Goal: Task Accomplishment & Management: Manage account settings

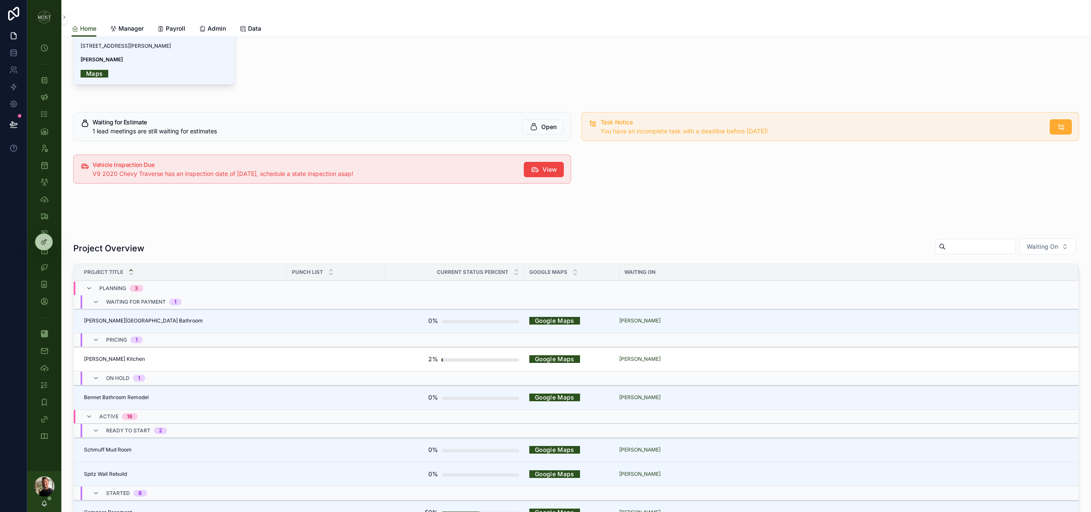
scroll to position [236, 0]
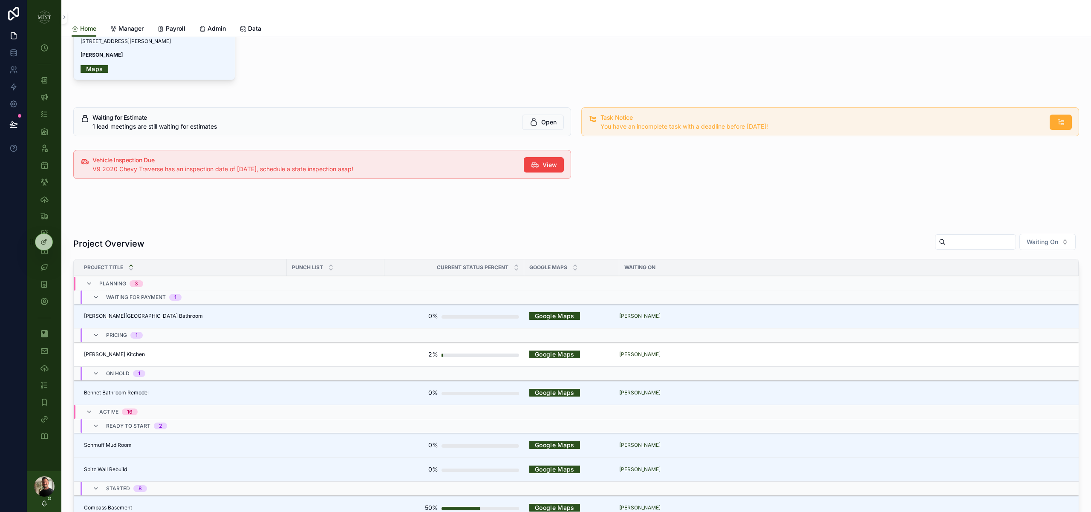
click at [977, 237] on input "scrollable content" at bounding box center [981, 242] width 70 height 12
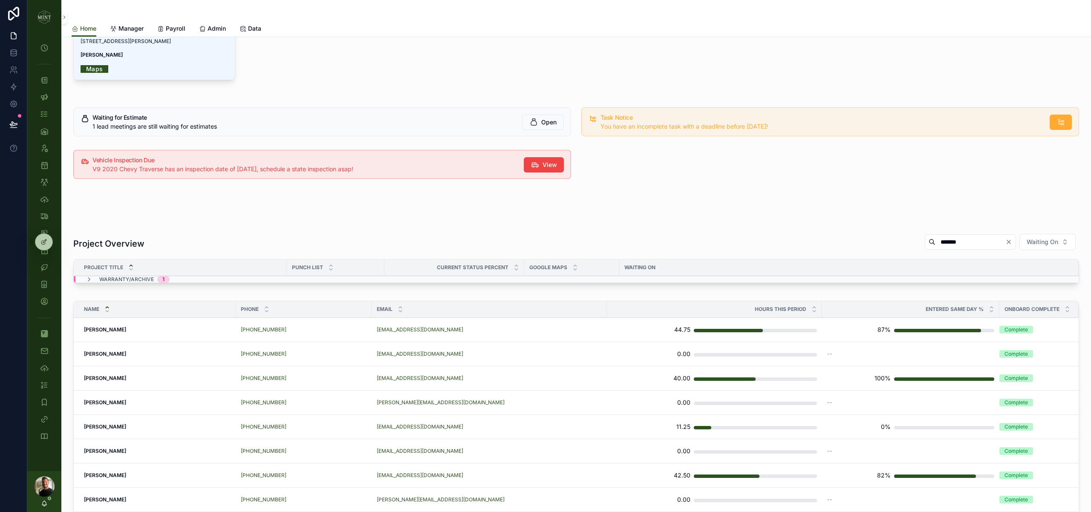
type input "*******"
click at [90, 279] on icon "scrollable content" at bounding box center [89, 279] width 7 height 7
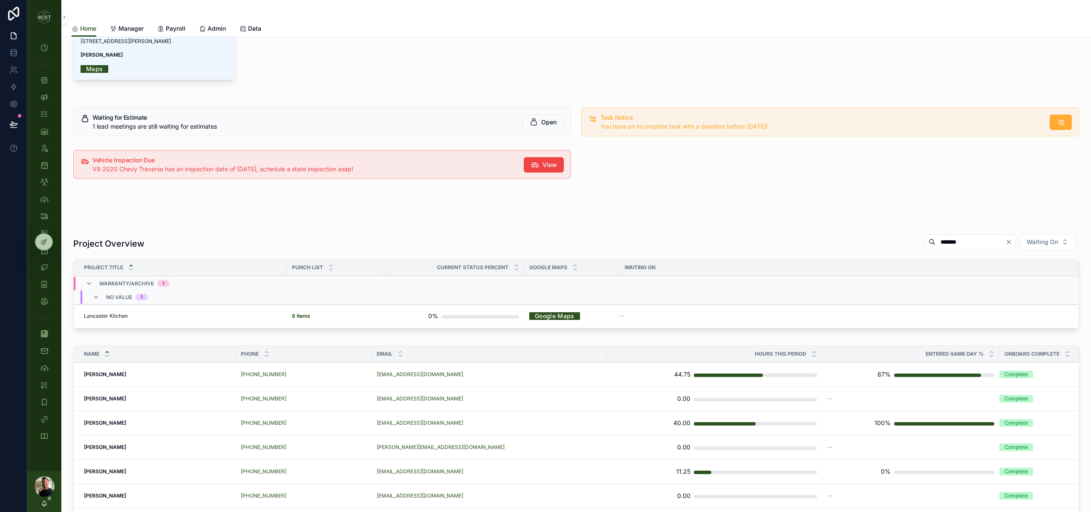
click at [304, 318] on strong "6 items" at bounding box center [301, 316] width 18 height 6
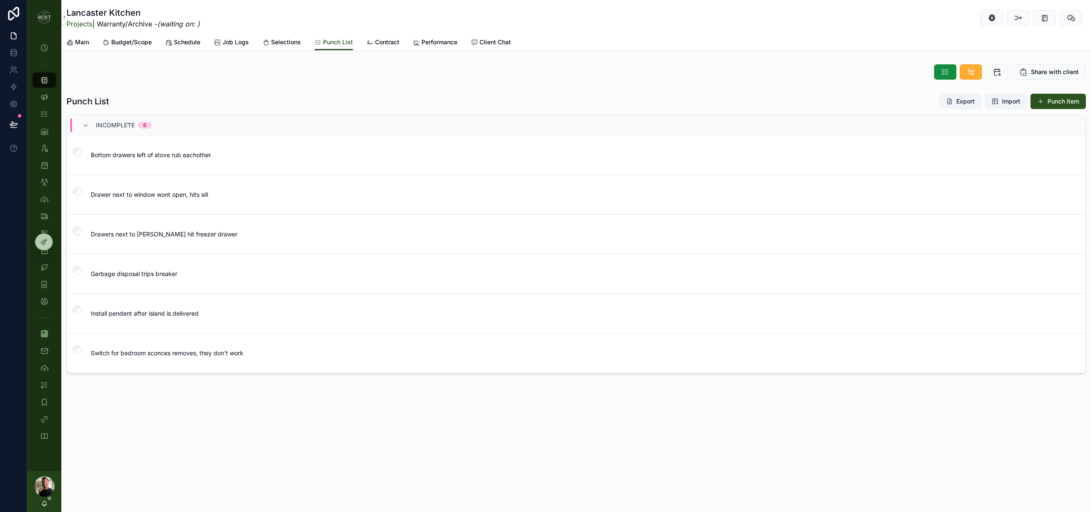
click at [236, 316] on span "Install pendent after island is delivered" at bounding box center [332, 314] width 482 height 9
drag, startPoint x: 157, startPoint y: 336, endPoint x: 141, endPoint y: 327, distance: 18.5
click at [141, 327] on textarea "**********" at bounding box center [132, 339] width 81 height 42
type textarea "**********"
click at [197, 325] on icon "scrollable content" at bounding box center [195, 324] width 7 height 7
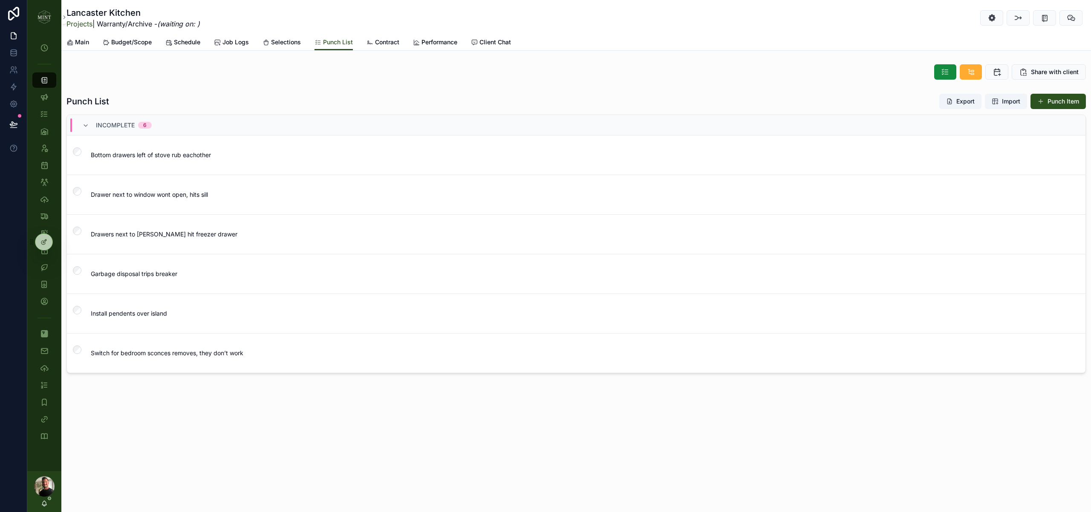
click at [1058, 103] on button "Punch Item" at bounding box center [1058, 101] width 55 height 15
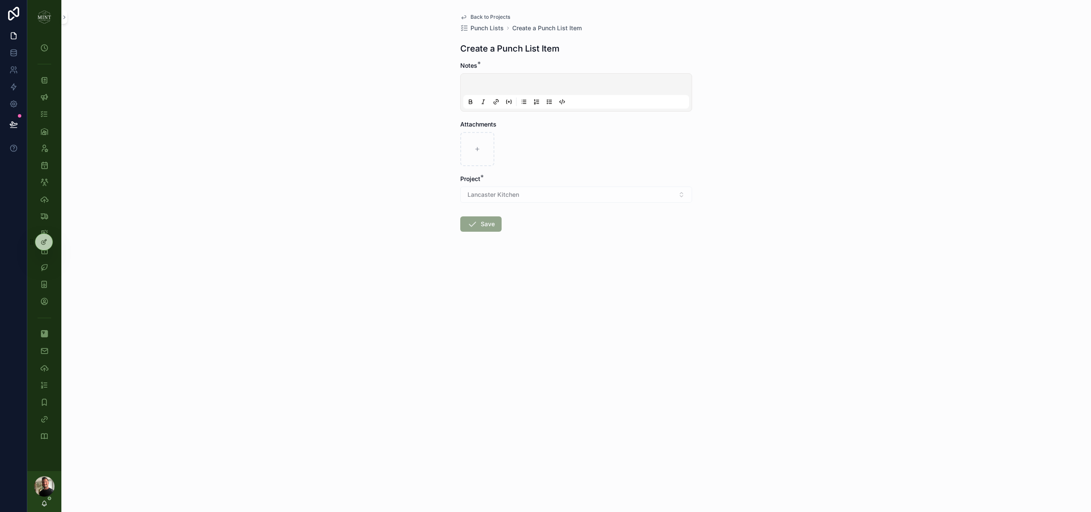
click at [510, 83] on p "scrollable content" at bounding box center [578, 85] width 226 height 9
click at [481, 221] on button "Save" at bounding box center [480, 224] width 41 height 15
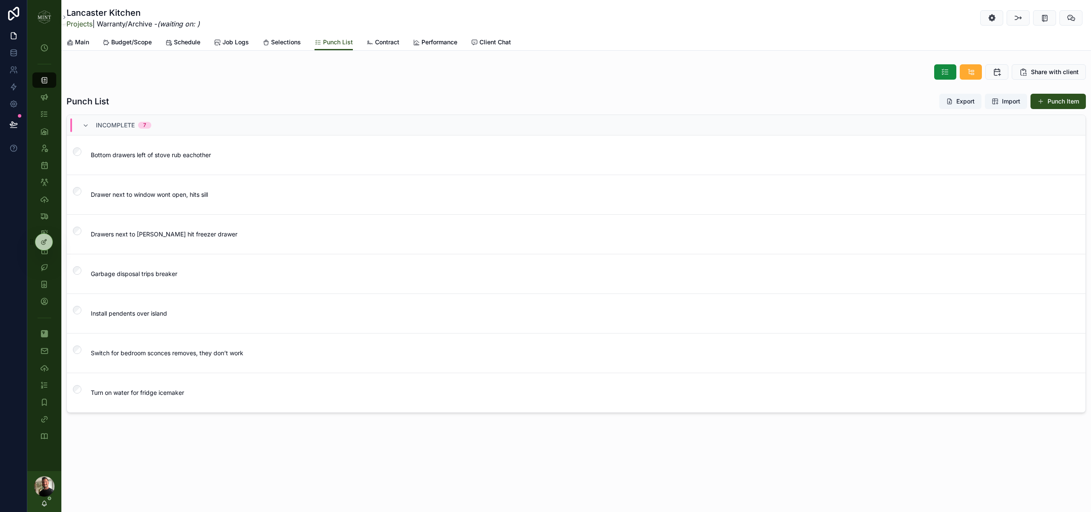
click at [1040, 72] on span "Share with client" at bounding box center [1055, 72] width 48 height 9
click at [43, 243] on icon at bounding box center [44, 241] width 3 height 3
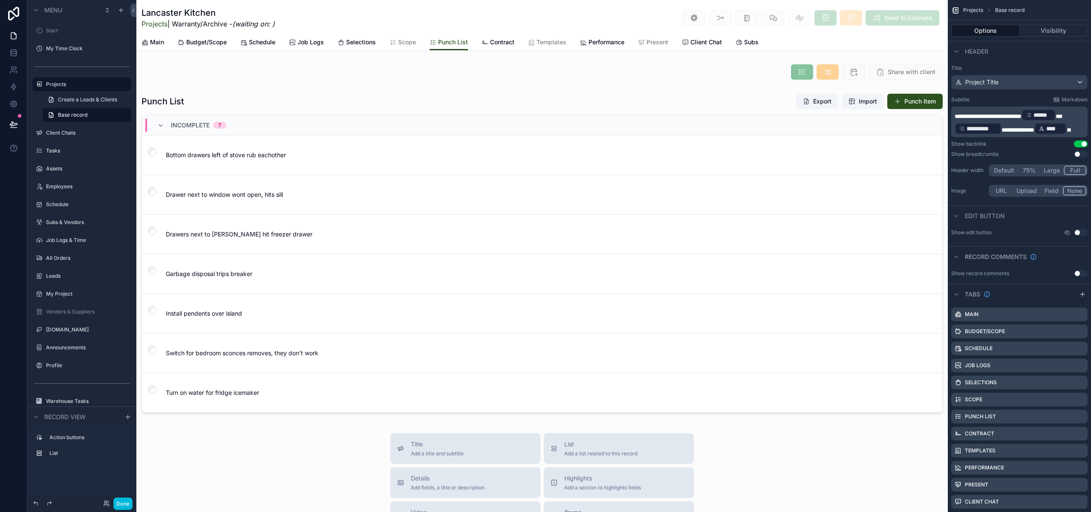
click at [719, 73] on div "scrollable content" at bounding box center [542, 72] width 812 height 22
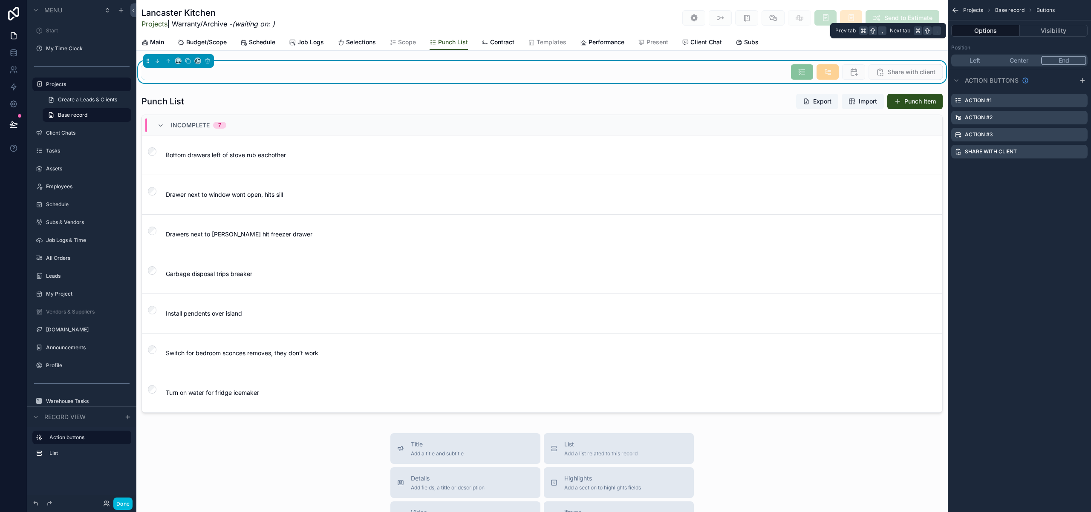
click at [1047, 29] on button "Visibility" at bounding box center [1054, 31] width 68 height 12
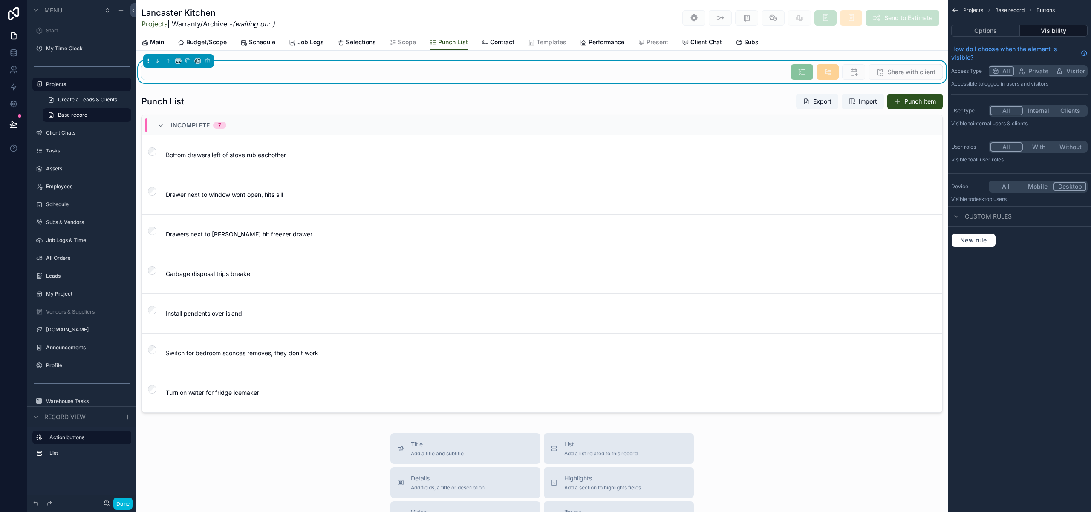
click at [1009, 188] on button "All" at bounding box center [1006, 186] width 32 height 9
click at [1038, 147] on button "With" at bounding box center [1039, 146] width 32 height 9
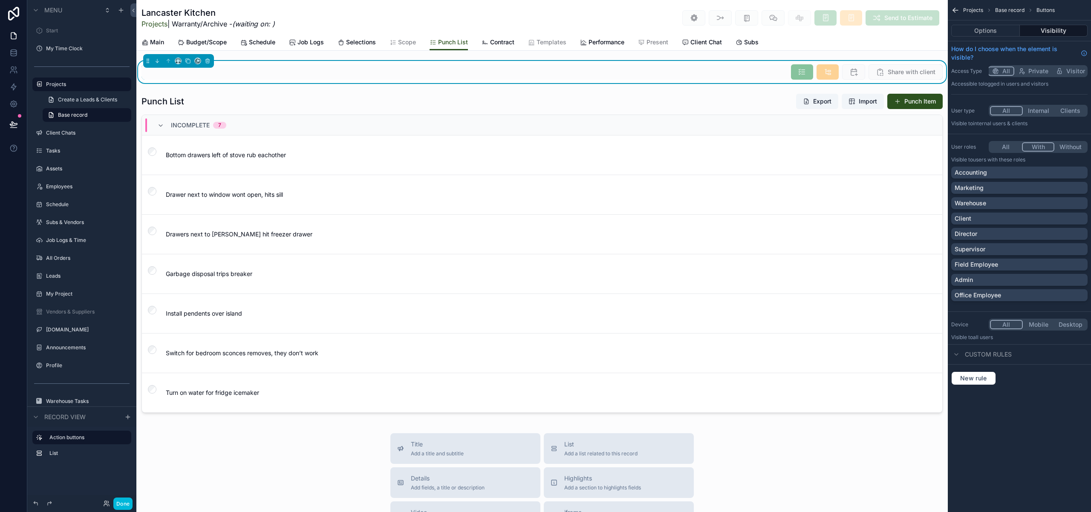
click at [1071, 234] on div "Director" at bounding box center [1020, 234] width 130 height 9
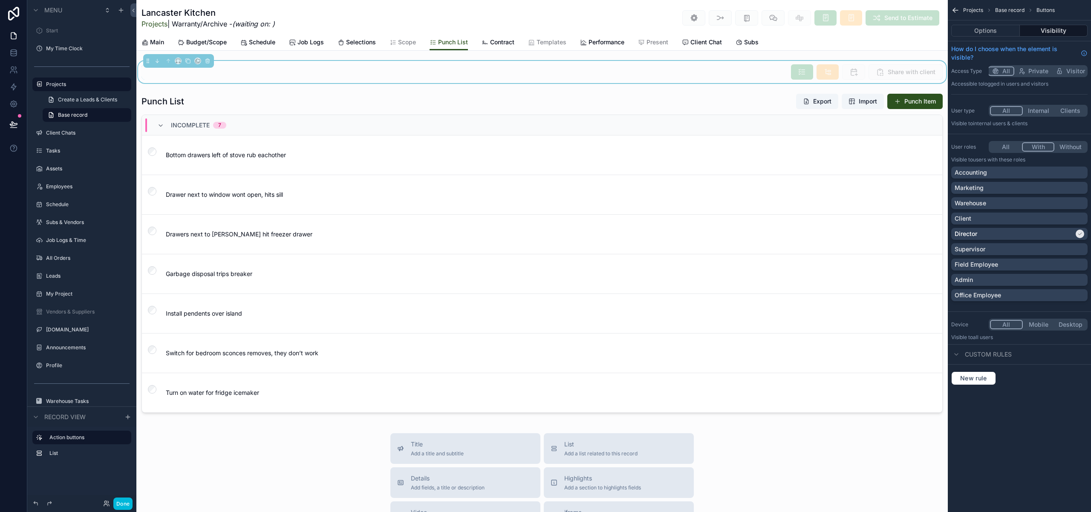
click at [1072, 250] on div "Supervisor" at bounding box center [1020, 249] width 130 height 9
click at [1073, 279] on div "Admin" at bounding box center [1020, 280] width 130 height 9
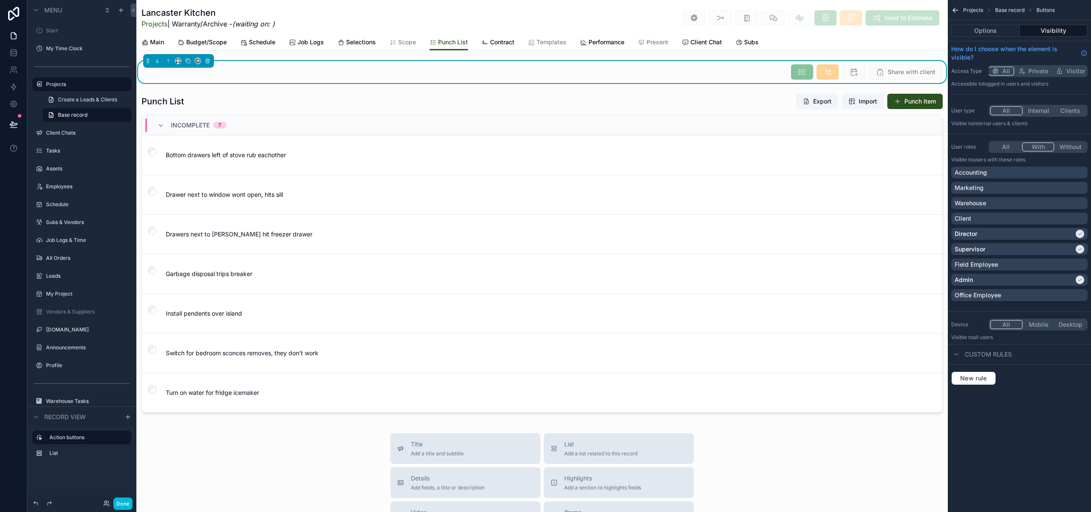
click at [1074, 298] on div "Office Employee" at bounding box center [1020, 295] width 130 height 9
click at [119, 505] on button "Done" at bounding box center [122, 504] width 19 height 12
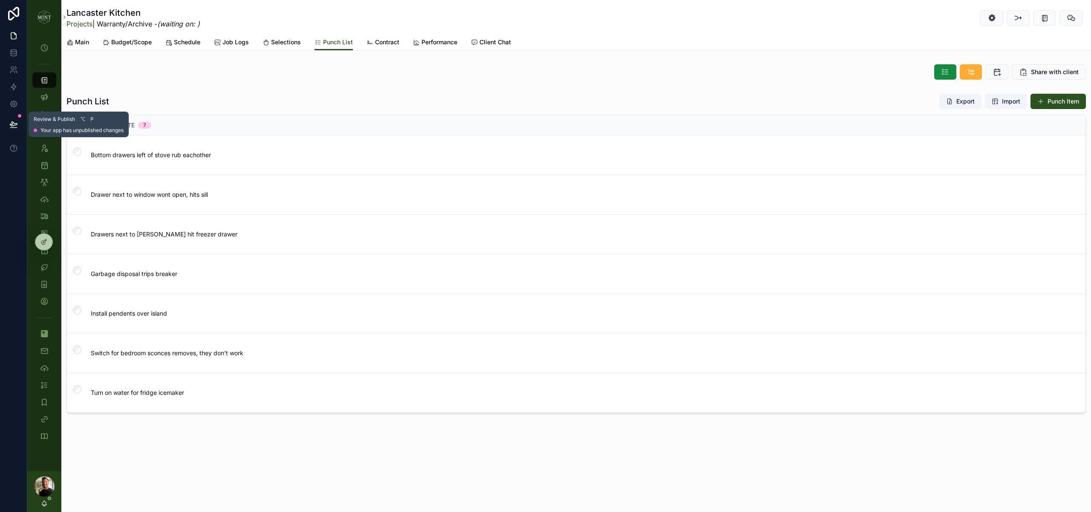
click at [14, 126] on icon at bounding box center [13, 124] width 9 height 9
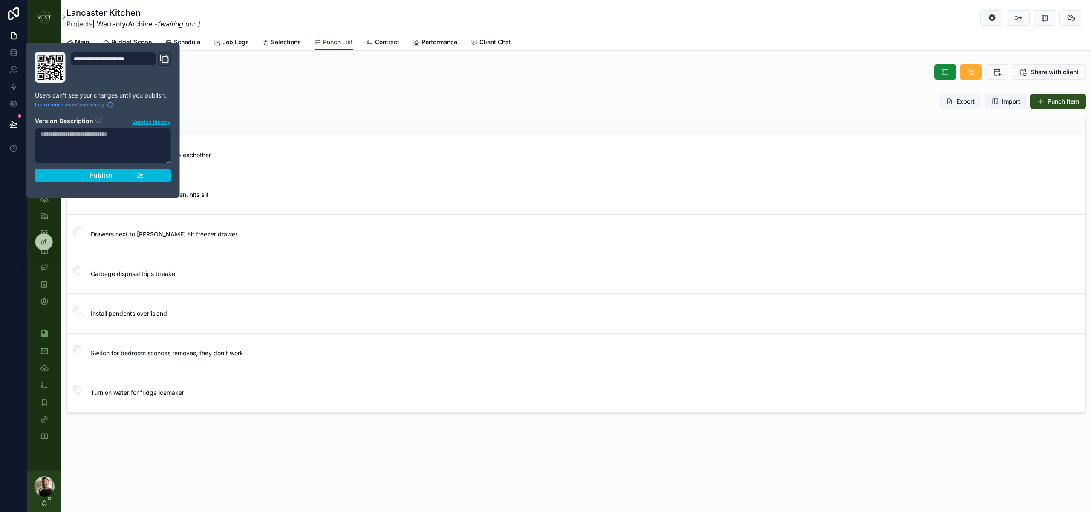
click at [109, 172] on span "Publish" at bounding box center [101, 176] width 23 height 8
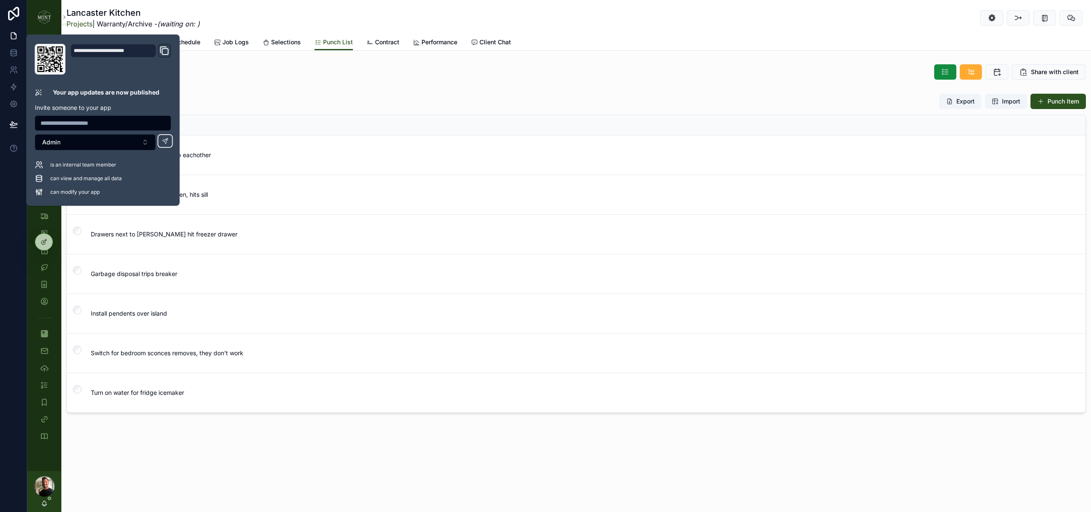
click at [349, 98] on div "Punch List Export Import Punch Item" at bounding box center [577, 101] width 1020 height 16
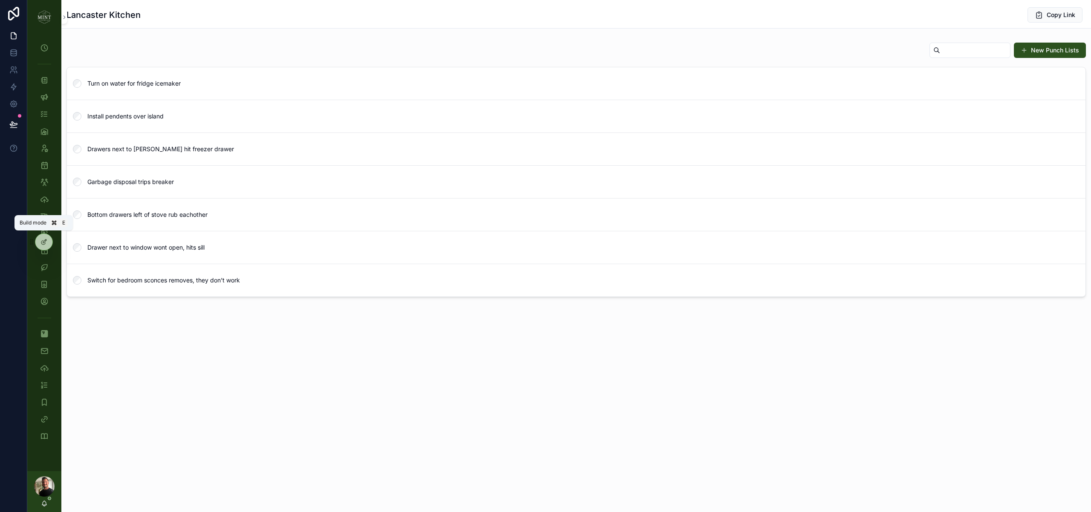
click at [42, 245] on icon at bounding box center [44, 242] width 7 height 7
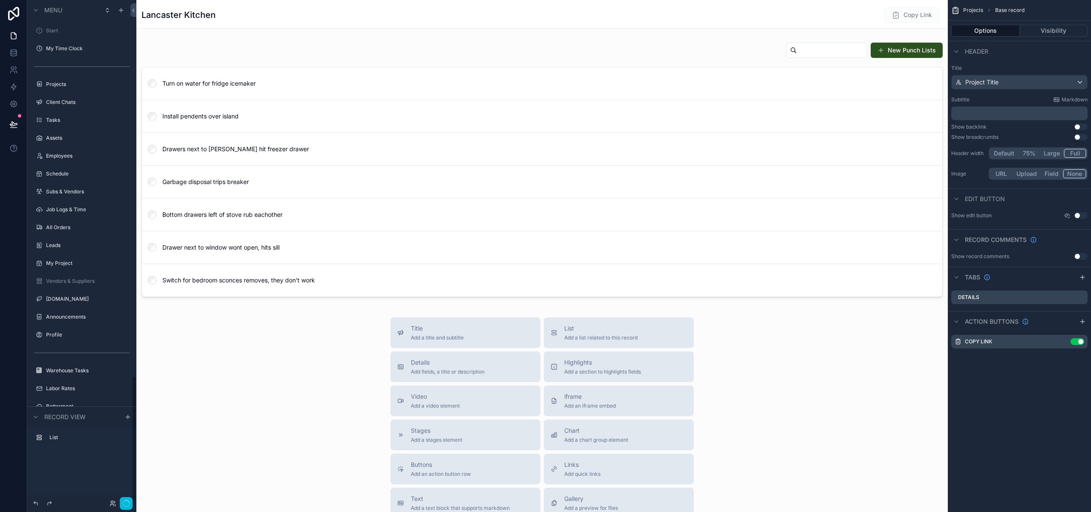
scroll to position [1503, 0]
click at [733, 51] on div "scrollable content" at bounding box center [542, 171] width 812 height 265
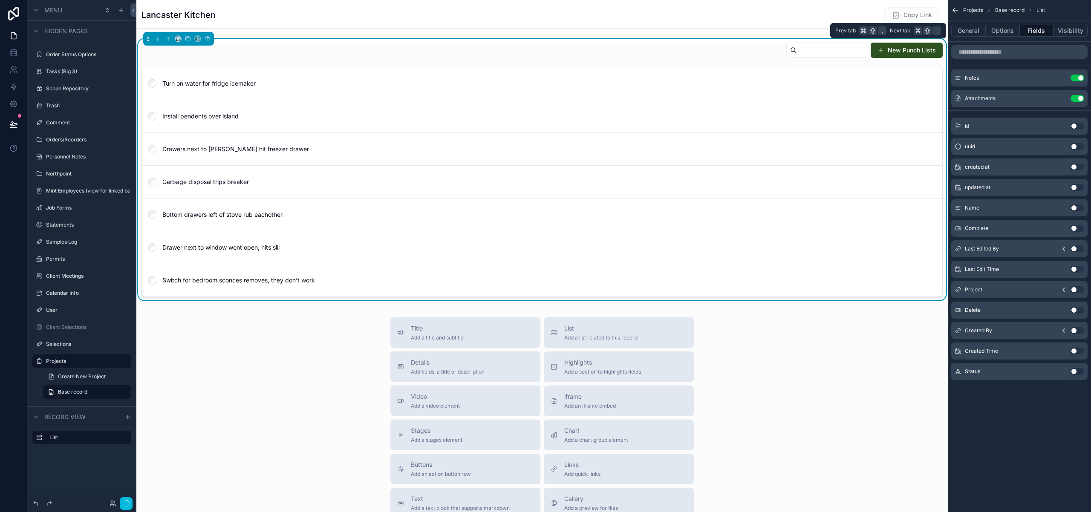
click at [993, 32] on button "Options" at bounding box center [1003, 31] width 34 height 12
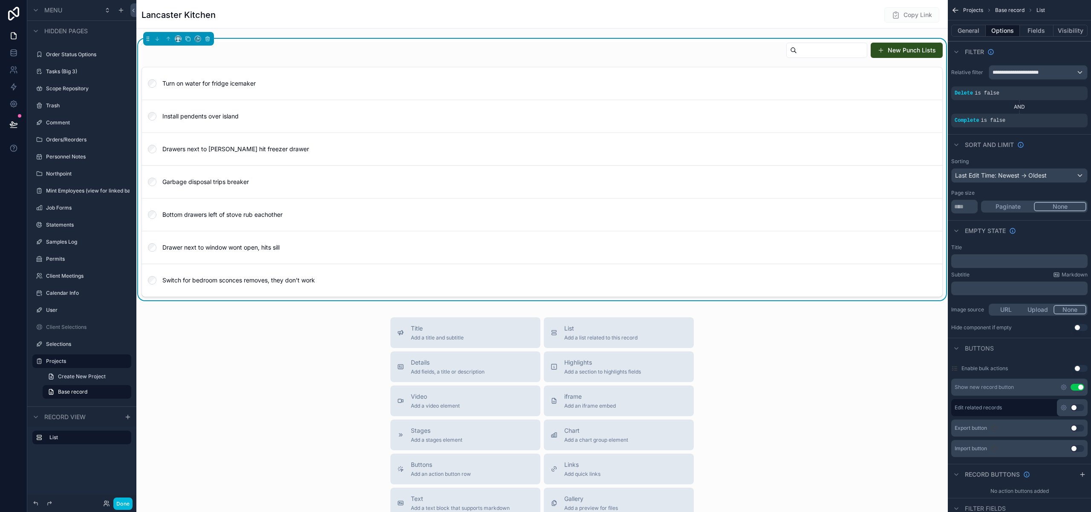
click at [1065, 388] on icon "scrollable content" at bounding box center [1064, 387] width 5 height 5
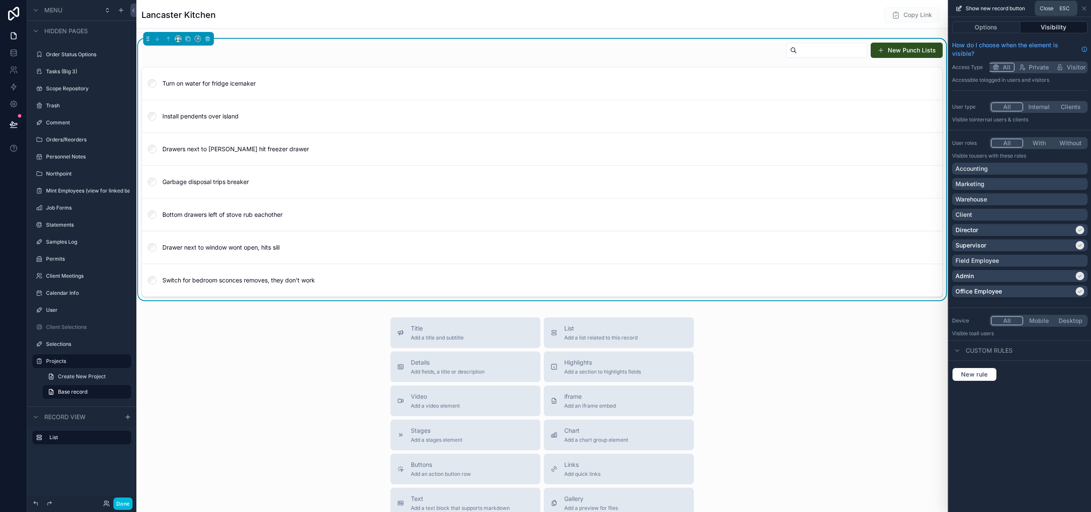
click at [1086, 9] on icon at bounding box center [1084, 8] width 7 height 7
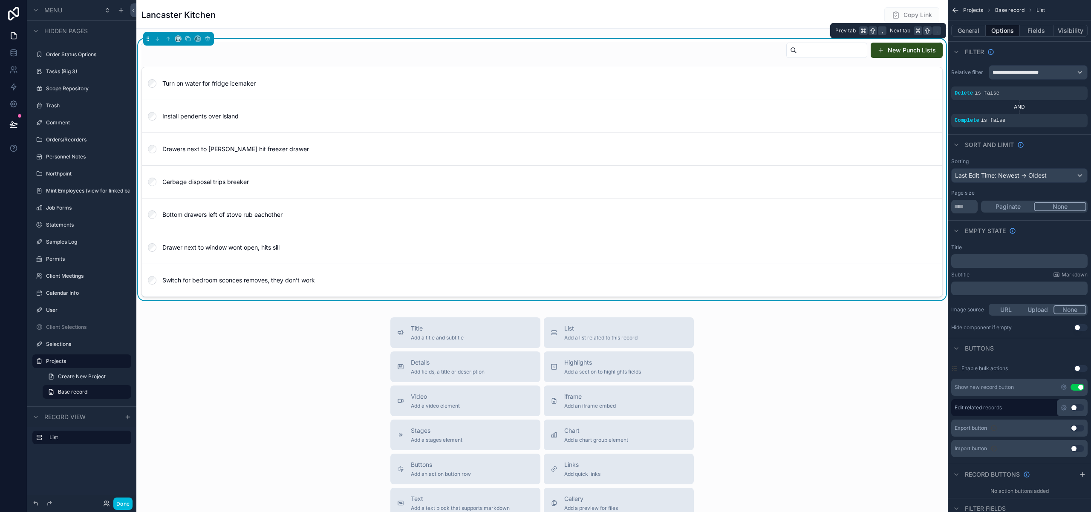
click at [1036, 30] on button "Fields" at bounding box center [1037, 31] width 34 height 12
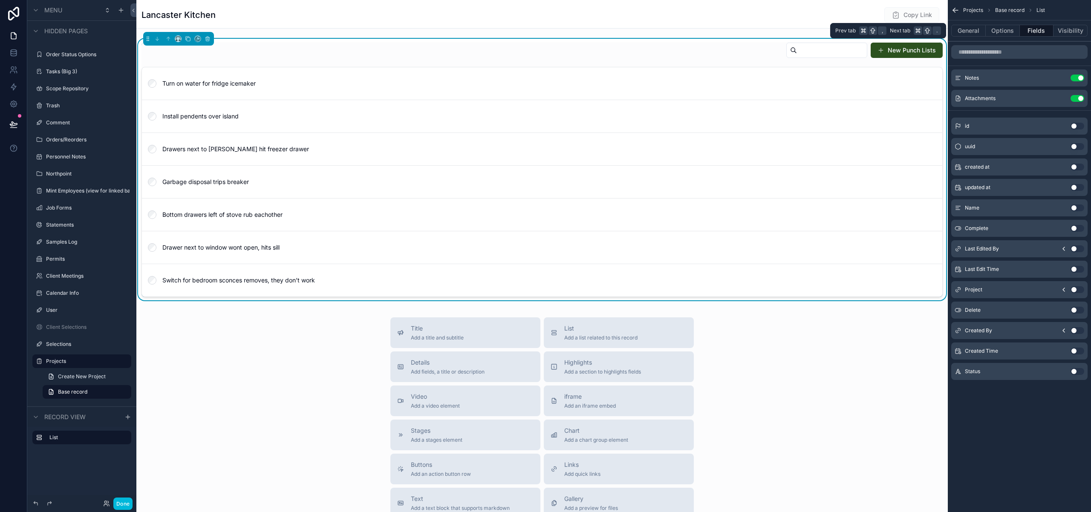
click at [961, 30] on button "General" at bounding box center [969, 31] width 35 height 12
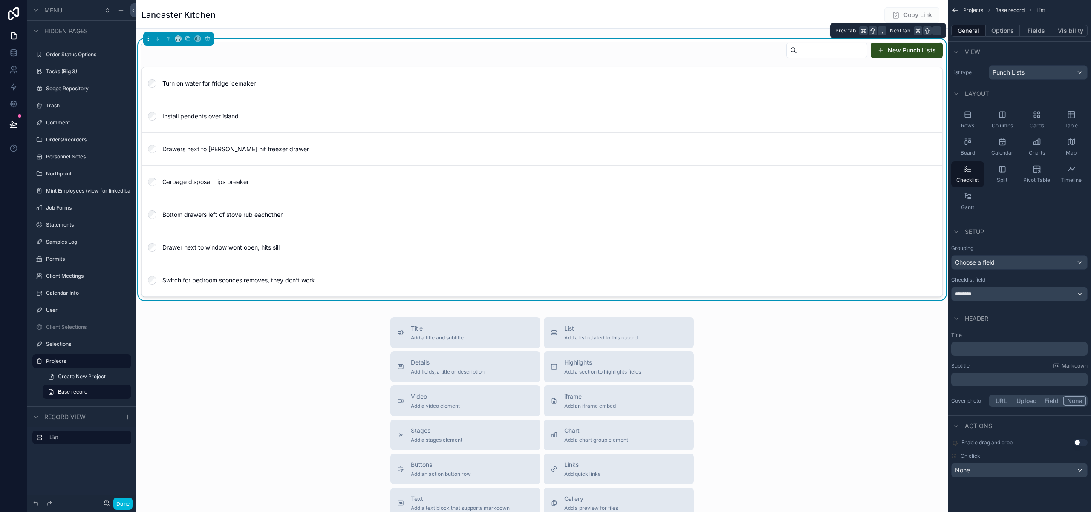
click at [1003, 34] on button "Options" at bounding box center [1003, 31] width 34 height 12
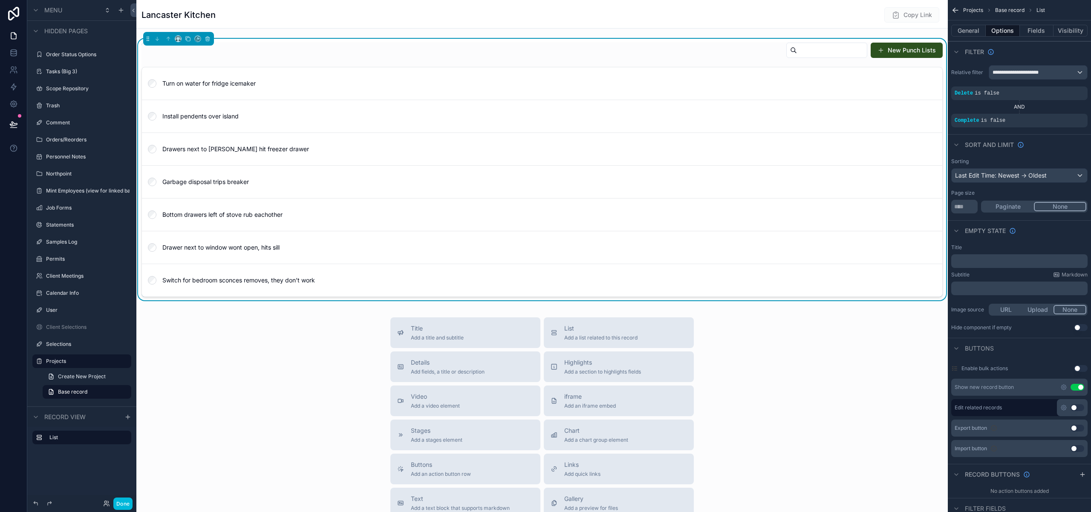
click at [133, 505] on div "Done" at bounding box center [82, 504] width 102 height 12
click at [123, 506] on button "Done" at bounding box center [122, 504] width 19 height 12
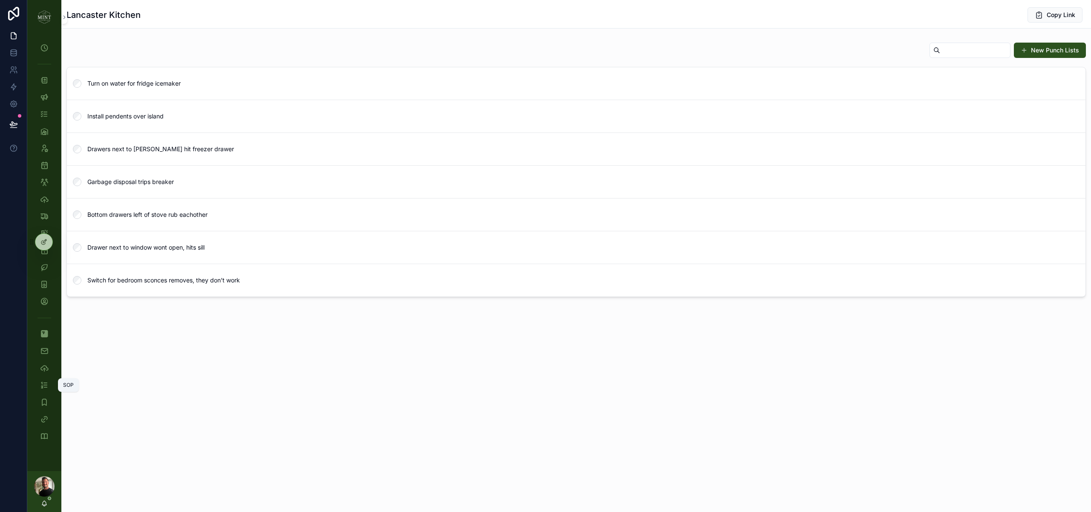
click at [44, 386] on icon "scrollable content" at bounding box center [44, 385] width 9 height 9
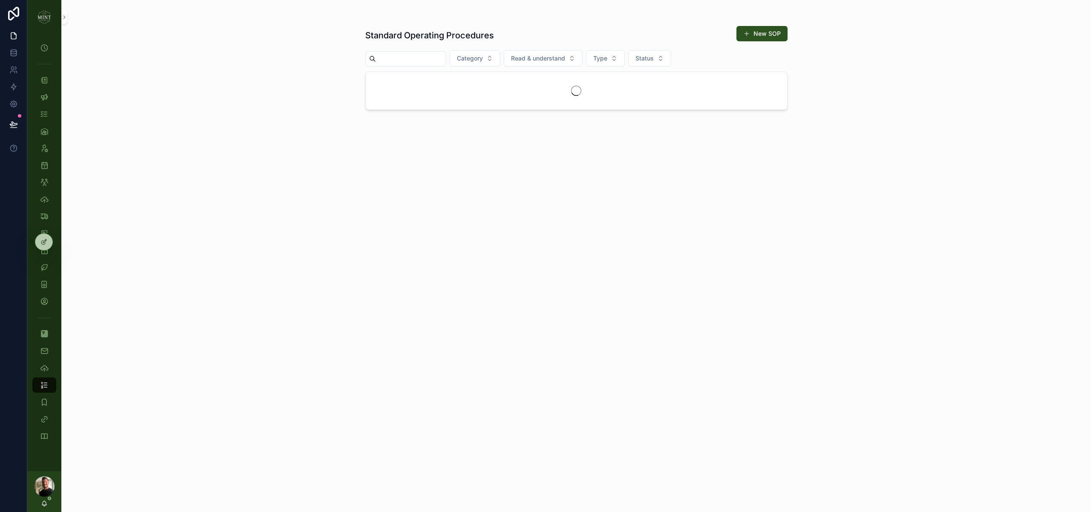
click at [420, 58] on input "scrollable content" at bounding box center [411, 59] width 70 height 12
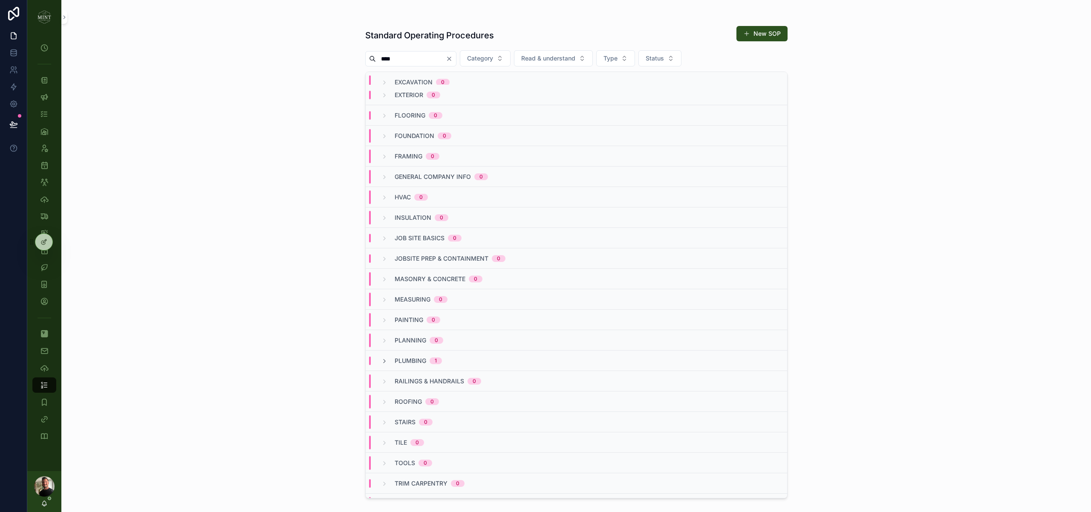
scroll to position [169, 0]
type input "****"
click at [387, 362] on icon "scrollable content" at bounding box center [384, 363] width 7 height 7
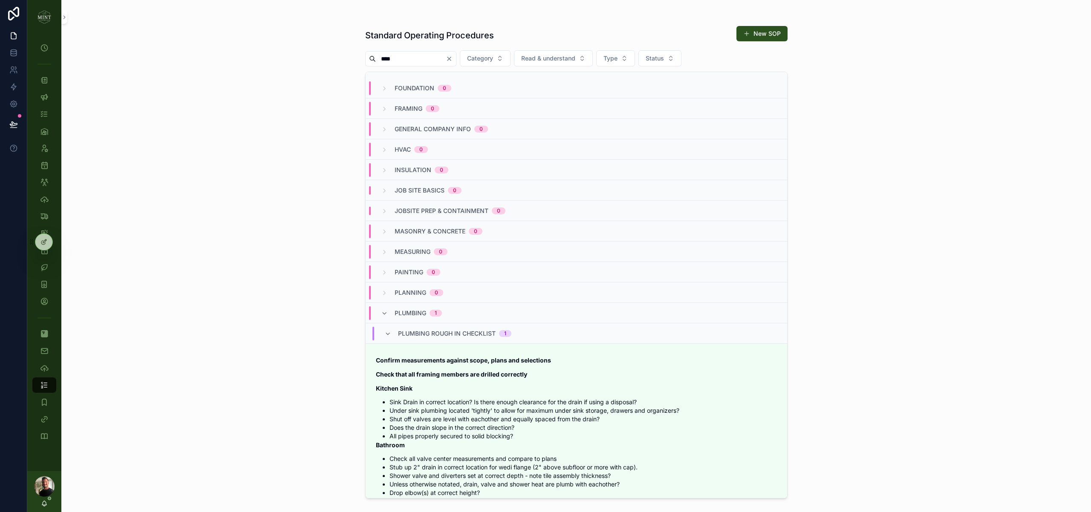
scroll to position [218, 0]
click at [387, 336] on icon "scrollable content" at bounding box center [388, 335] width 7 height 7
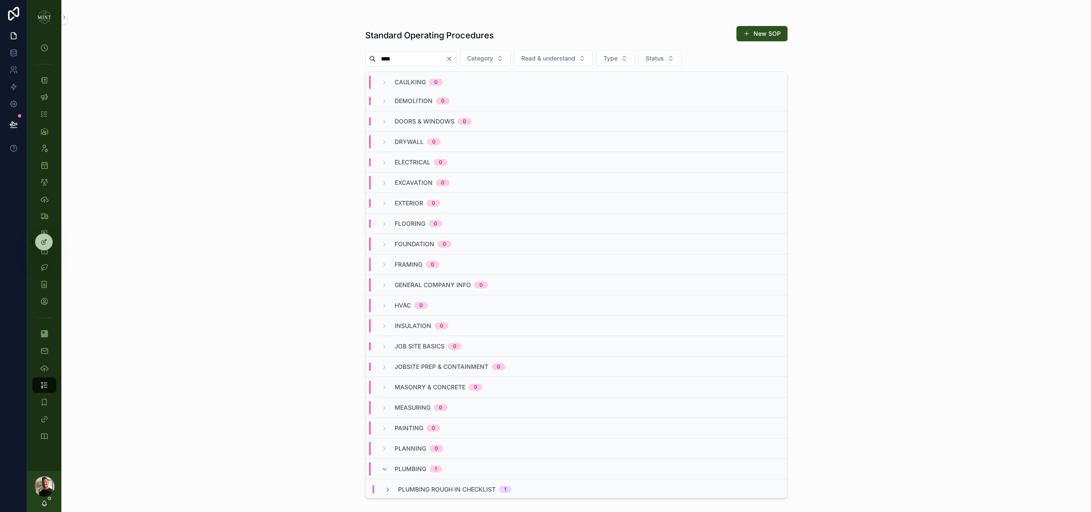
scroll to position [0, 0]
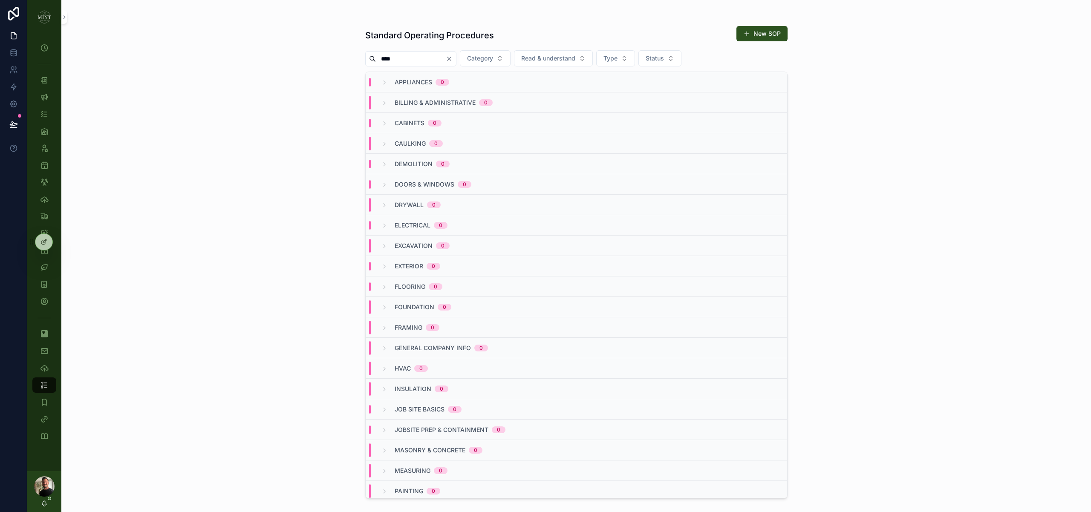
click at [457, 55] on div "****" at bounding box center [410, 58] width 91 height 15
click at [453, 57] on icon "Clear" at bounding box center [449, 58] width 7 height 7
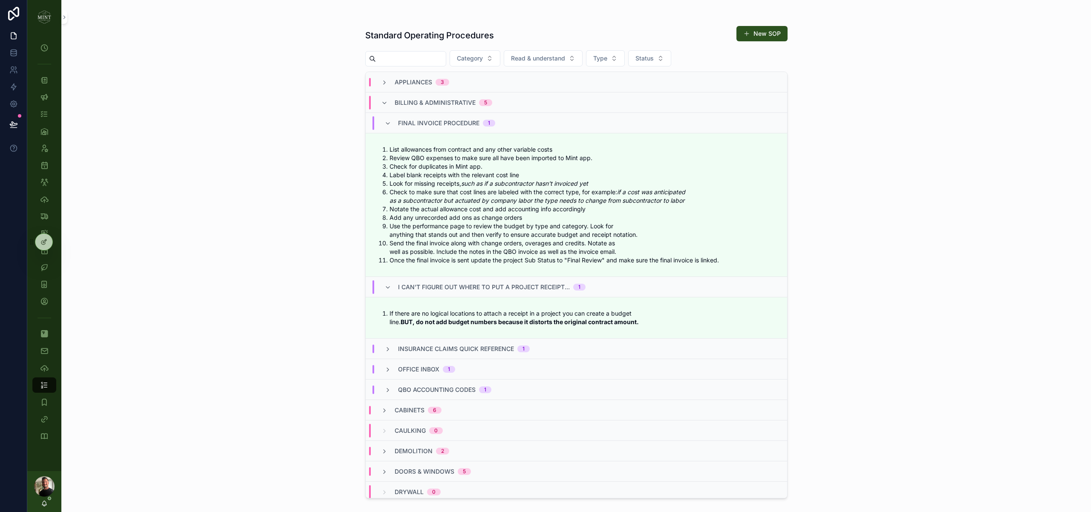
click at [383, 104] on icon "scrollable content" at bounding box center [384, 103] width 7 height 7
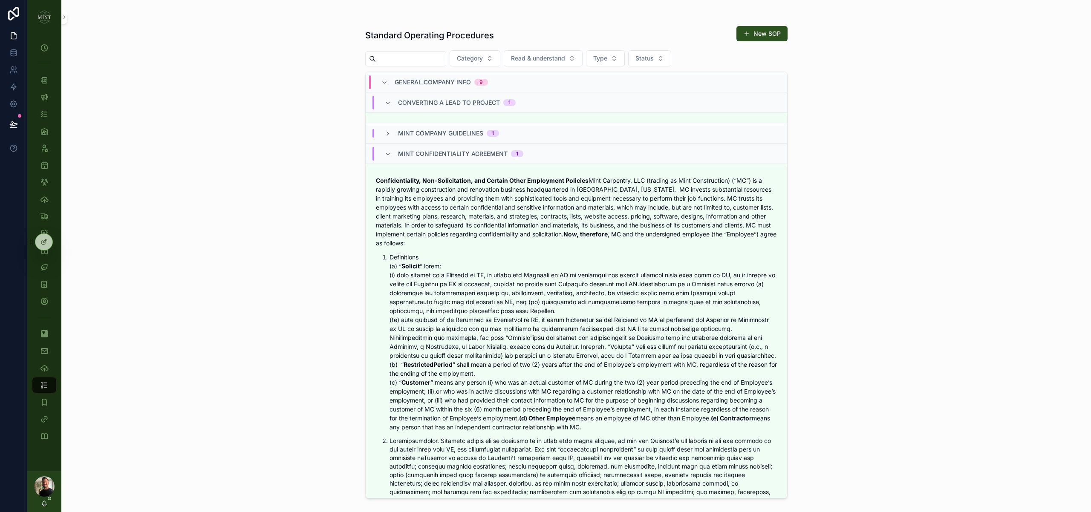
scroll to position [517, 0]
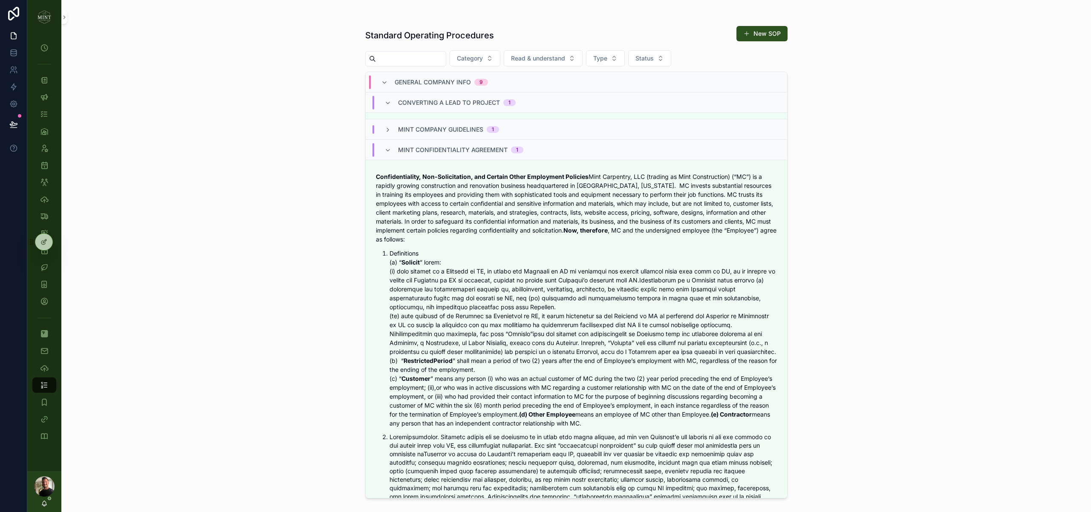
click at [386, 148] on icon "scrollable content" at bounding box center [388, 150] width 7 height 7
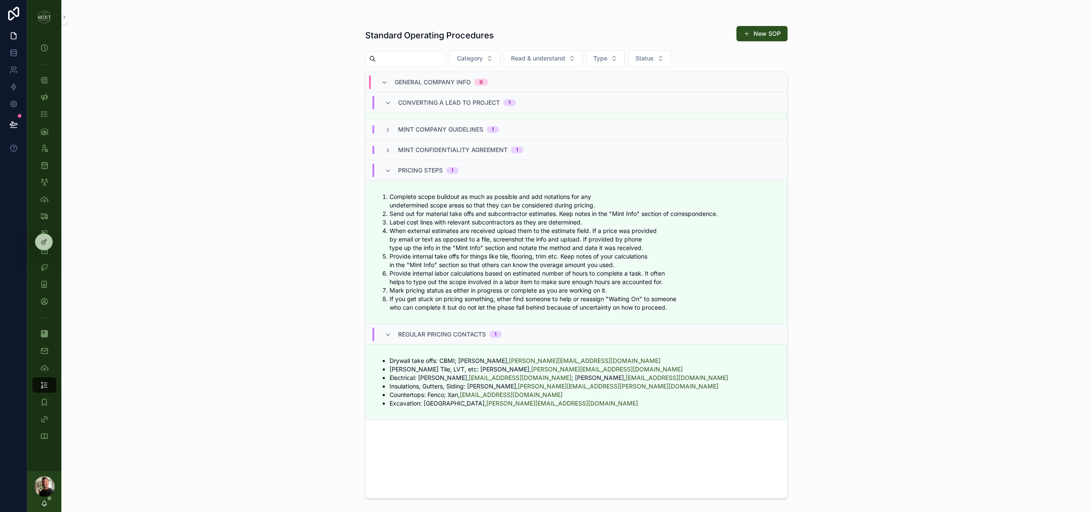
click at [391, 172] on icon "scrollable content" at bounding box center [388, 171] width 7 height 7
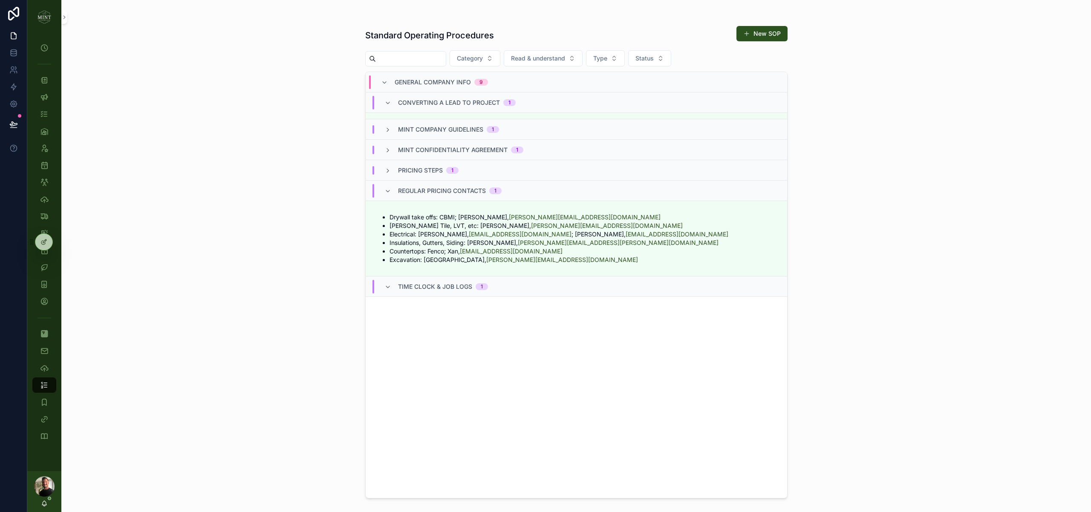
click at [385, 191] on icon "scrollable content" at bounding box center [388, 191] width 7 height 7
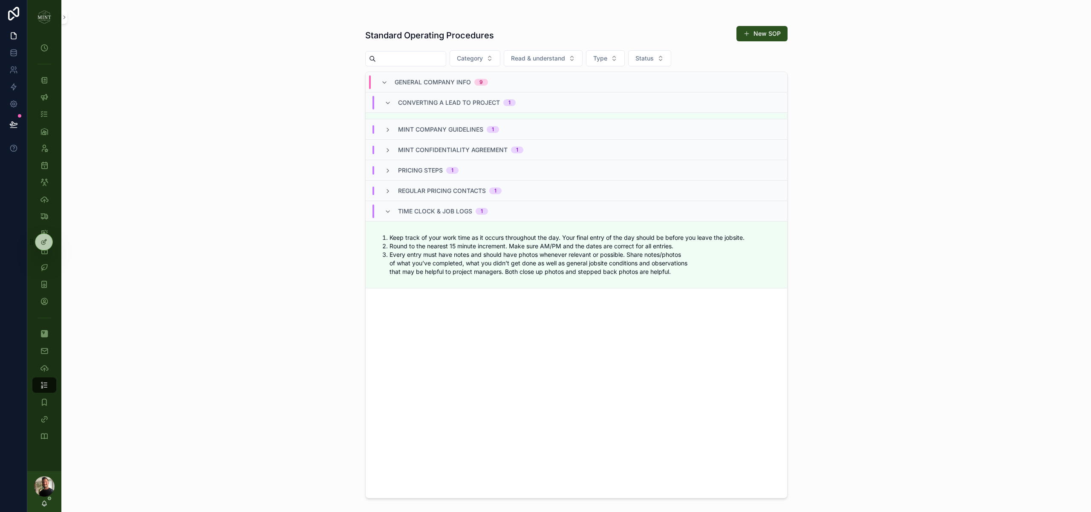
click at [388, 211] on icon "scrollable content" at bounding box center [388, 211] width 7 height 7
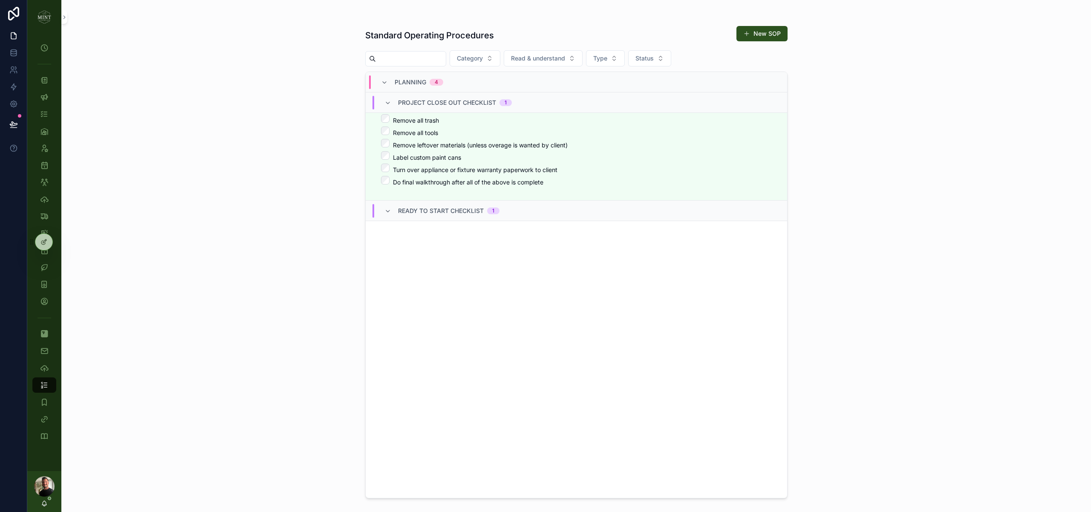
scroll to position [986, 0]
click at [389, 225] on icon "scrollable content" at bounding box center [388, 223] width 7 height 7
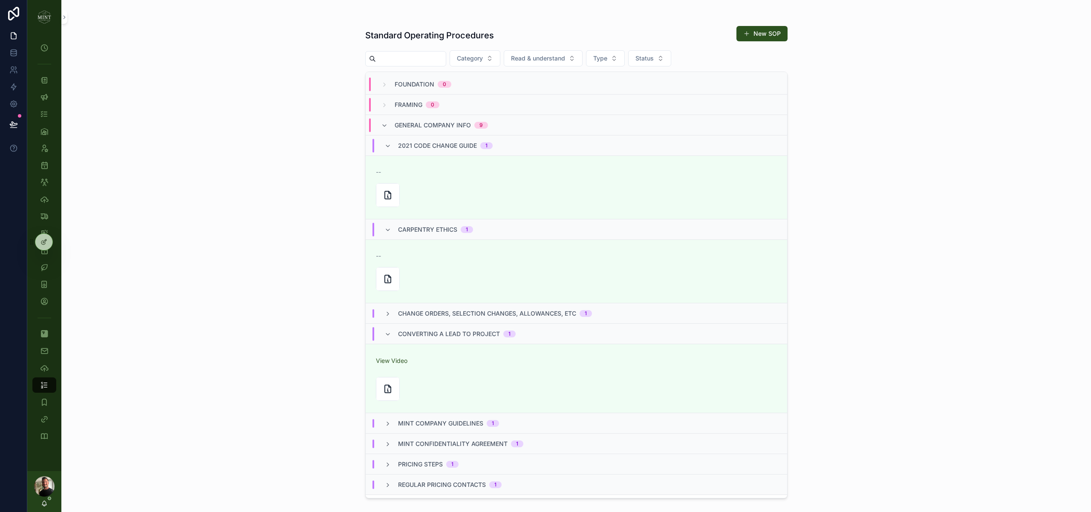
scroll to position [0, 0]
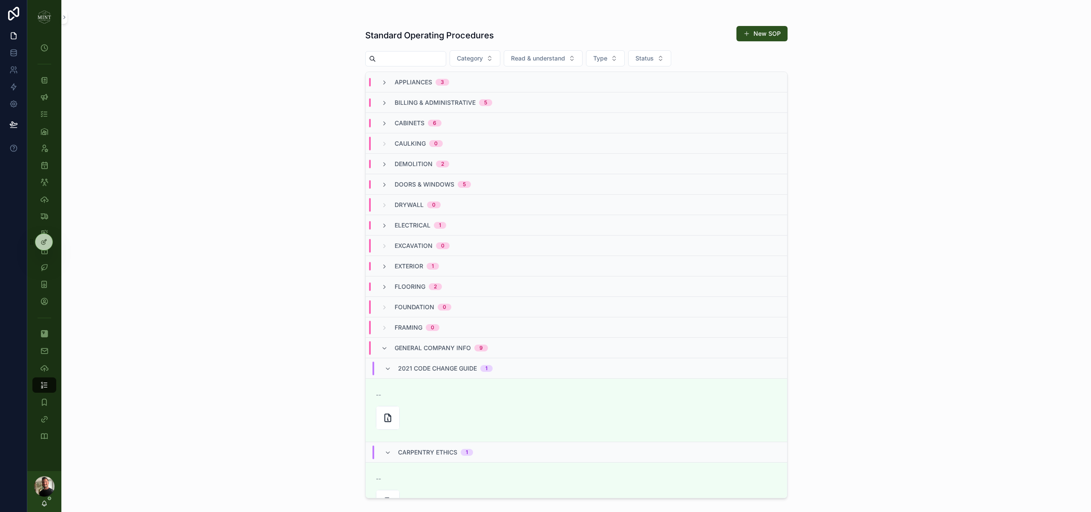
click at [388, 369] on icon "scrollable content" at bounding box center [388, 369] width 7 height 7
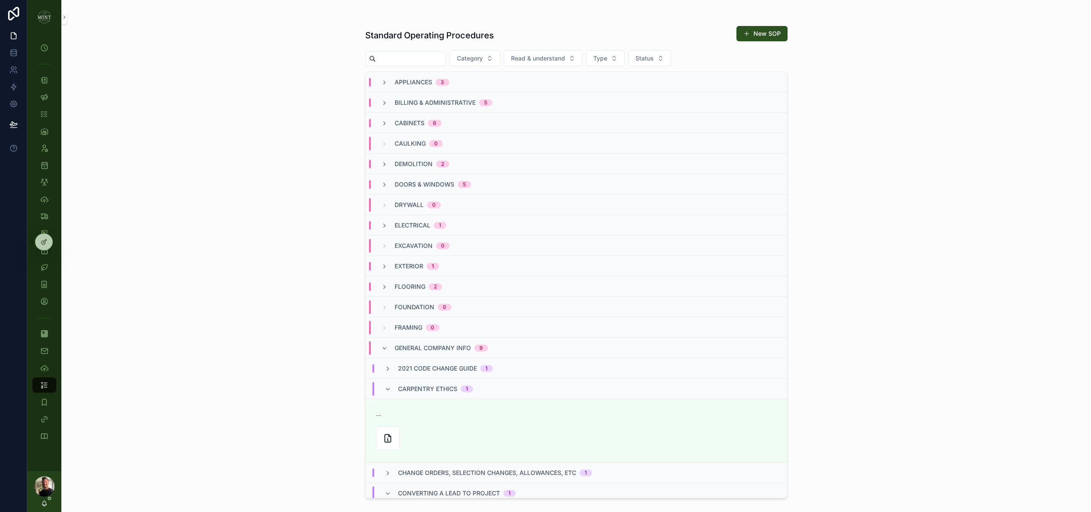
click at [387, 392] on icon "scrollable content" at bounding box center [388, 389] width 7 height 7
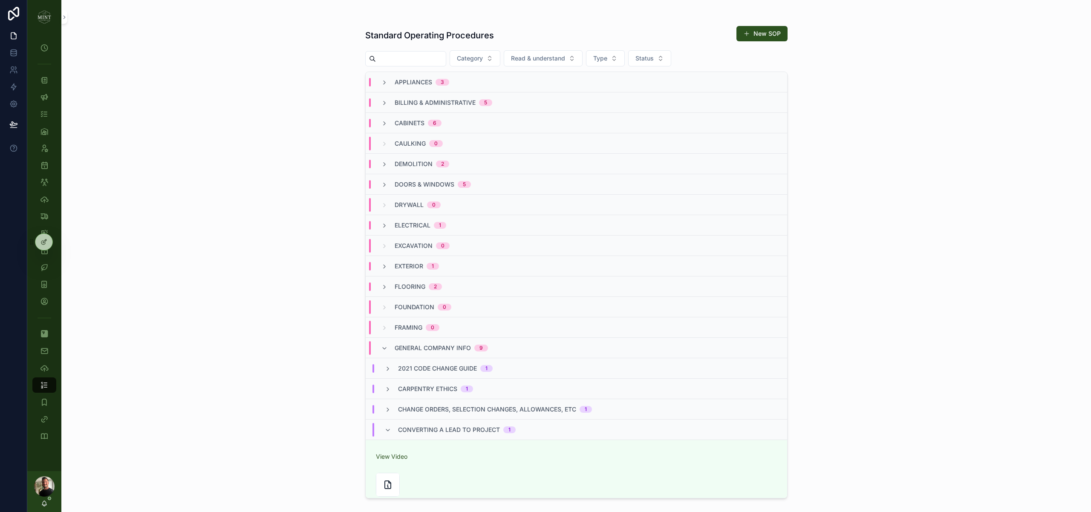
click at [387, 344] on div "General Company Info 9" at bounding box center [434, 349] width 107 height 14
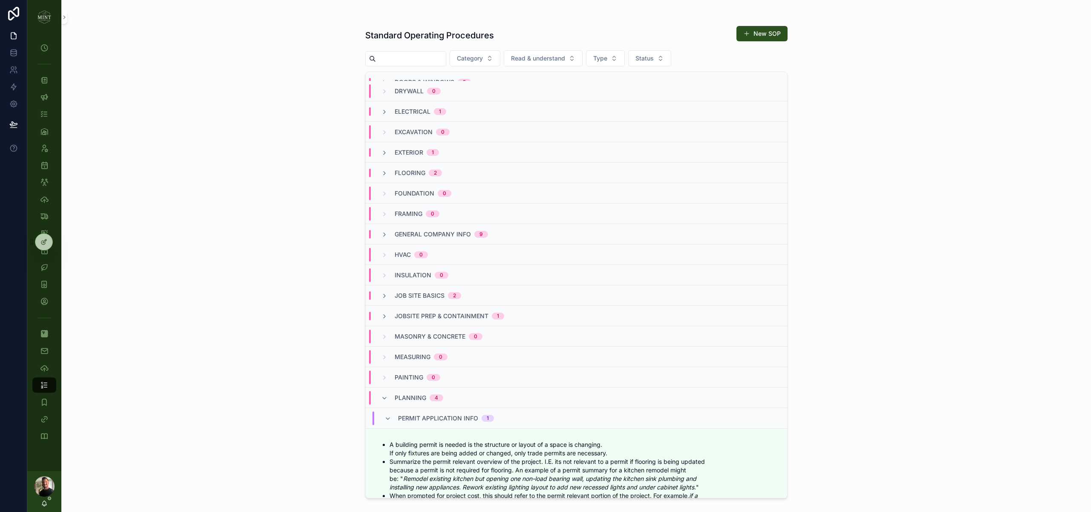
scroll to position [116, 0]
click at [385, 399] on icon "scrollable content" at bounding box center [384, 397] width 7 height 7
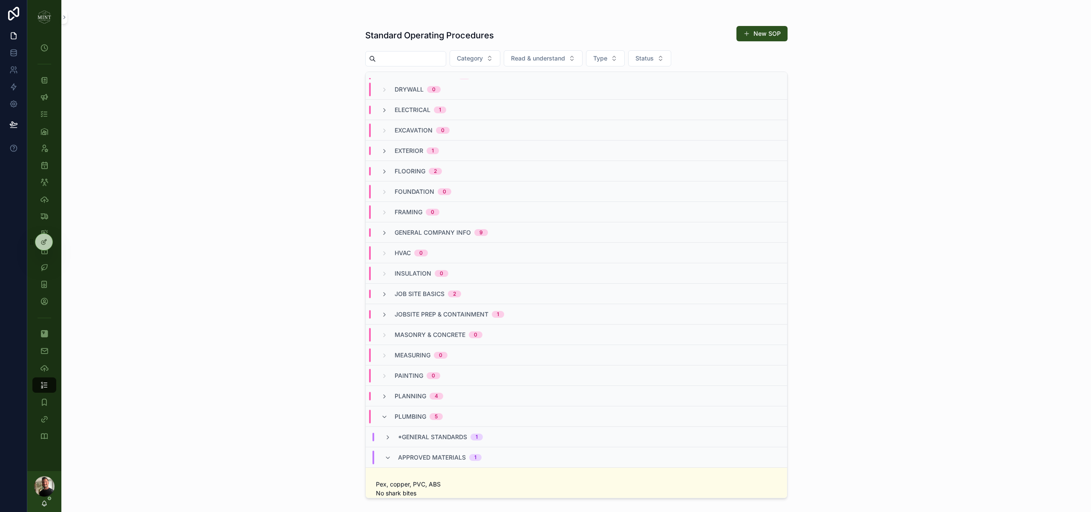
click at [385, 417] on icon "scrollable content" at bounding box center [384, 417] width 7 height 7
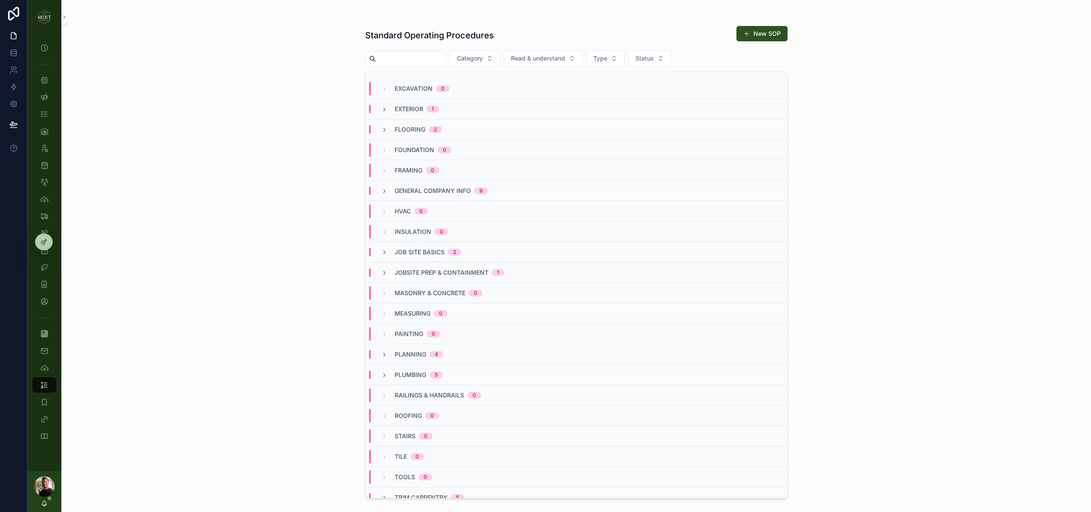
scroll to position [188, 0]
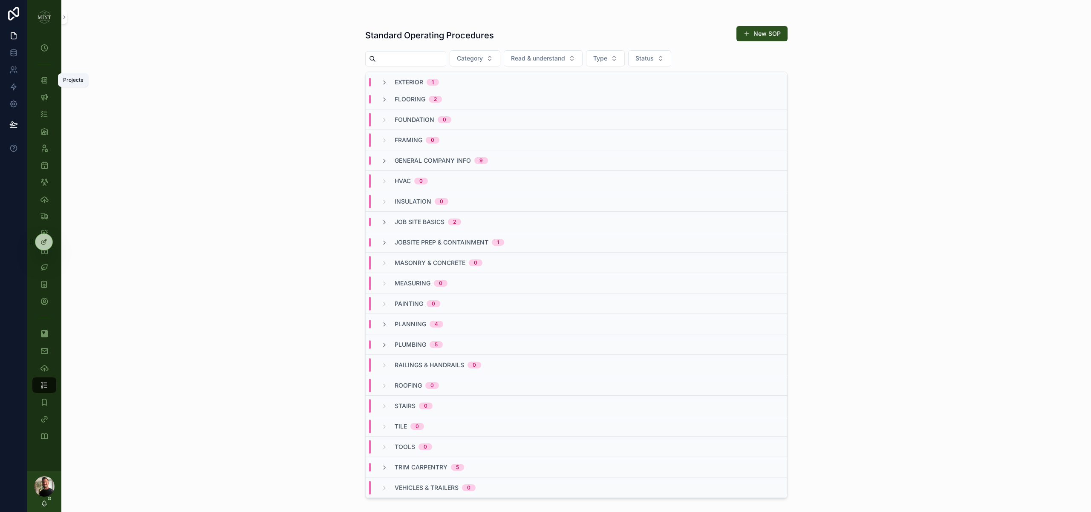
click at [43, 79] on icon "scrollable content" at bounding box center [44, 80] width 9 height 9
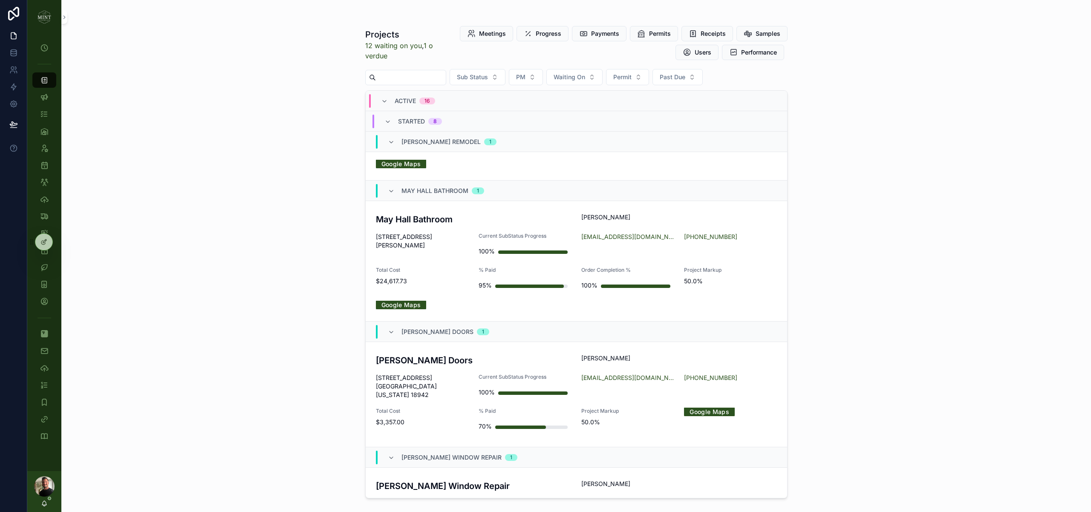
scroll to position [510, 0]
click at [424, 222] on h3 "May Hall Bathroom" at bounding box center [474, 218] width 196 height 13
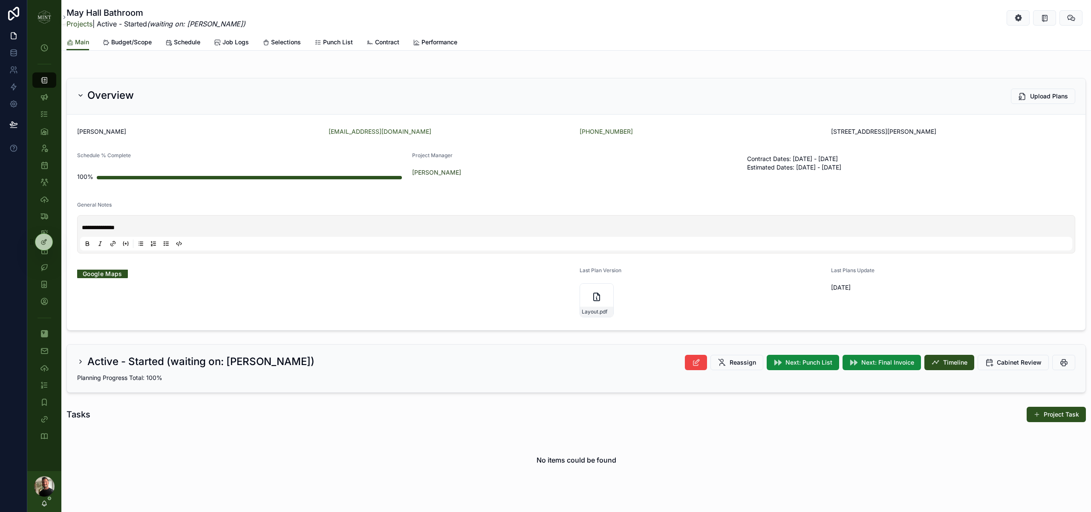
click at [869, 365] on span "Next: Final Invoice" at bounding box center [888, 363] width 53 height 9
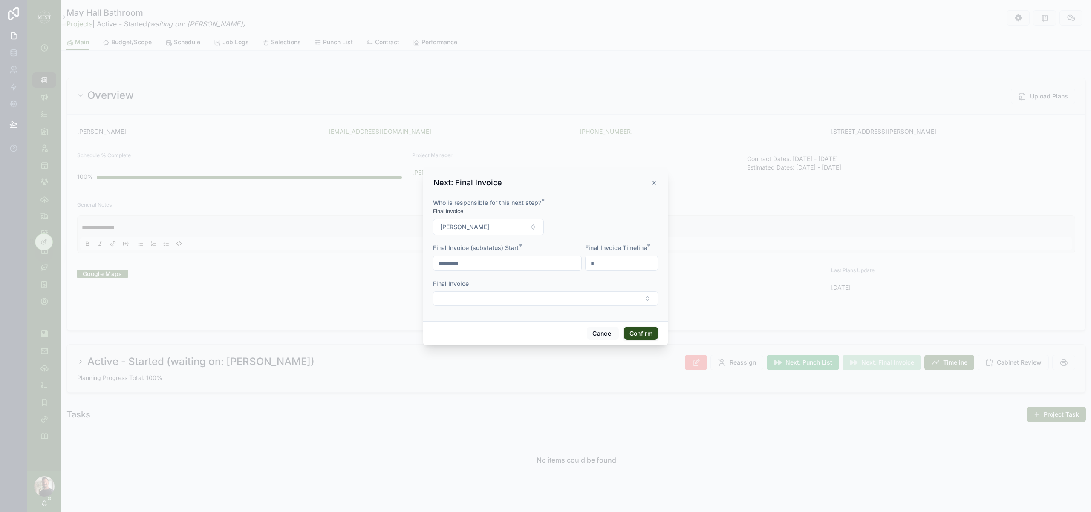
click at [582, 303] on button "Select Button" at bounding box center [545, 299] width 225 height 14
click at [568, 345] on div "Invoice 3: Due at cleaning" at bounding box center [545, 346] width 119 height 14
click at [637, 336] on button "Confirm" at bounding box center [641, 335] width 34 height 14
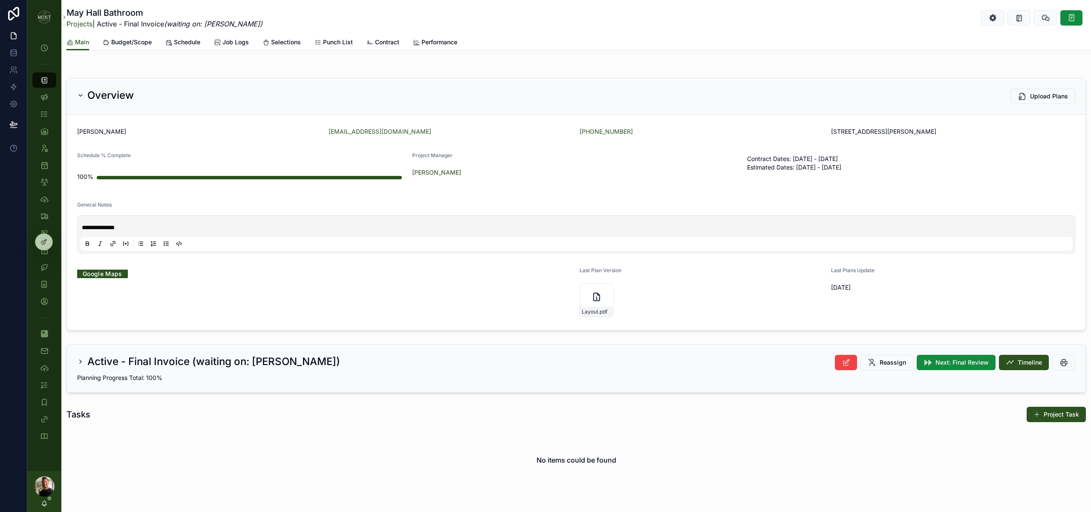
click at [81, 360] on icon "scrollable content" at bounding box center [80, 362] width 7 height 7
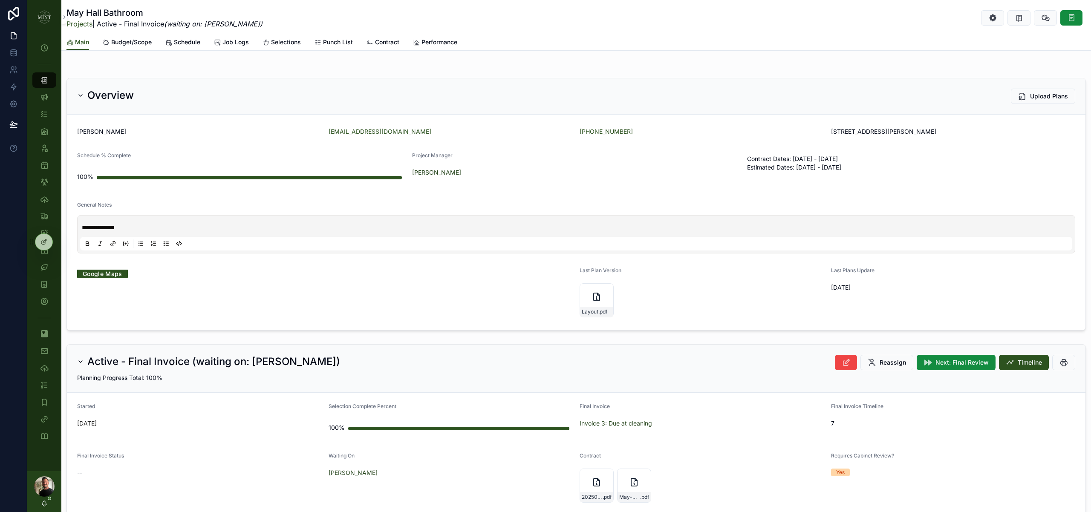
click at [390, 40] on span "Contract" at bounding box center [387, 42] width 24 height 9
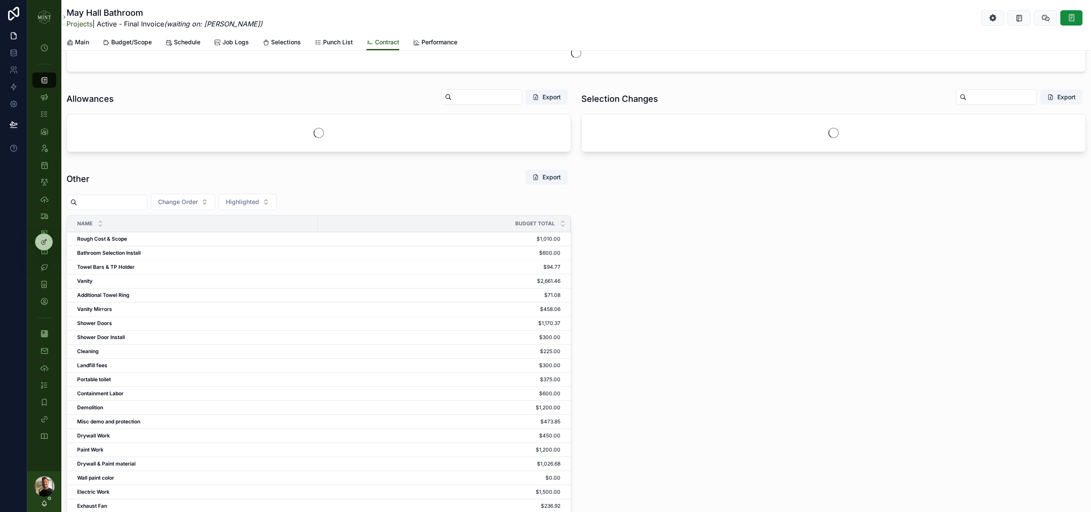
scroll to position [1127, 0]
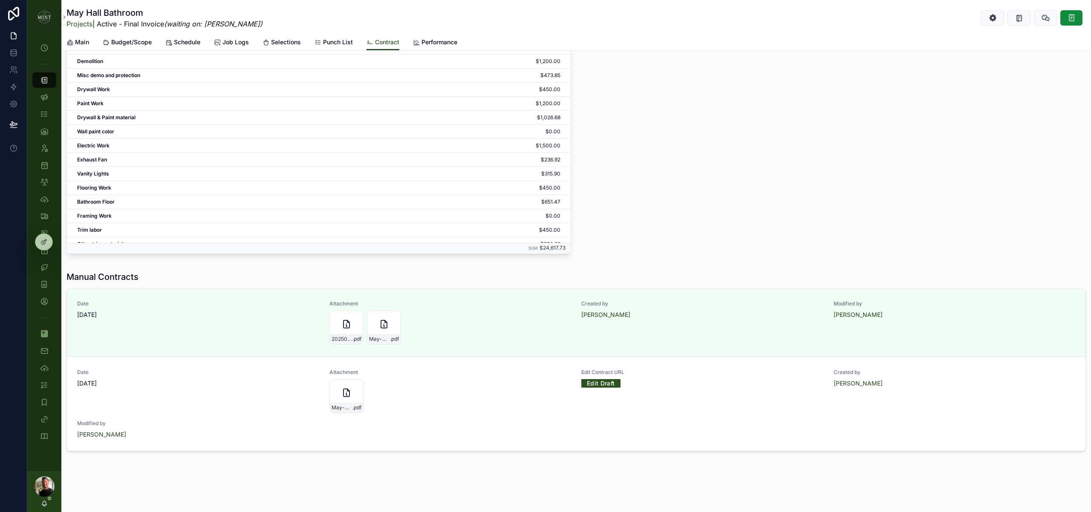
click at [0, 0] on button "Edit" at bounding box center [0, 0] width 0 height 0
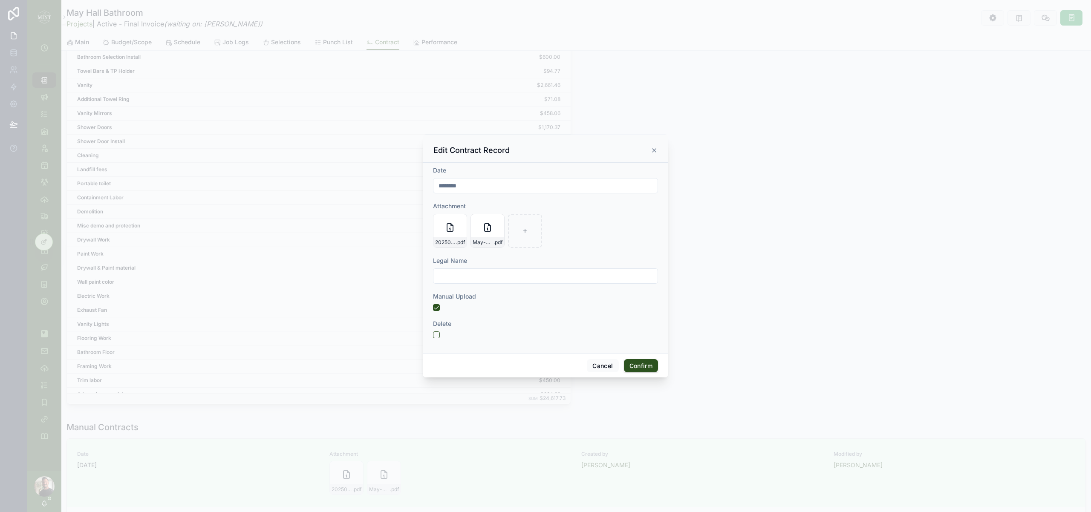
scroll to position [1278, 0]
click at [0, 0] on icon "button" at bounding box center [0, 0] width 0 height 0
click at [509, 206] on icon "button" at bounding box center [507, 206] width 7 height 7
click at [639, 367] on button "Confirm" at bounding box center [641, 366] width 34 height 14
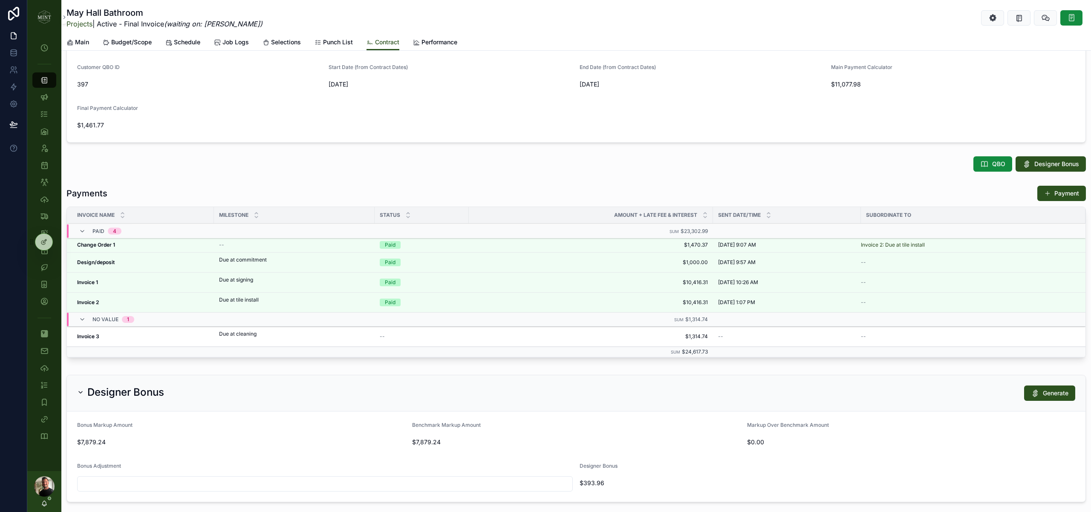
scroll to position [275, 0]
click at [136, 41] on span "Budget/Scope" at bounding box center [131, 42] width 41 height 9
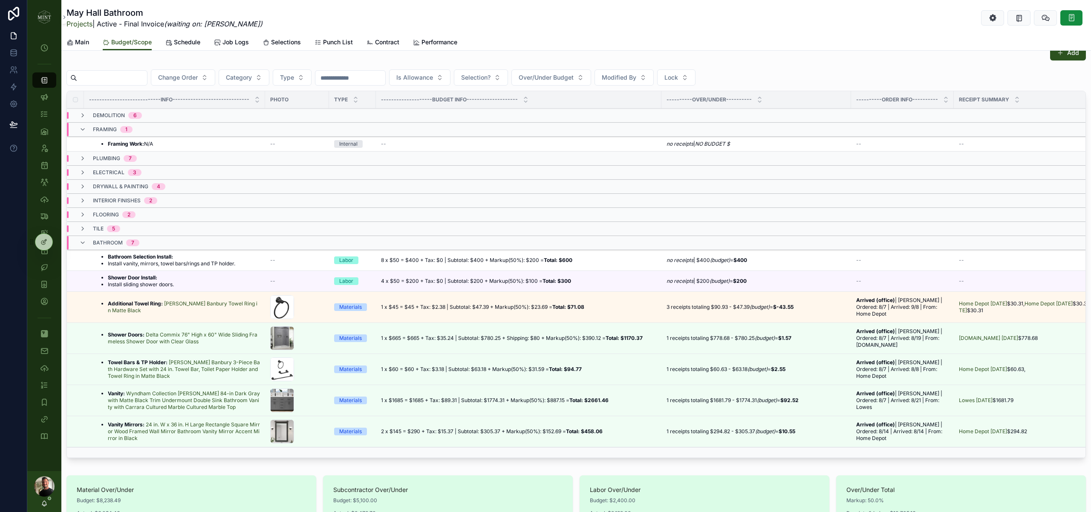
scroll to position [61, 0]
click at [82, 248] on icon "scrollable content" at bounding box center [82, 244] width 7 height 7
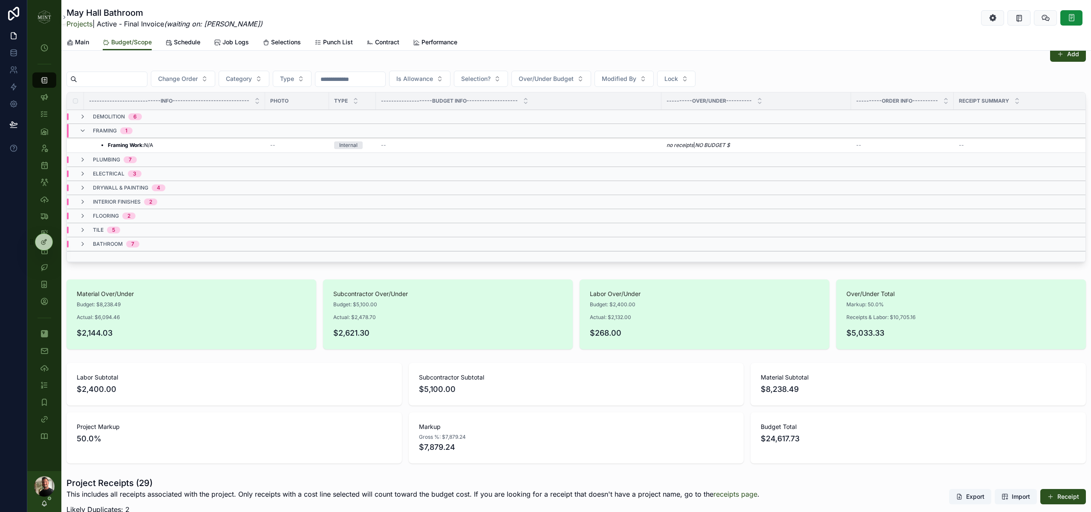
click at [91, 233] on div "tile 5" at bounding box center [99, 230] width 41 height 7
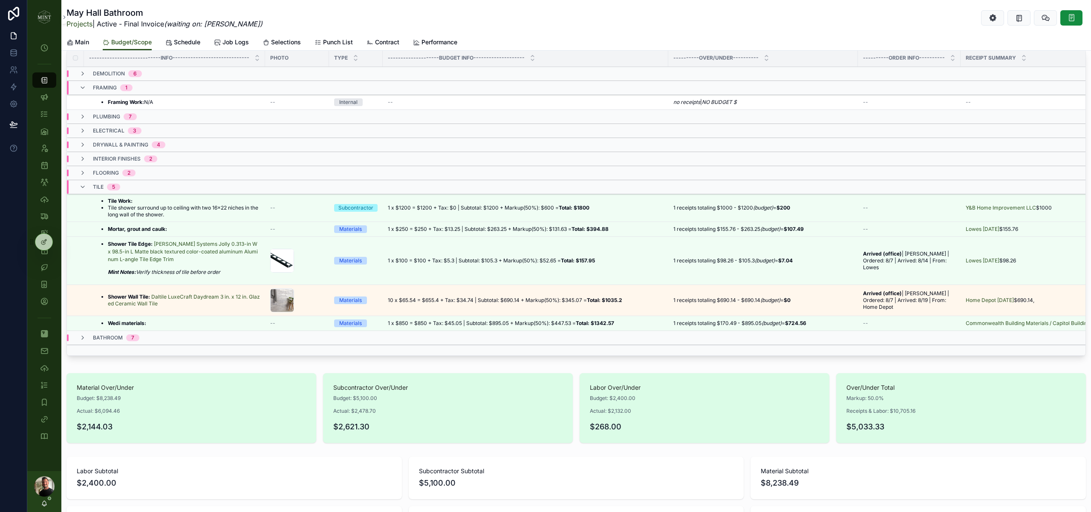
scroll to position [132, 0]
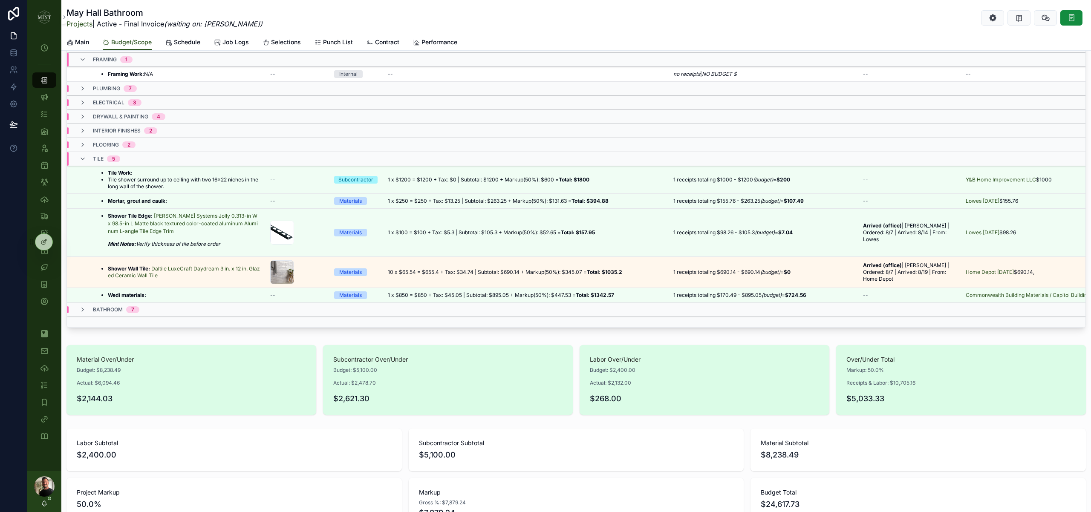
click at [134, 298] on strong "Wedi materials:" at bounding box center [127, 295] width 38 height 6
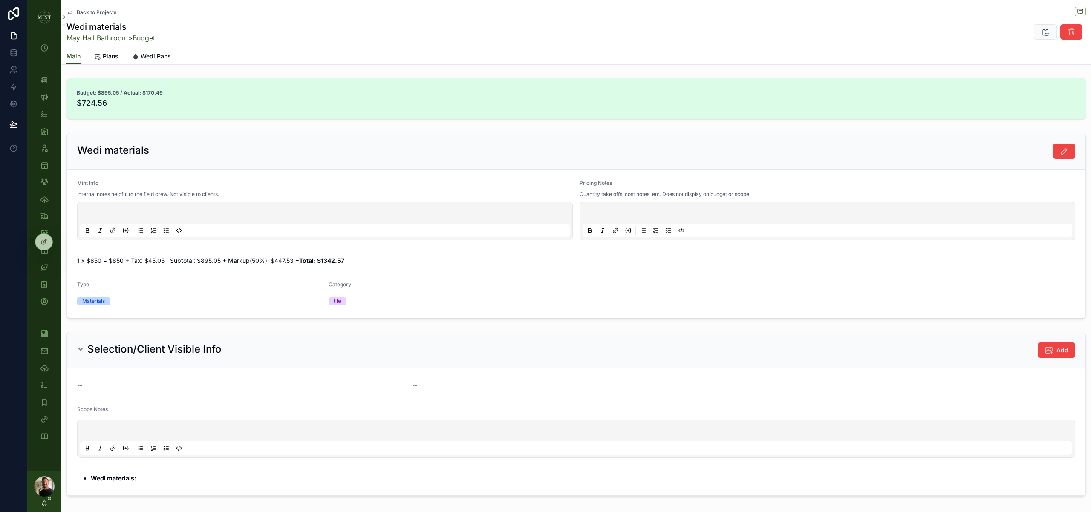
click at [179, 54] on div "Main Plans Wedi Pans" at bounding box center [577, 56] width 1020 height 16
click at [158, 54] on span "Wedi Pans" at bounding box center [156, 56] width 30 height 9
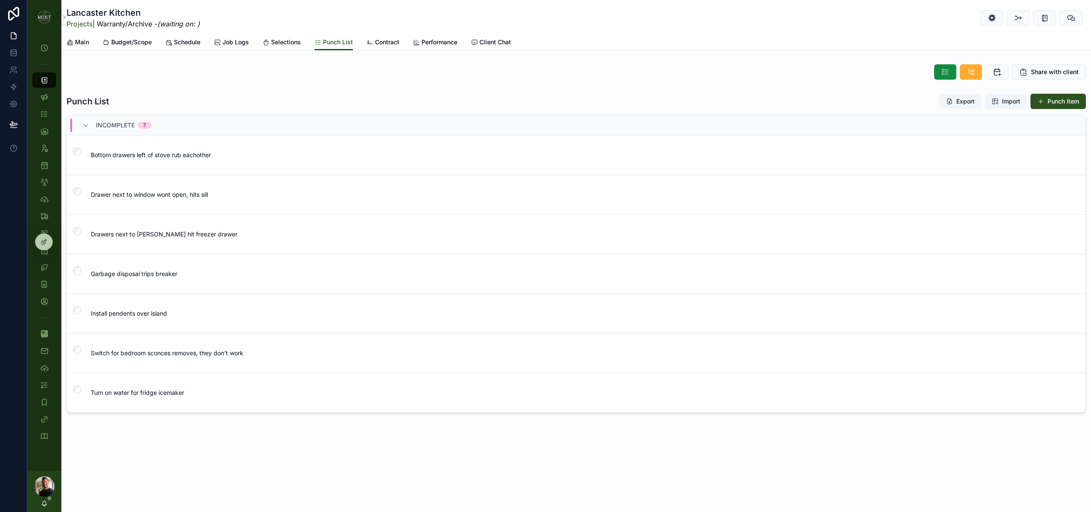
click at [48, 14] on img "scrollable content" at bounding box center [45, 17] width 14 height 14
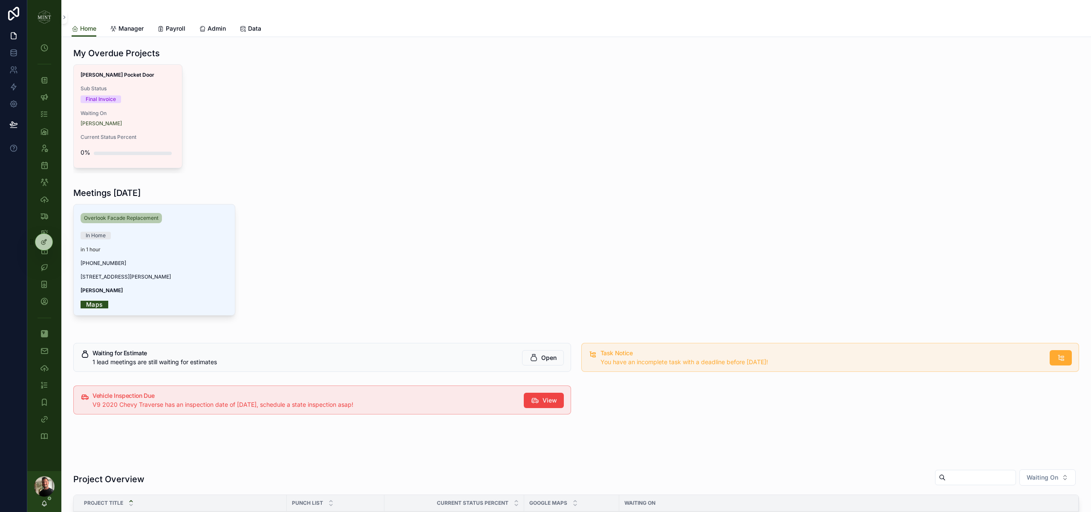
click at [182, 29] on span "Payroll" at bounding box center [176, 28] width 20 height 9
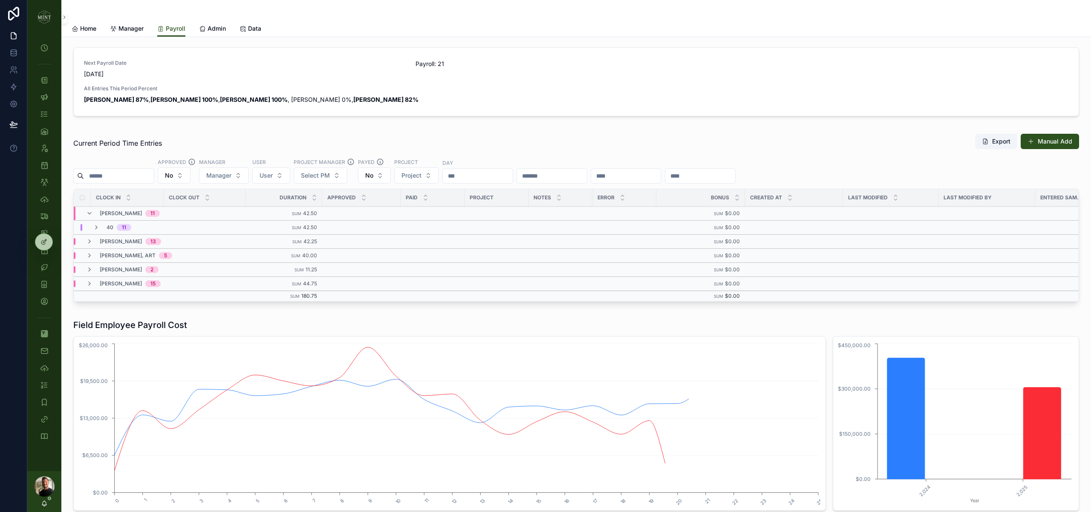
click at [290, 178] on button "User" at bounding box center [271, 176] width 38 height 16
type input "***"
click at [279, 211] on div "Karzan Abdullah" at bounding box center [279, 210] width 119 height 14
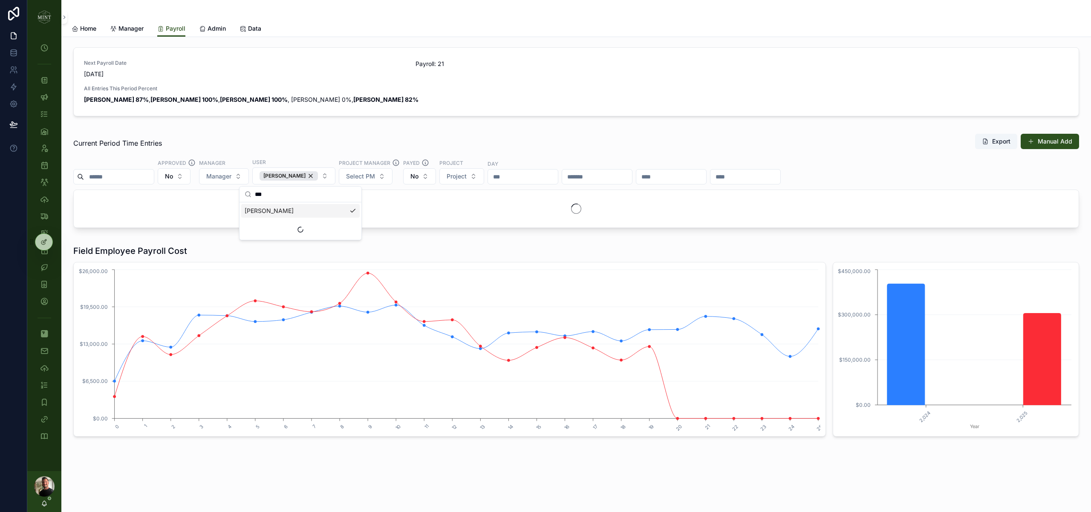
click at [67, 198] on div "Next Payroll Date 10/13/2025 Payroll: 21 All Entries This Period Percent Andrew…" at bounding box center [576, 266] width 1030 height 458
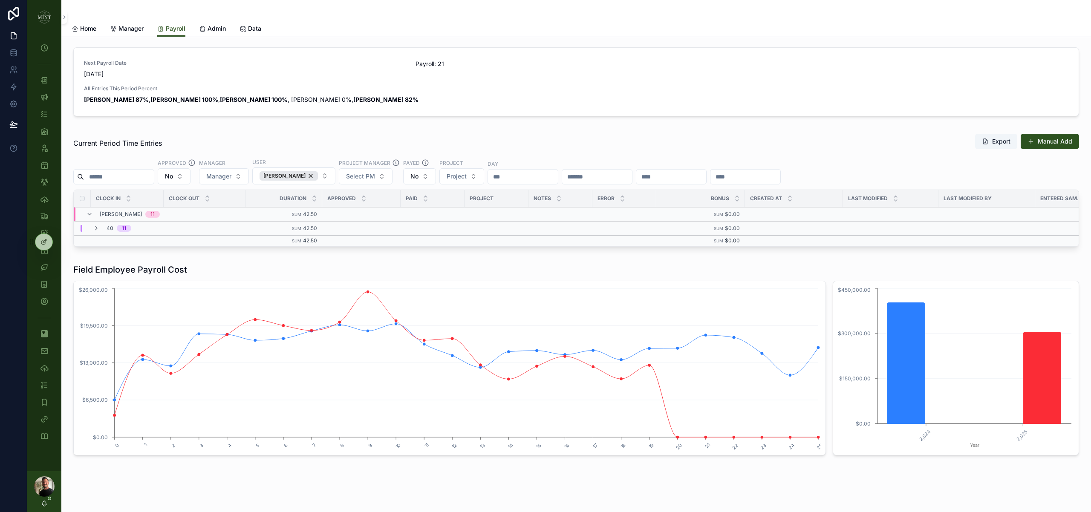
click at [189, 177] on button "No" at bounding box center [174, 176] width 33 height 16
drag, startPoint x: 179, startPoint y: 234, endPoint x: 431, endPoint y: 177, distance: 258.3
click at [179, 234] on div "Yes" at bounding box center [182, 239] width 119 height 14
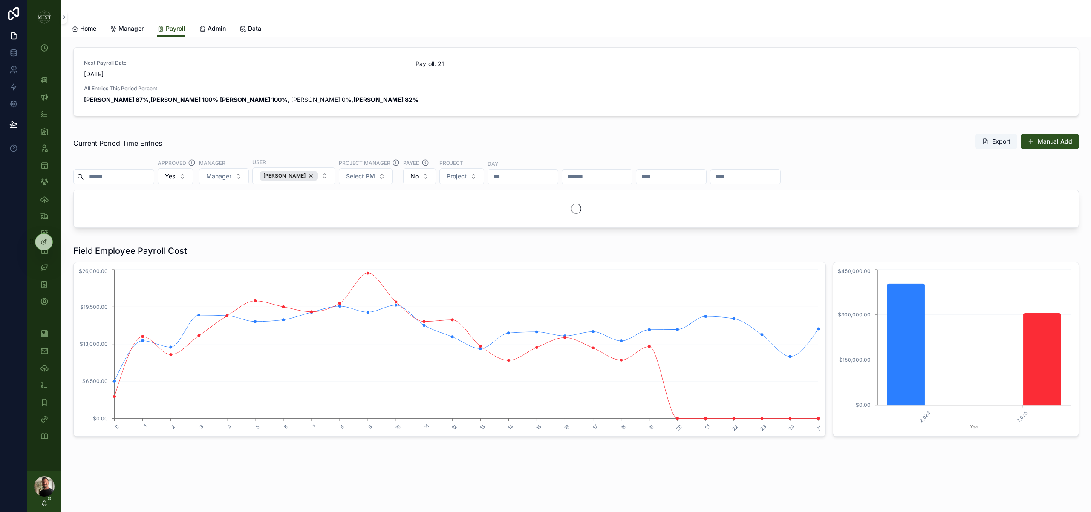
click at [431, 177] on button "No" at bounding box center [419, 176] width 33 height 16
drag, startPoint x: 390, startPoint y: 206, endPoint x: 165, endPoint y: 207, distance: 225.1
click at [389, 206] on div "----" at bounding box center [425, 211] width 119 height 14
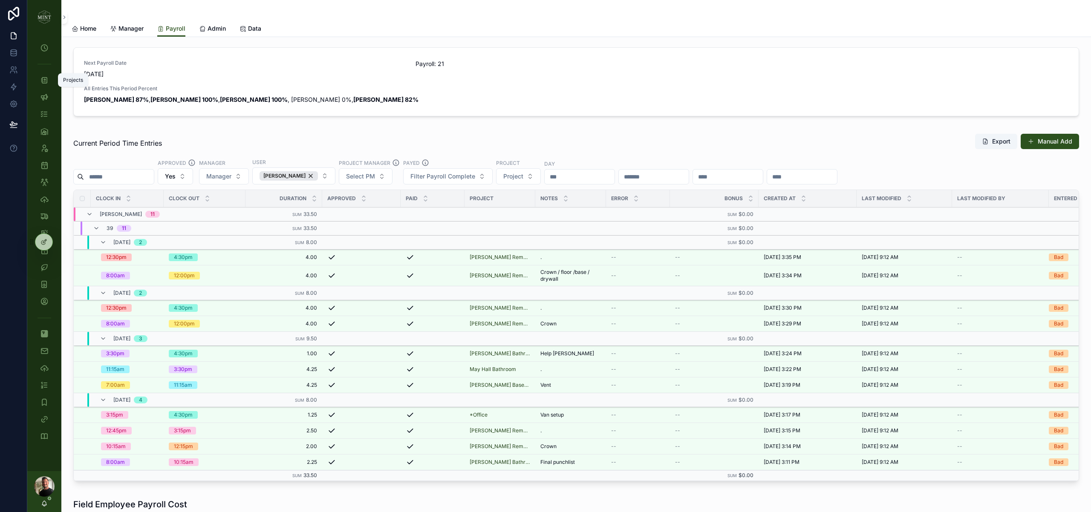
click at [48, 82] on icon "scrollable content" at bounding box center [44, 80] width 9 height 9
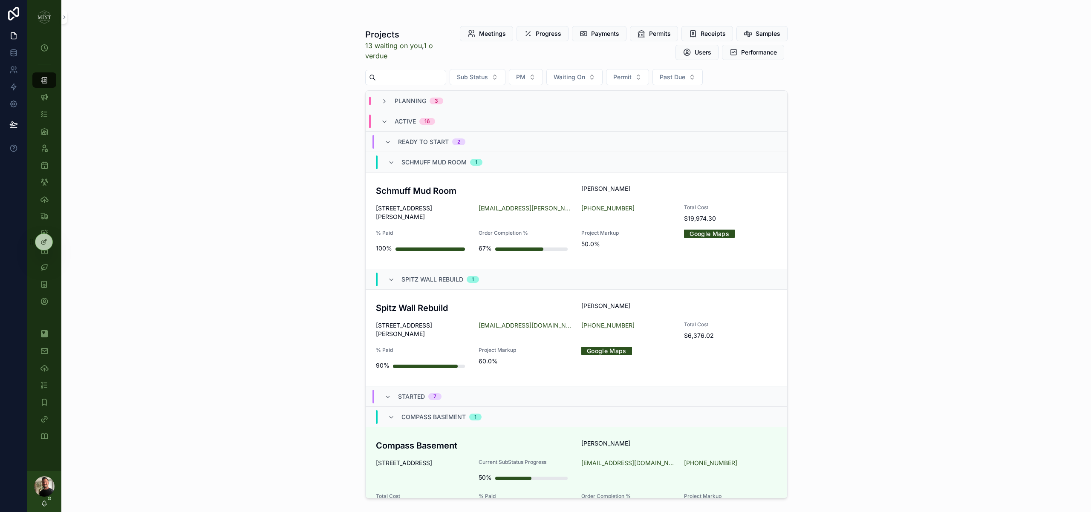
click at [399, 82] on input "scrollable content" at bounding box center [411, 78] width 70 height 12
click at [321, 134] on div "Projects 13 waiting on you , 1 overdue Meetings Progress Payments Permits Recei…" at bounding box center [576, 256] width 1030 height 512
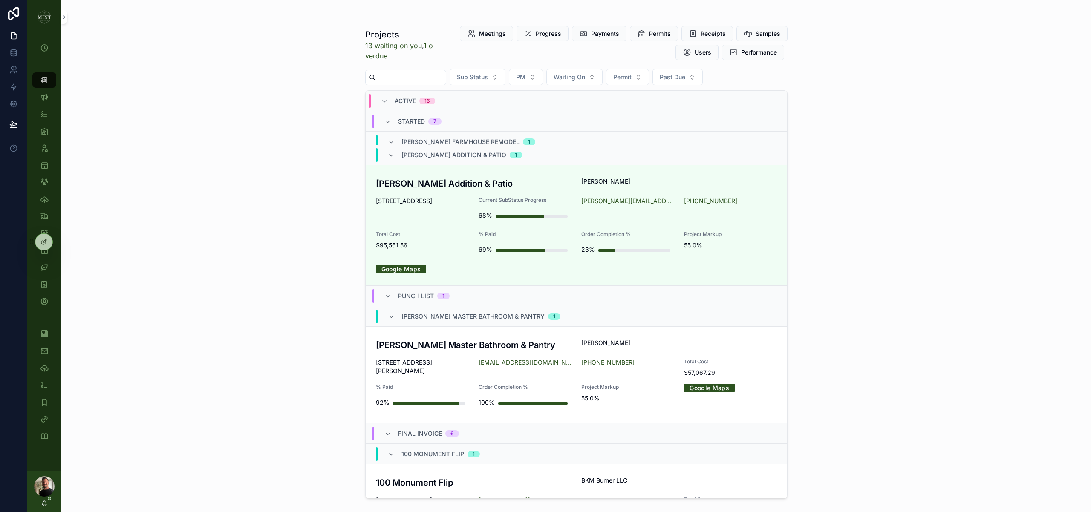
scroll to position [796, 0]
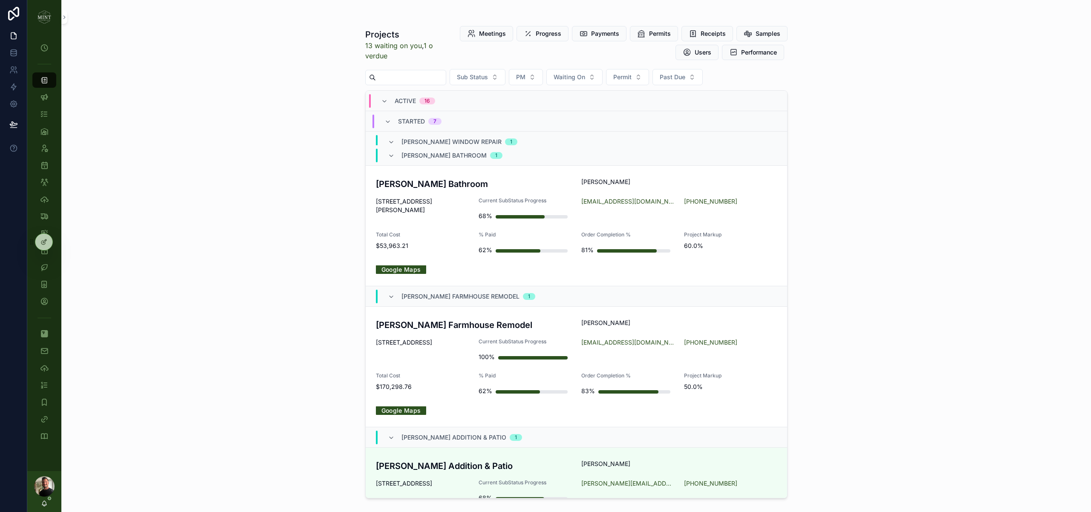
click at [431, 194] on div "Roberson Bathroom Sarah Roberson 921 Robertson St Staunton VA 24401 Current Sub…" at bounding box center [576, 226] width 401 height 96
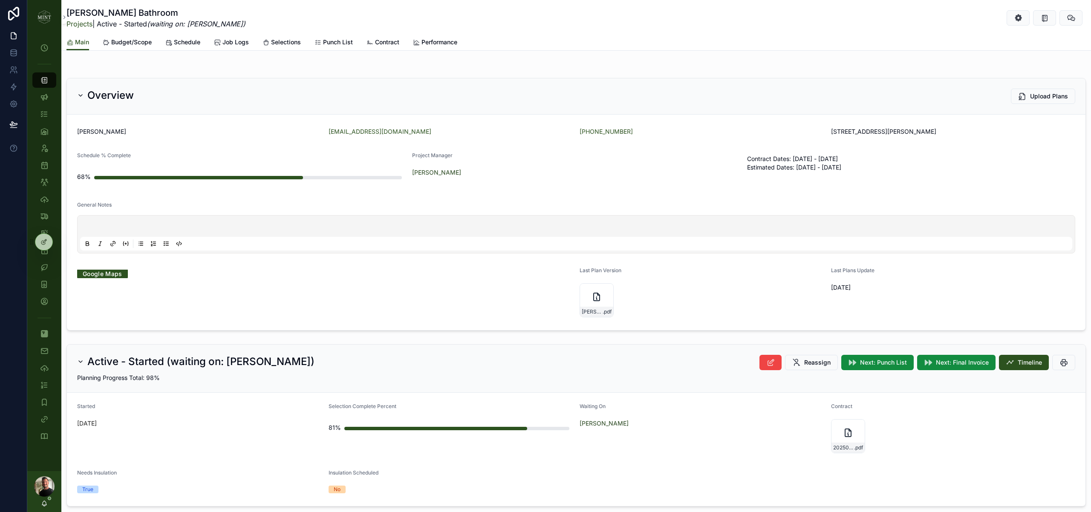
drag, startPoint x: 139, startPoint y: 43, endPoint x: 136, endPoint y: 55, distance: 12.7
click at [139, 43] on span "Budget/Scope" at bounding box center [131, 42] width 41 height 9
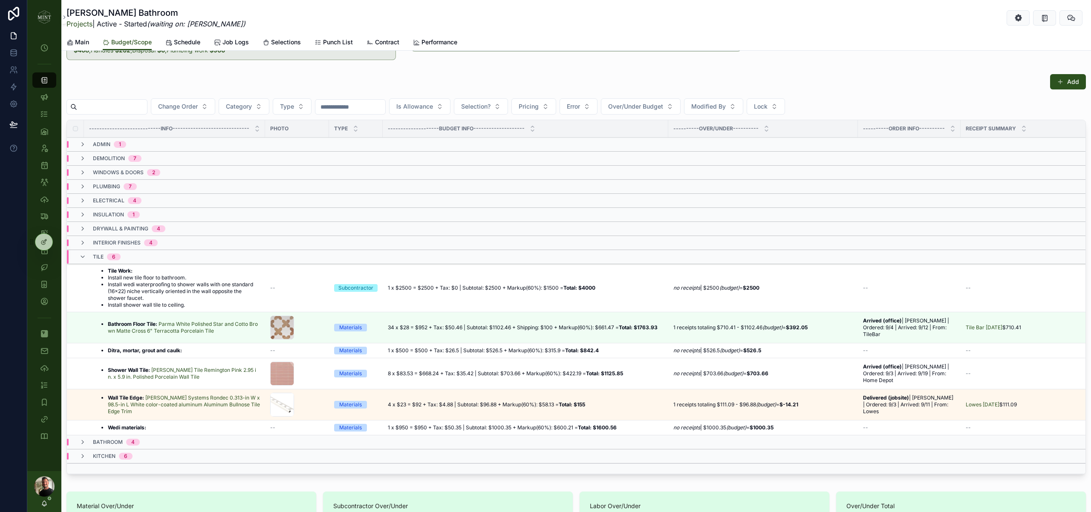
scroll to position [45, 0]
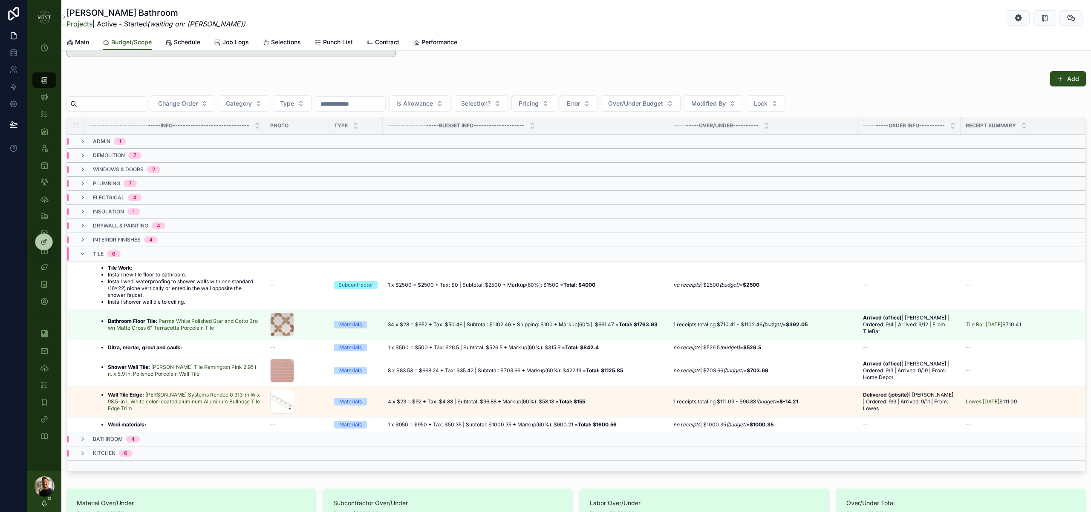
click at [84, 254] on icon "scrollable content" at bounding box center [82, 254] width 7 height 7
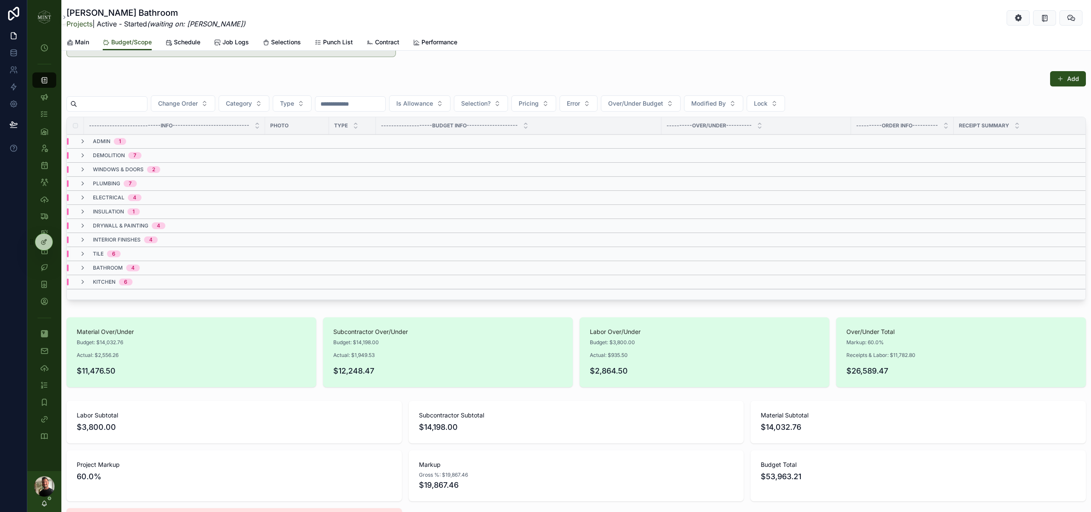
click at [87, 284] on div "kitchen 6" at bounding box center [105, 282] width 53 height 7
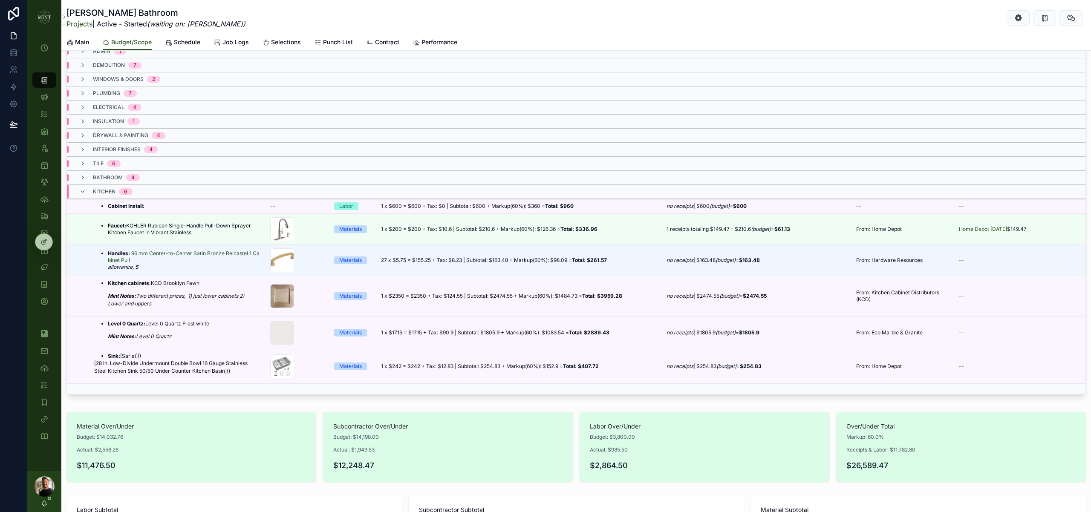
scroll to position [107, 0]
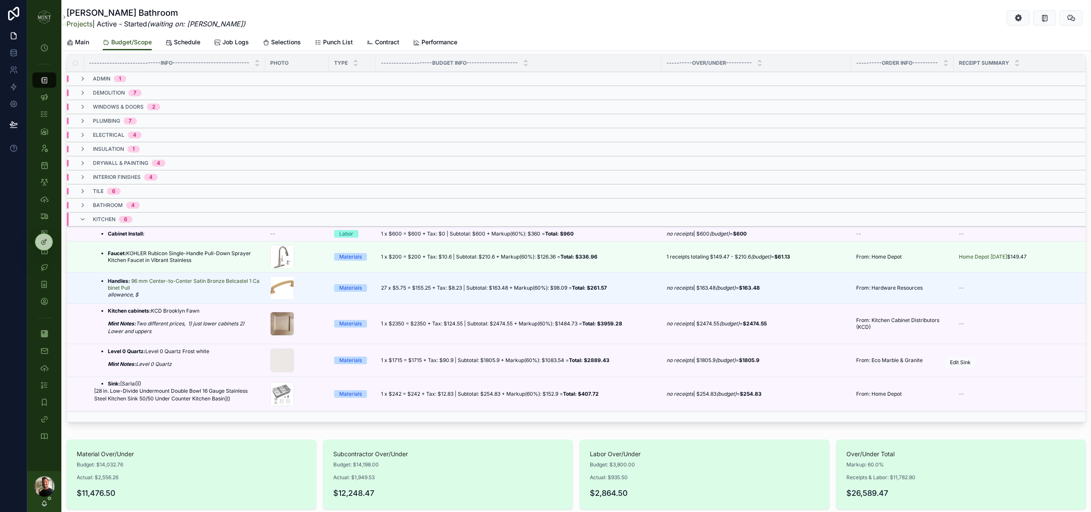
click at [0, 0] on button "scrollable content" at bounding box center [0, 0] width 0 height 0
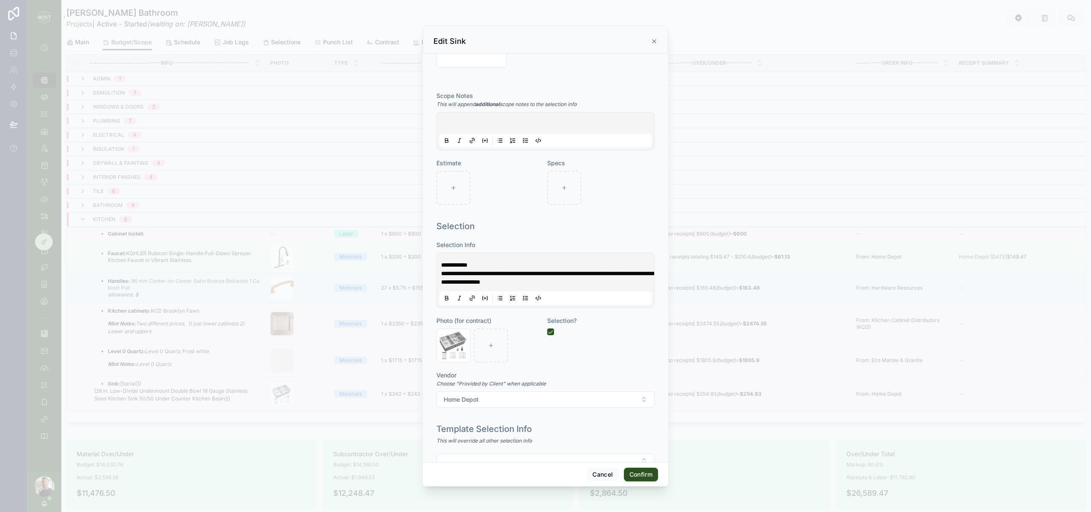
scroll to position [293, 0]
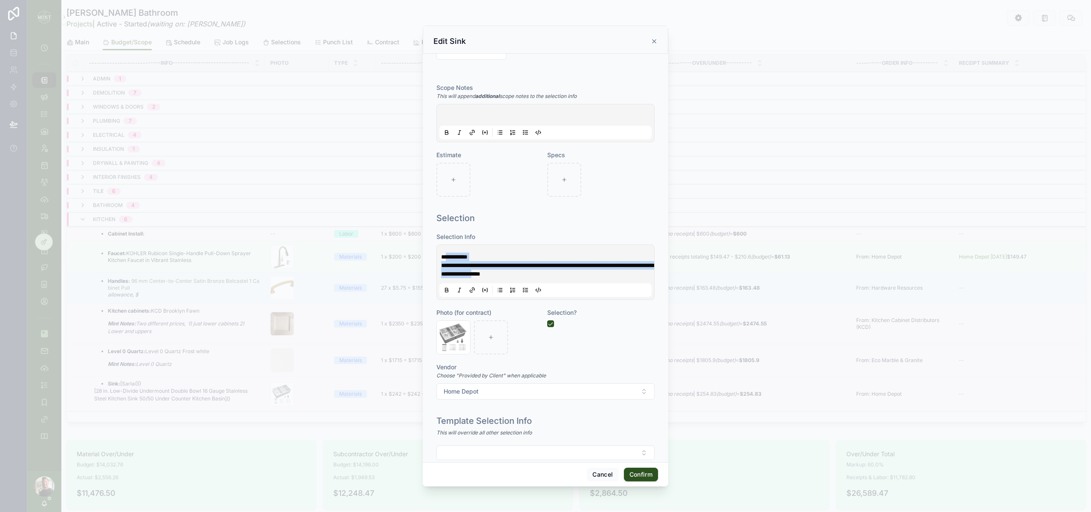
drag, startPoint x: 447, startPoint y: 257, endPoint x: 578, endPoint y: 275, distance: 132.5
click at [578, 275] on div "**********" at bounding box center [547, 266] width 212 height 26
copy div "**********"
click at [614, 274] on p "**********" at bounding box center [547, 269] width 212 height 17
click at [446, 266] on span "**********" at bounding box center [548, 270] width 214 height 14
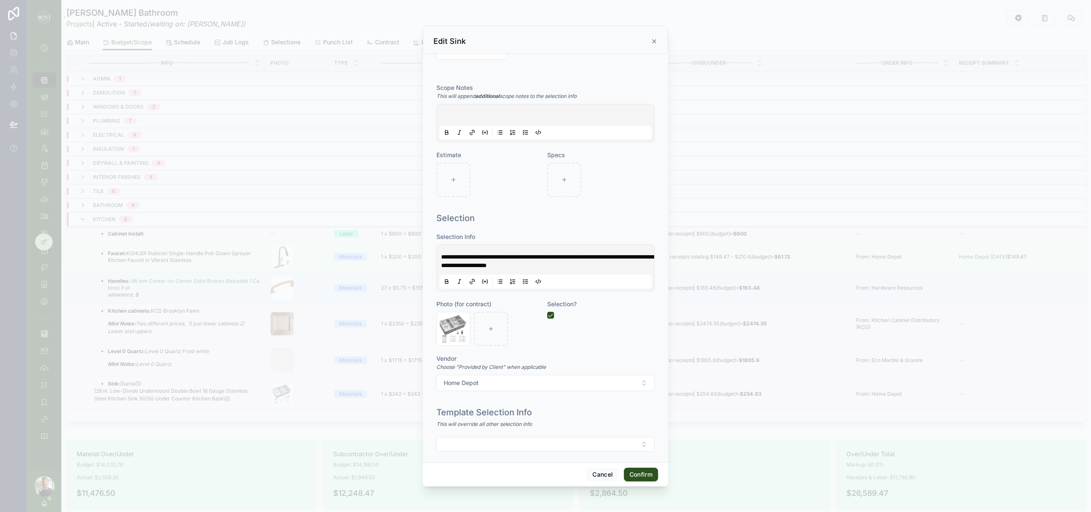
click at [448, 256] on span "**********" at bounding box center [548, 261] width 214 height 14
click at [447, 256] on span "**********" at bounding box center [548, 261] width 214 height 14
click at [474, 281] on icon at bounding box center [472, 281] width 7 height 7
type input "**********"
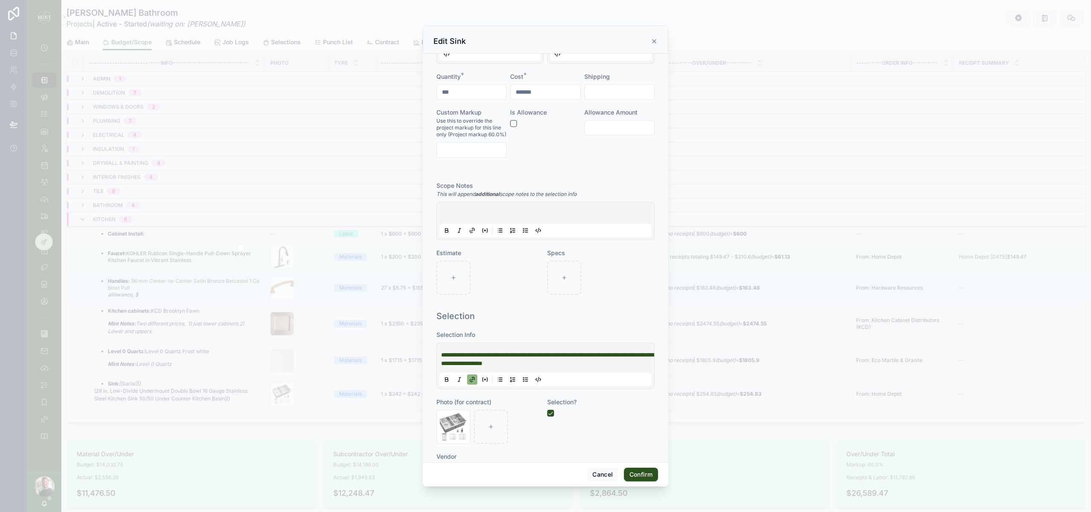
scroll to position [0, 0]
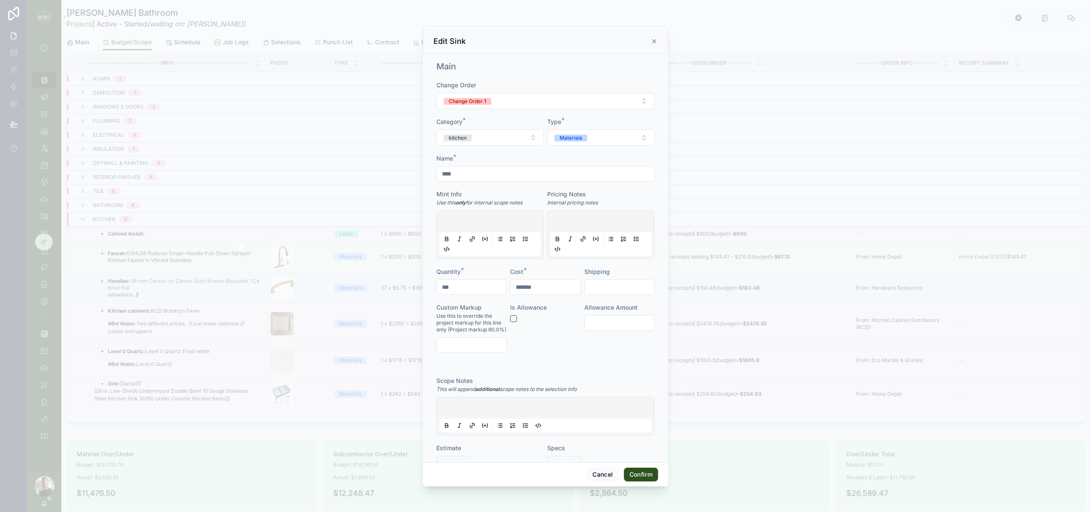
click at [537, 283] on input "*******" at bounding box center [545, 287] width 69 height 12
click at [526, 287] on input "*******" at bounding box center [545, 287] width 69 height 12
type input "*******"
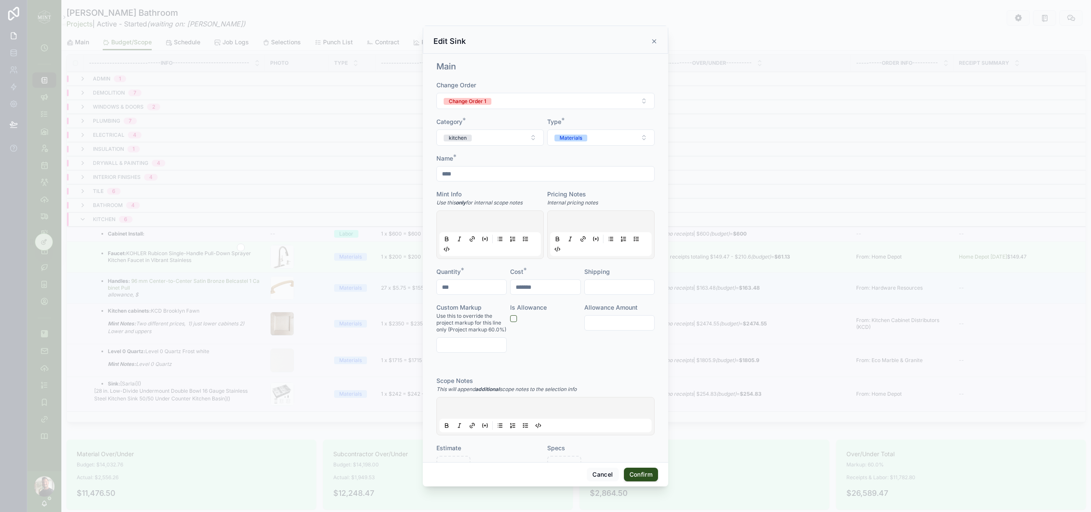
click at [660, 459] on div "**********" at bounding box center [546, 258] width 246 height 409
click at [641, 471] on button "Confirm" at bounding box center [641, 475] width 34 height 14
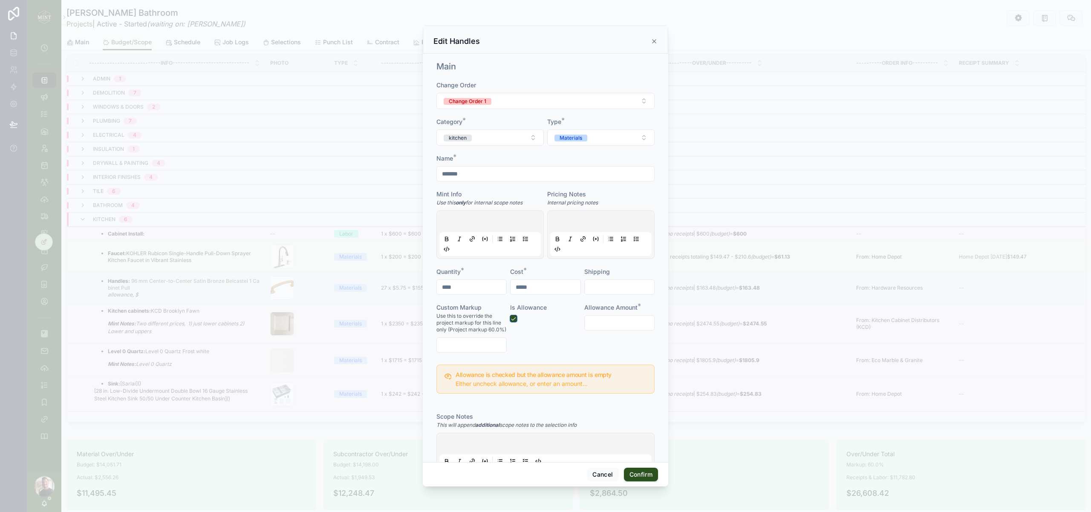
click at [515, 318] on button "button" at bounding box center [513, 319] width 7 height 7
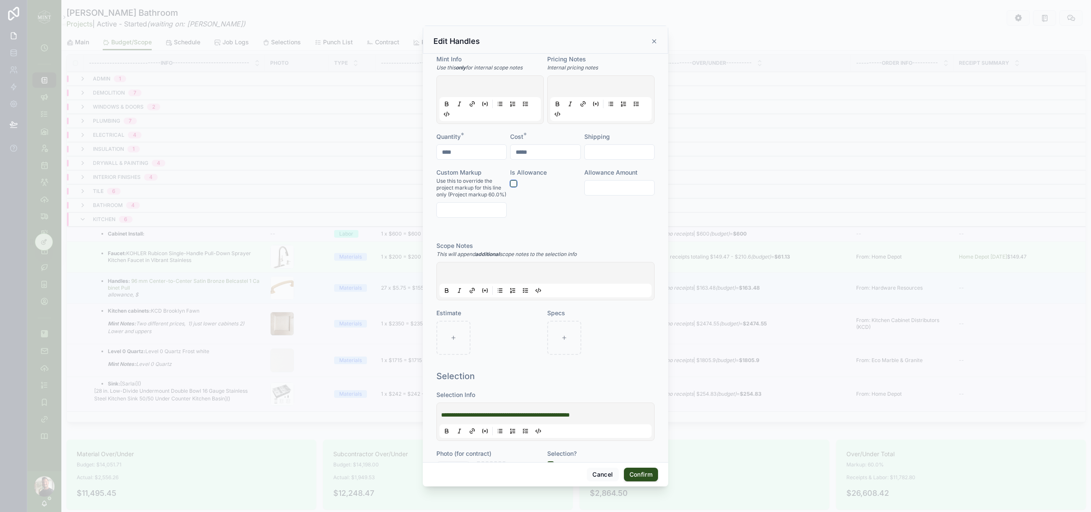
scroll to position [292, 0]
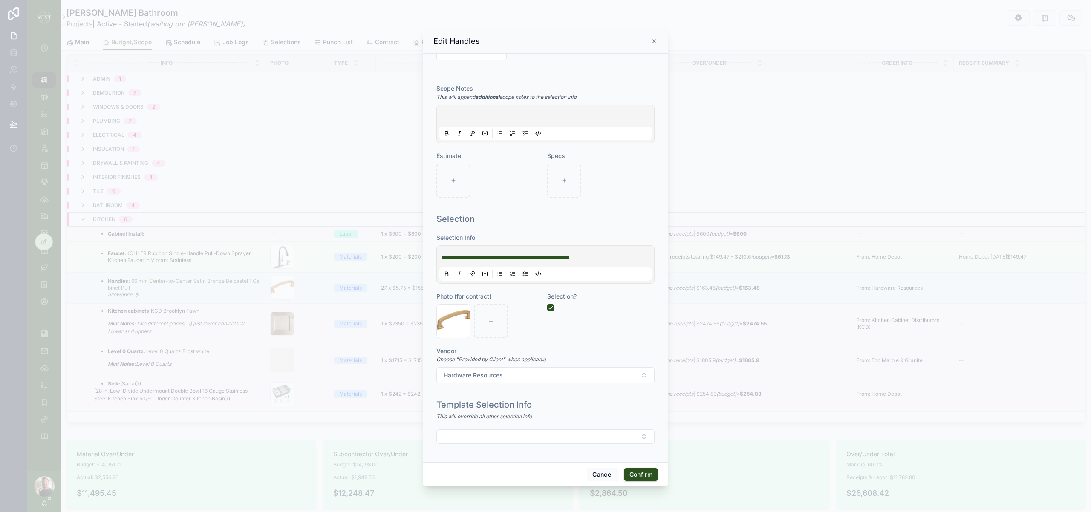
click at [562, 257] on span "**********" at bounding box center [505, 258] width 129 height 6
click at [564, 259] on span "**********" at bounding box center [505, 258] width 129 height 6
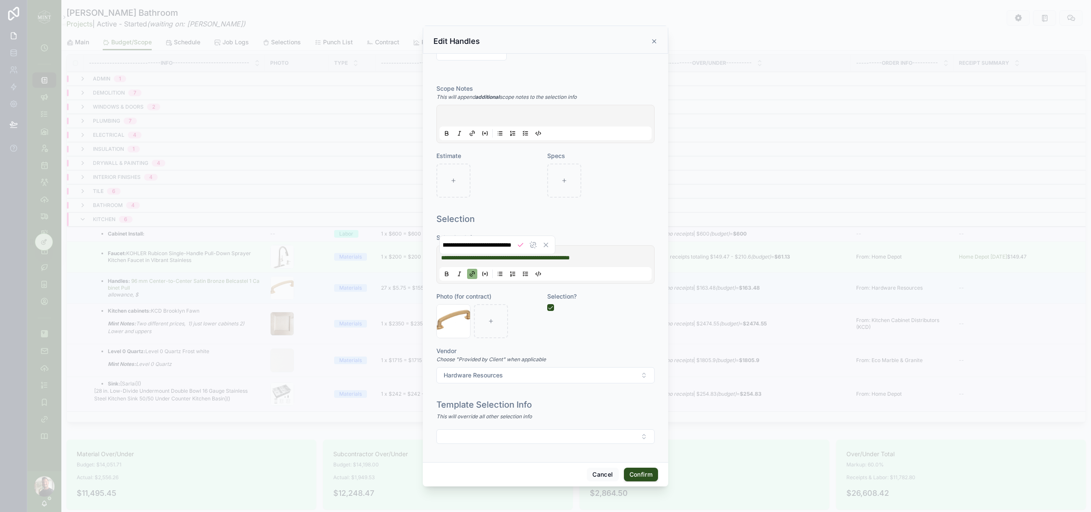
click at [639, 257] on p "**********" at bounding box center [547, 258] width 212 height 9
click at [570, 259] on span "**********" at bounding box center [505, 258] width 129 height 6
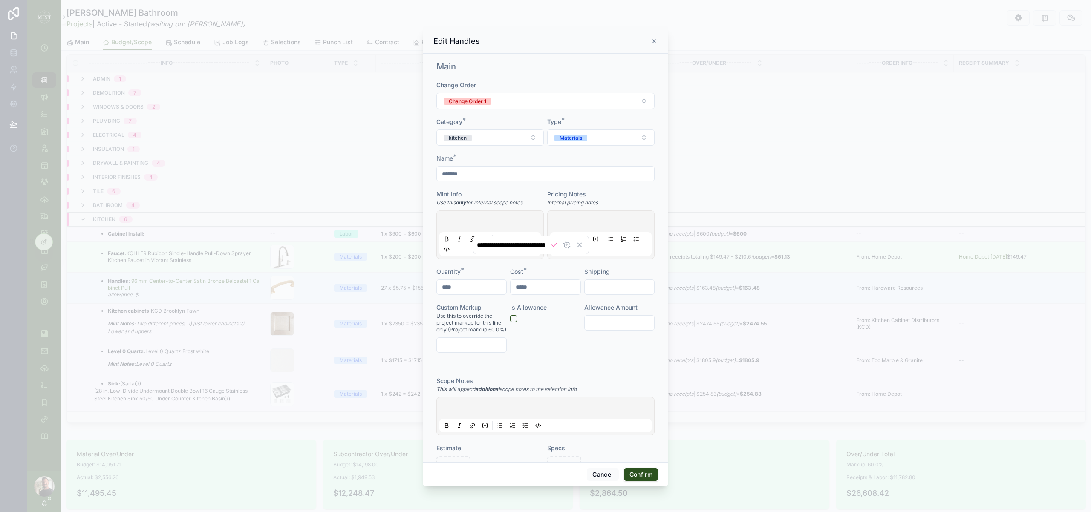
click at [637, 474] on button "Confirm" at bounding box center [641, 475] width 34 height 14
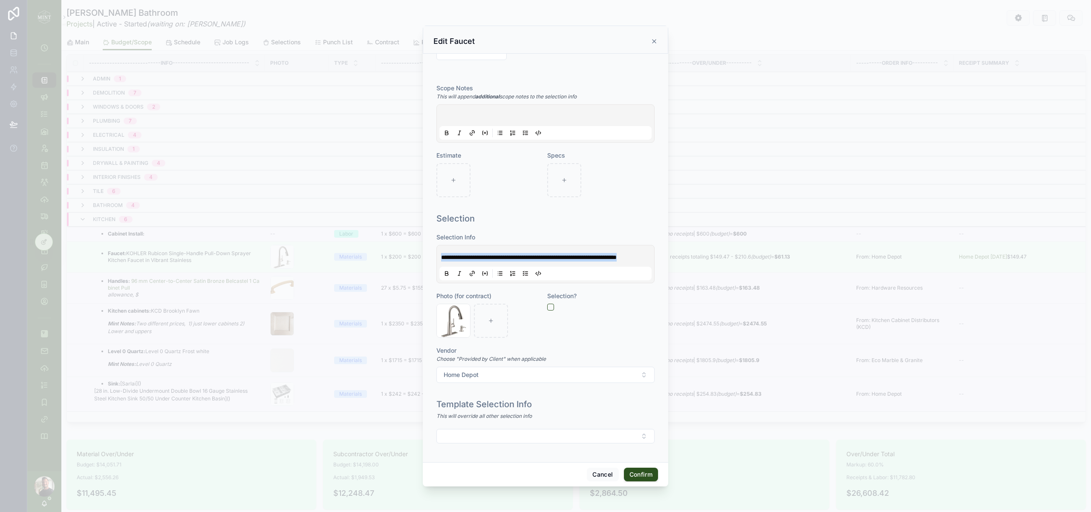
drag, startPoint x: 493, startPoint y: 258, endPoint x: 434, endPoint y: 245, distance: 61.0
click at [434, 245] on div "**********" at bounding box center [545, 302] width 225 height 186
copy span "**********"
click at [469, 275] on icon at bounding box center [472, 273] width 7 height 7
type input "**********"
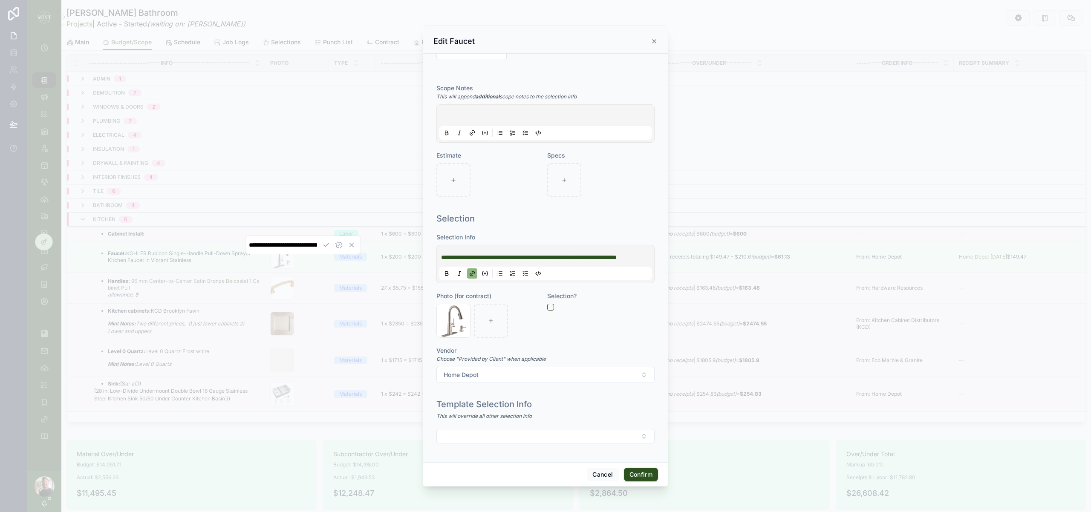
scroll to position [0, 353]
click at [550, 307] on button "button" at bounding box center [550, 307] width 7 height 7
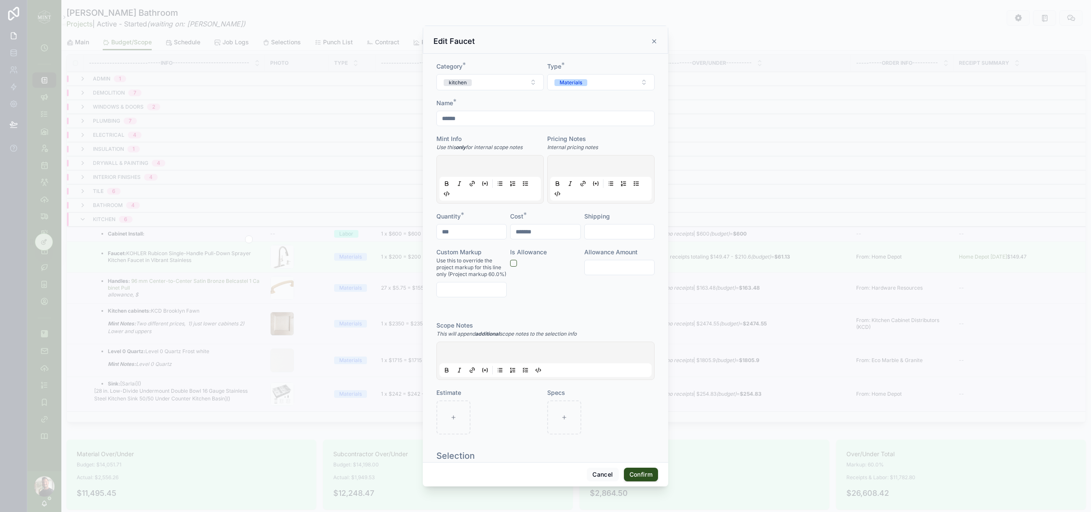
scroll to position [0, 0]
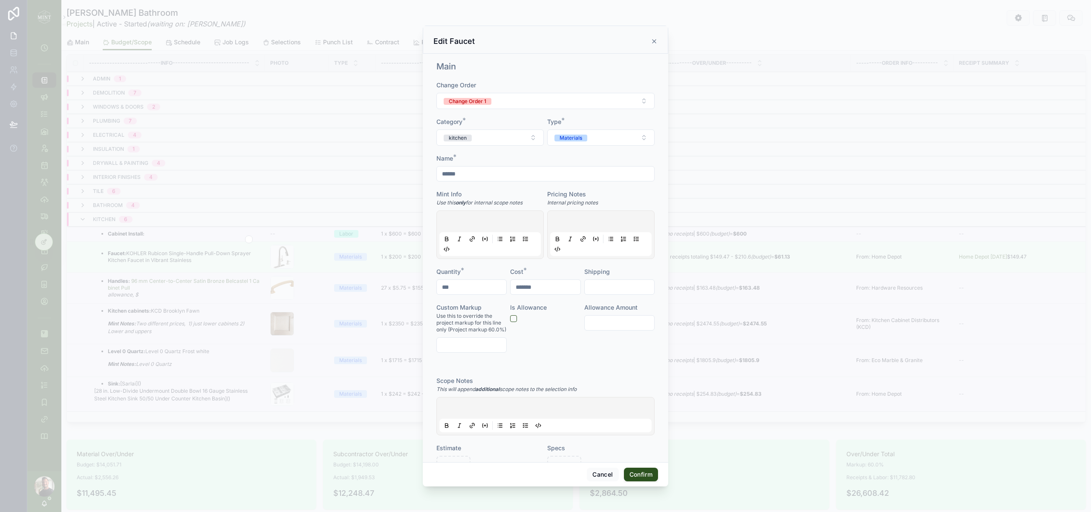
click at [649, 478] on button "Confirm" at bounding box center [641, 475] width 34 height 14
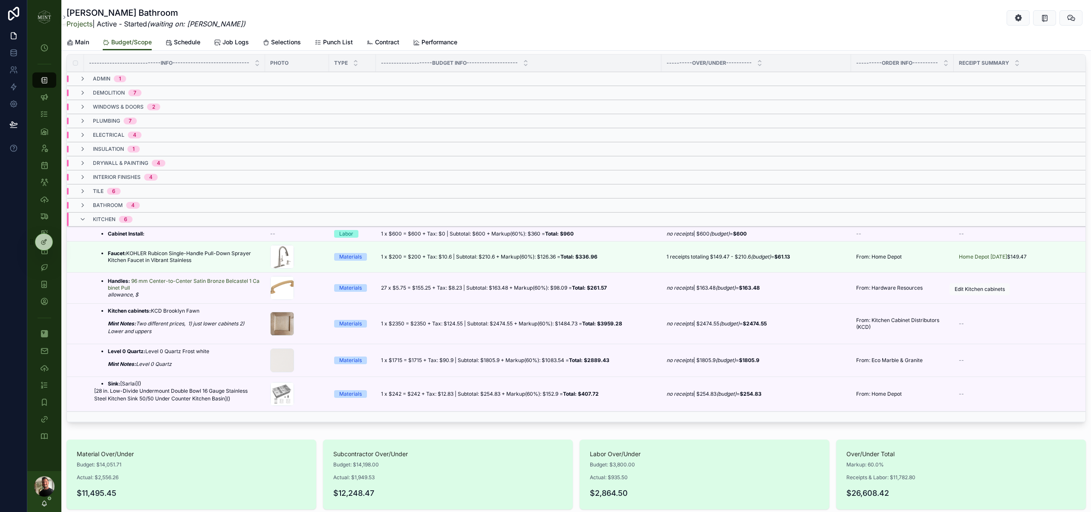
click at [0, 0] on button "scrollable content" at bounding box center [0, 0] width 0 height 0
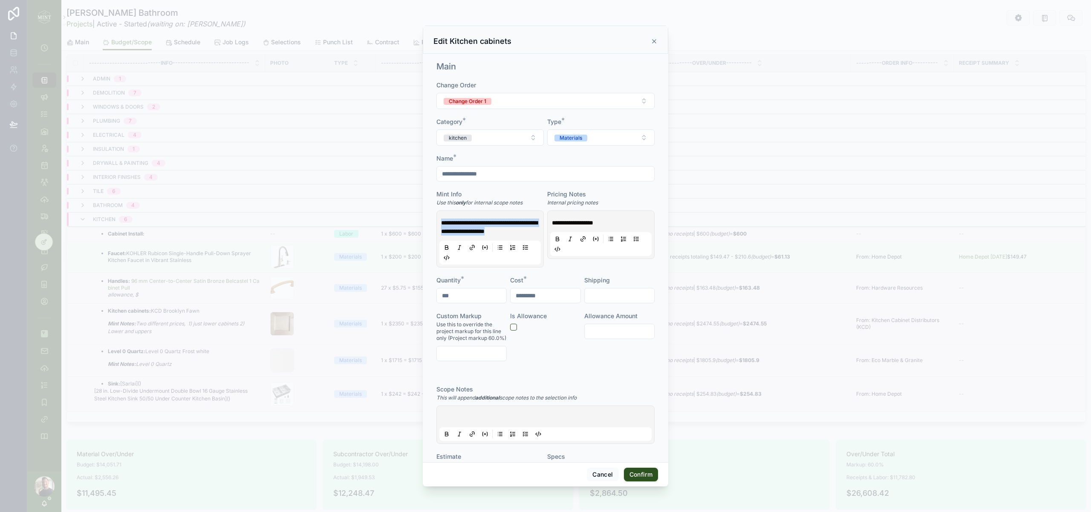
drag, startPoint x: 534, startPoint y: 230, endPoint x: 405, endPoint y: 217, distance: 130.3
click at [405, 217] on div "**********" at bounding box center [545, 256] width 1091 height 512
click at [630, 223] on p "**********" at bounding box center [602, 223] width 101 height 9
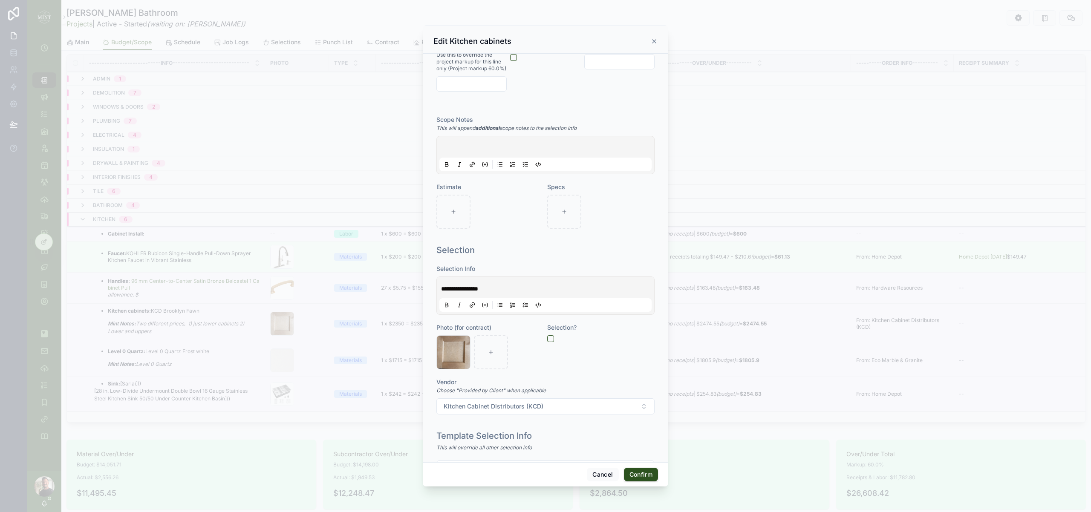
scroll to position [318, 0]
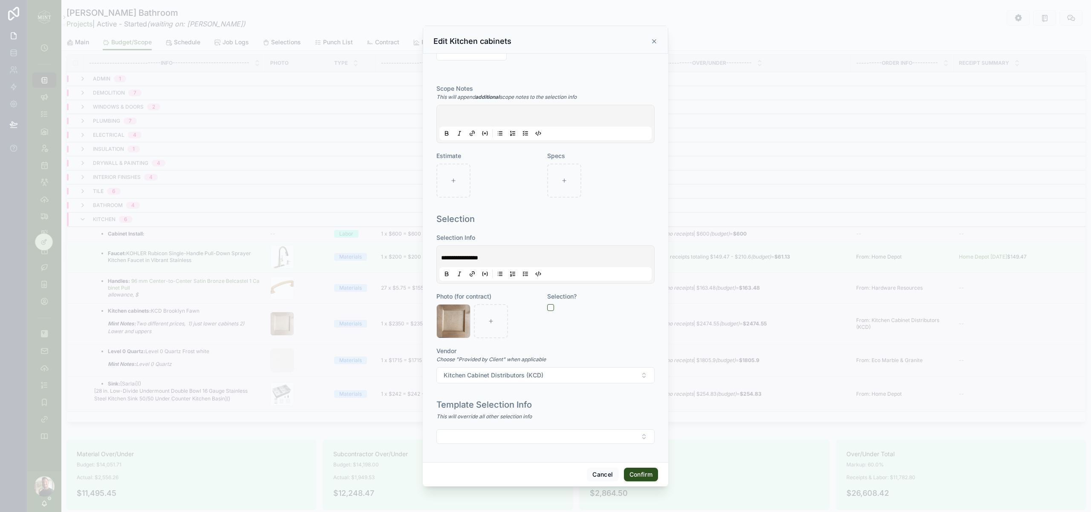
click at [647, 475] on button "Confirm" at bounding box center [641, 475] width 34 height 14
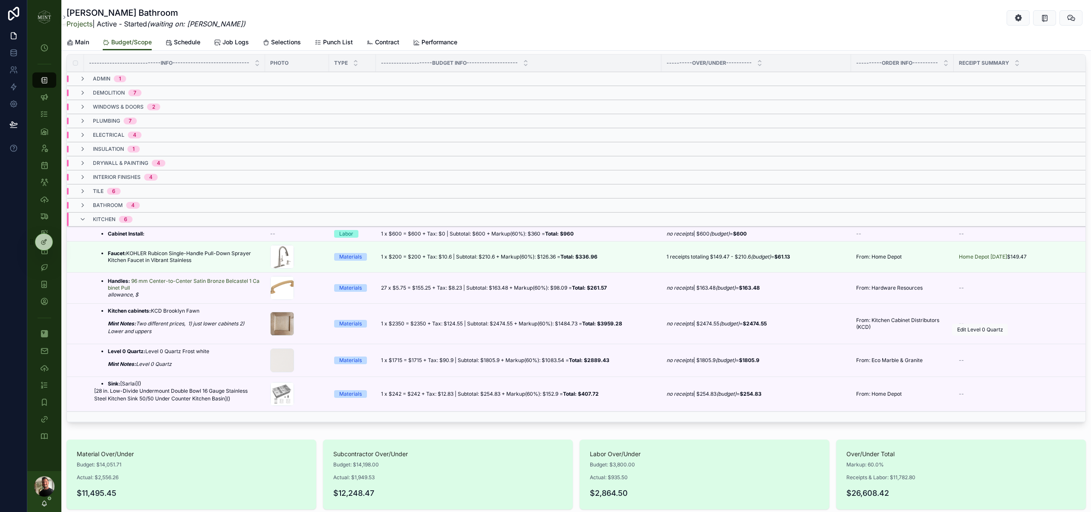
click at [0, 0] on icon "scrollable content" at bounding box center [0, 0] width 0 height 0
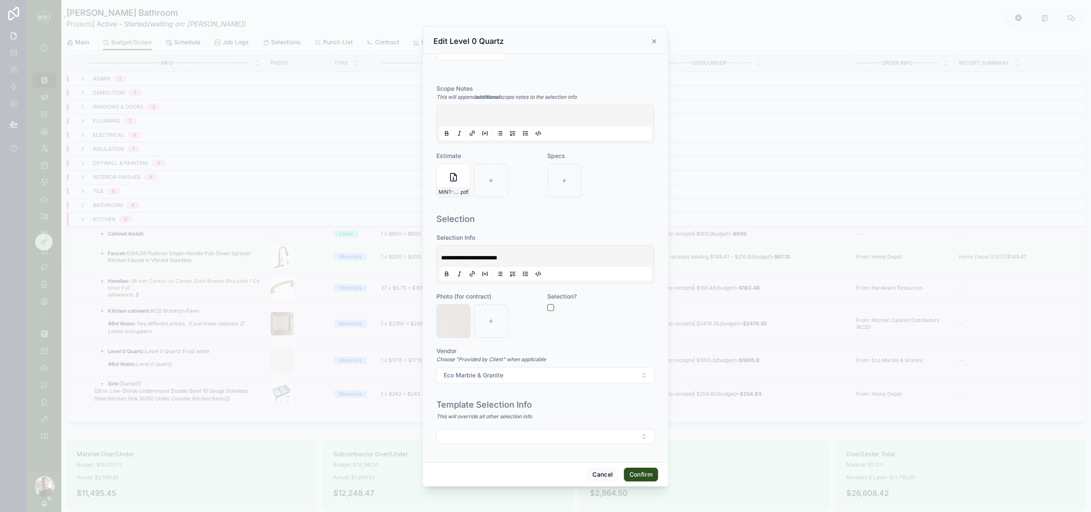
scroll to position [0, 0]
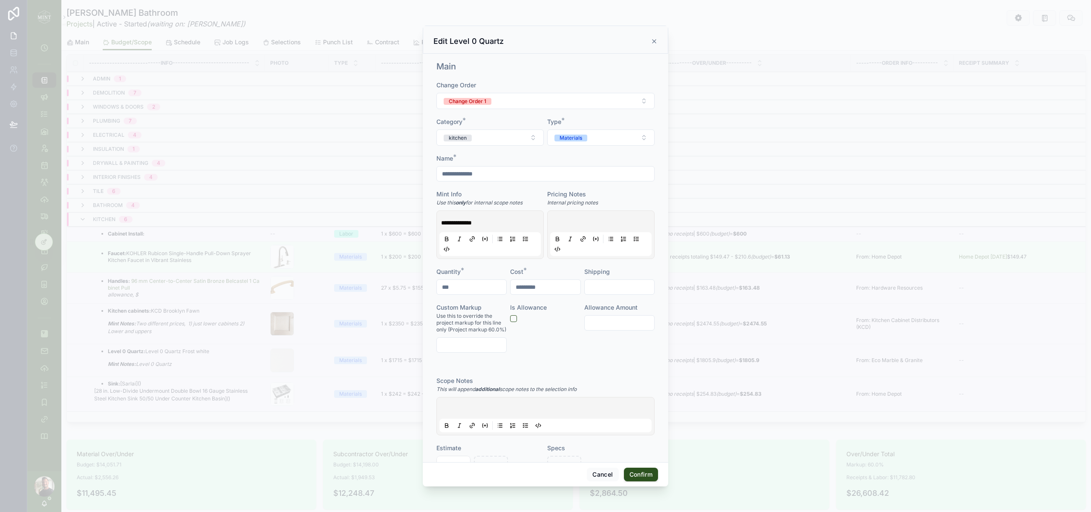
drag, startPoint x: 500, startPoint y: 174, endPoint x: 437, endPoint y: 173, distance: 62.7
click at [437, 173] on input "**********" at bounding box center [545, 174] width 217 height 12
type input "**********"
click at [660, 371] on div "**********" at bounding box center [546, 258] width 246 height 409
drag, startPoint x: 489, startPoint y: 225, endPoint x: 409, endPoint y: 217, distance: 79.7
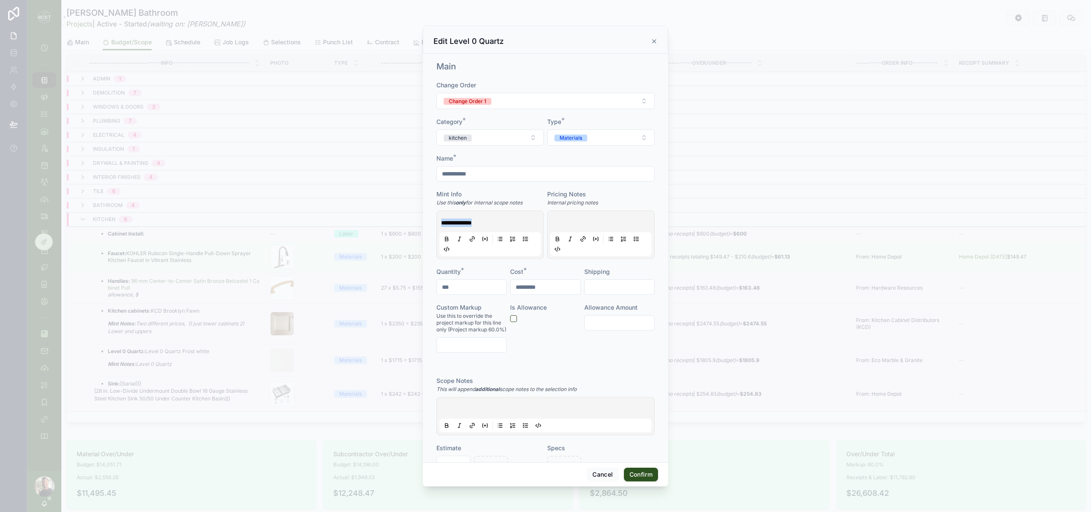
click at [409, 217] on div "**********" at bounding box center [545, 256] width 1091 height 512
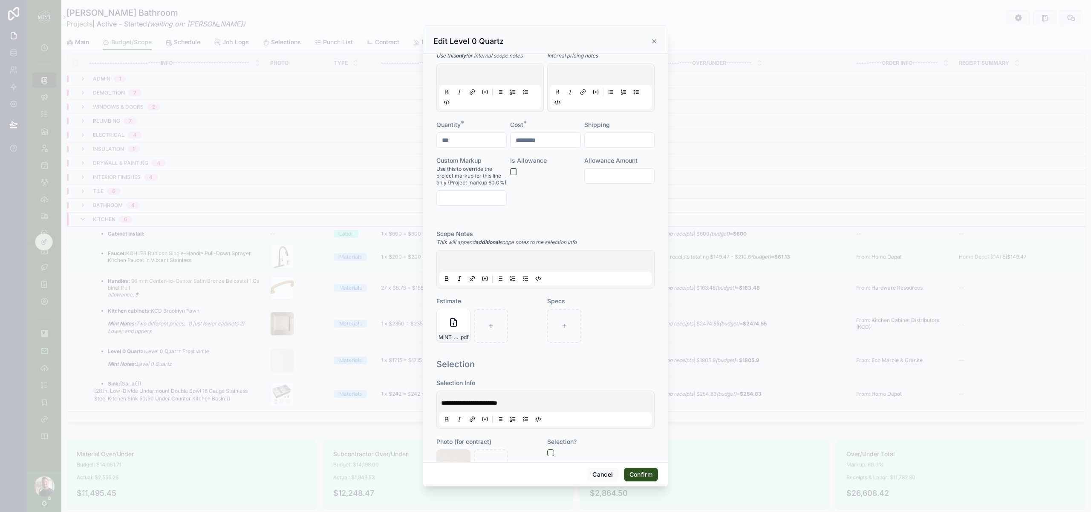
scroll to position [292, 0]
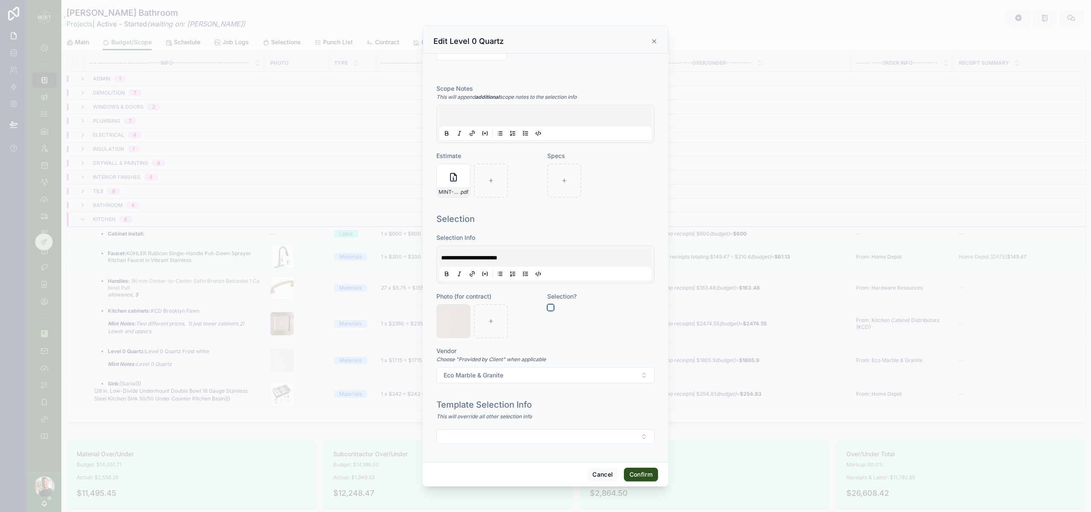
click at [552, 305] on button "button" at bounding box center [550, 307] width 7 height 7
click at [639, 479] on button "Confirm" at bounding box center [641, 475] width 34 height 14
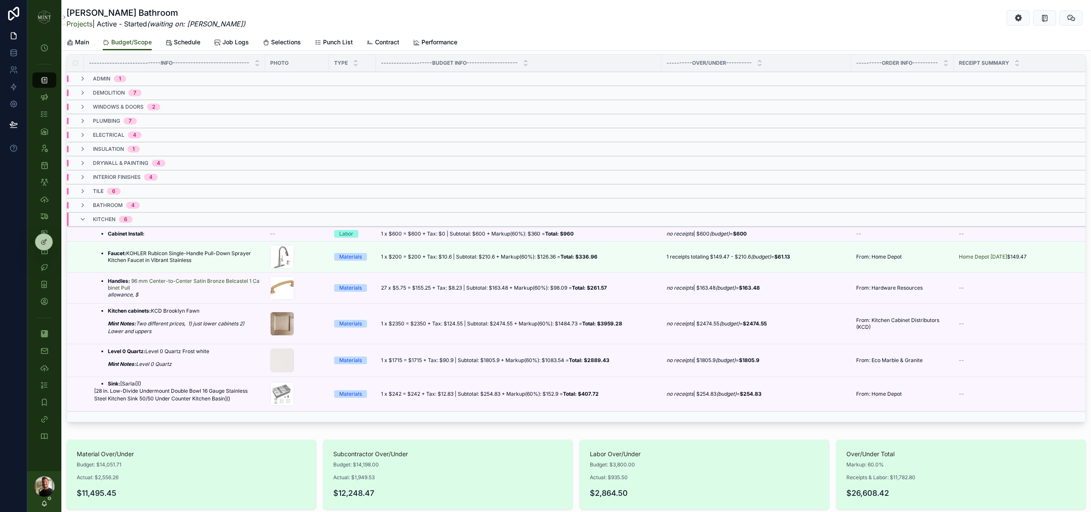
click at [126, 237] on strong "Cabinet Install:" at bounding box center [126, 234] width 37 height 6
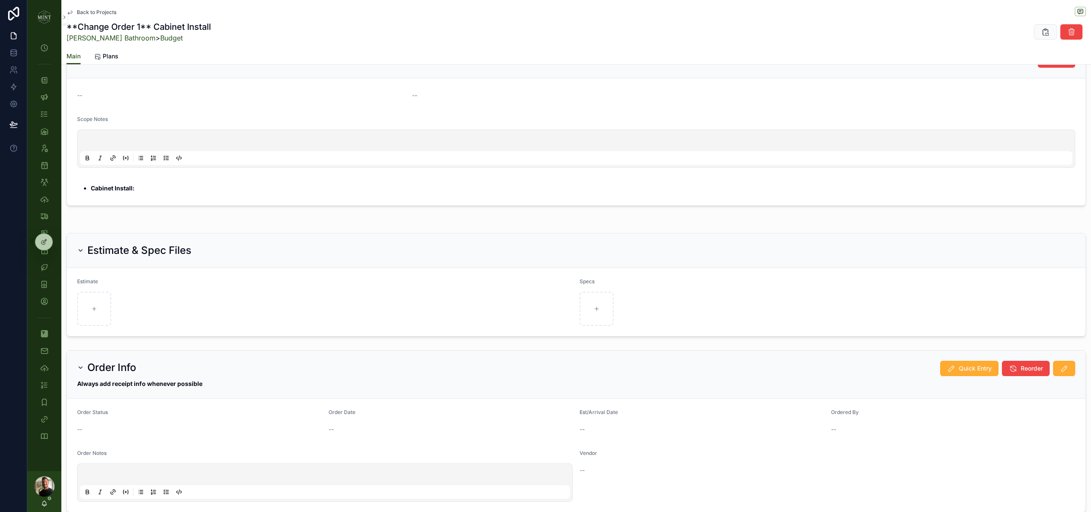
scroll to position [500, 0]
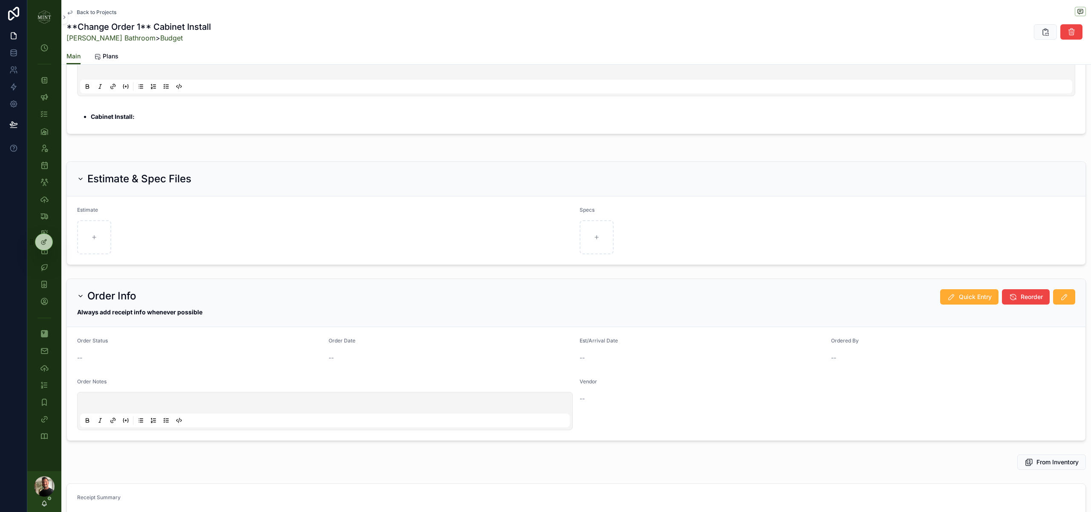
click at [95, 12] on span "Back to Projects" at bounding box center [97, 12] width 40 height 7
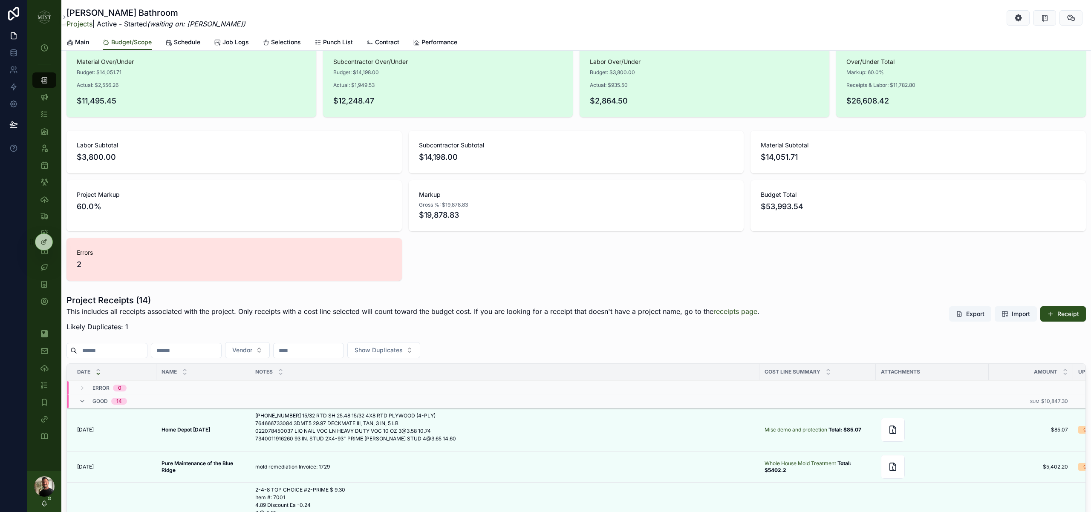
scroll to position [191, 0]
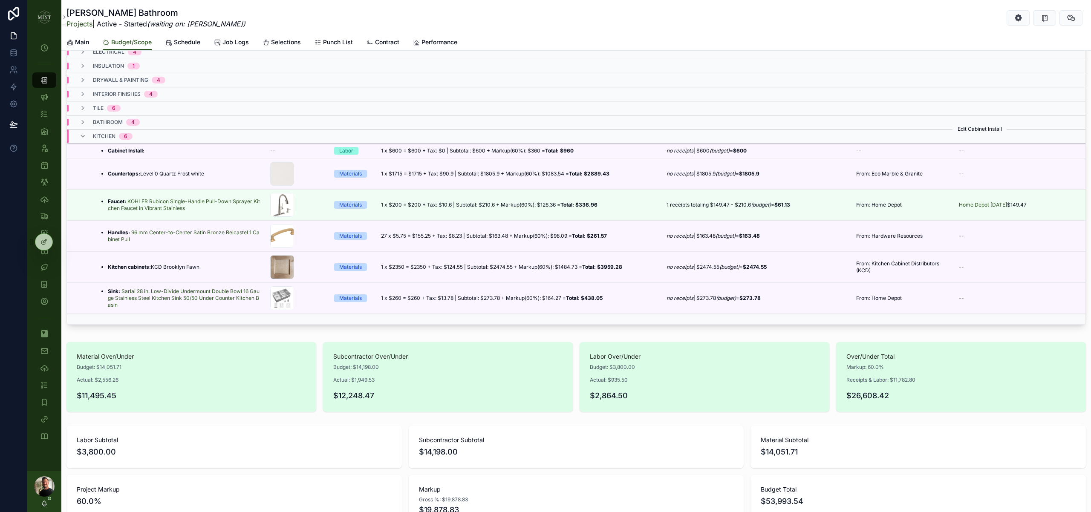
click at [0, 0] on icon "scrollable content" at bounding box center [0, 0] width 0 height 0
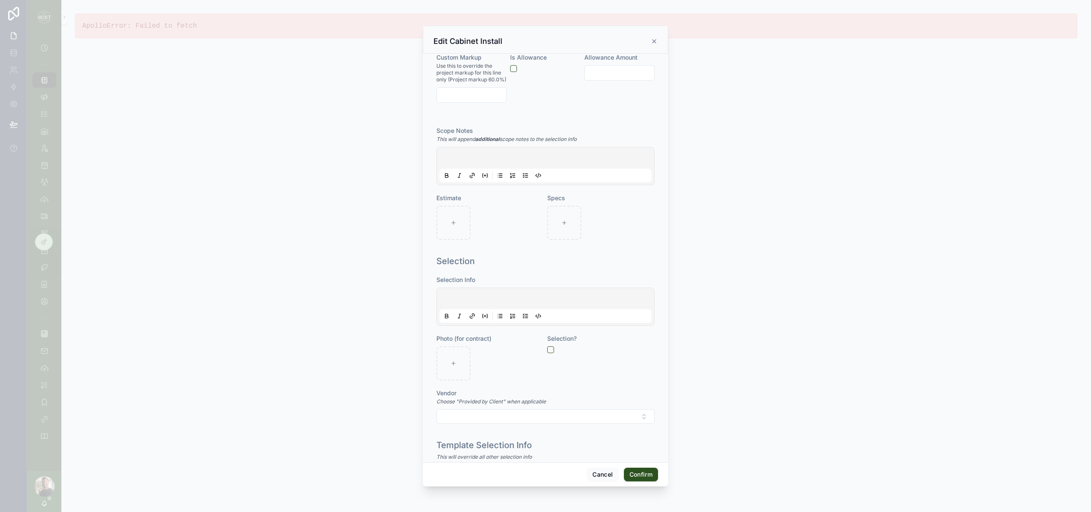
scroll to position [0, 0]
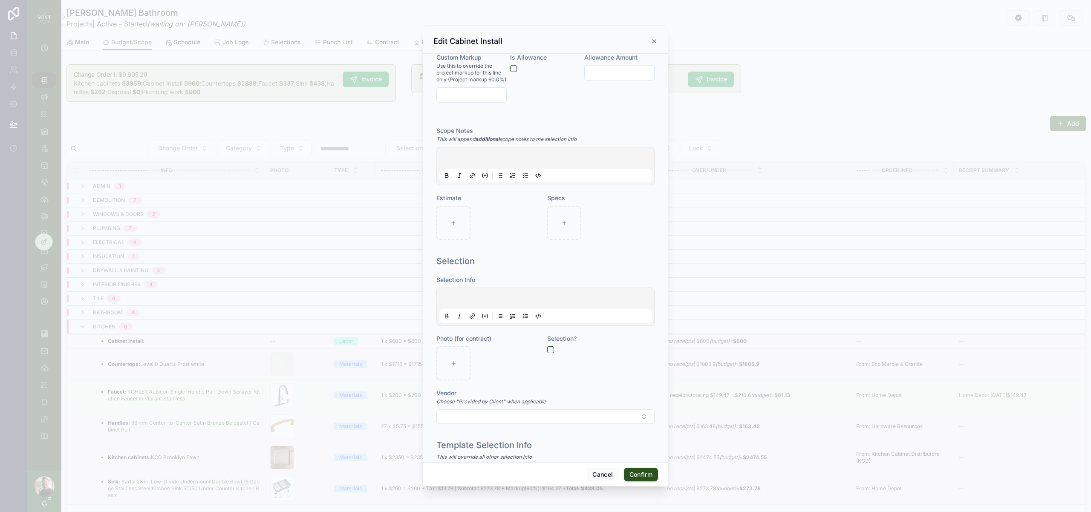
click at [487, 158] on p at bounding box center [547, 159] width 212 height 9
click at [501, 176] on icon at bounding box center [500, 176] width 3 height 0
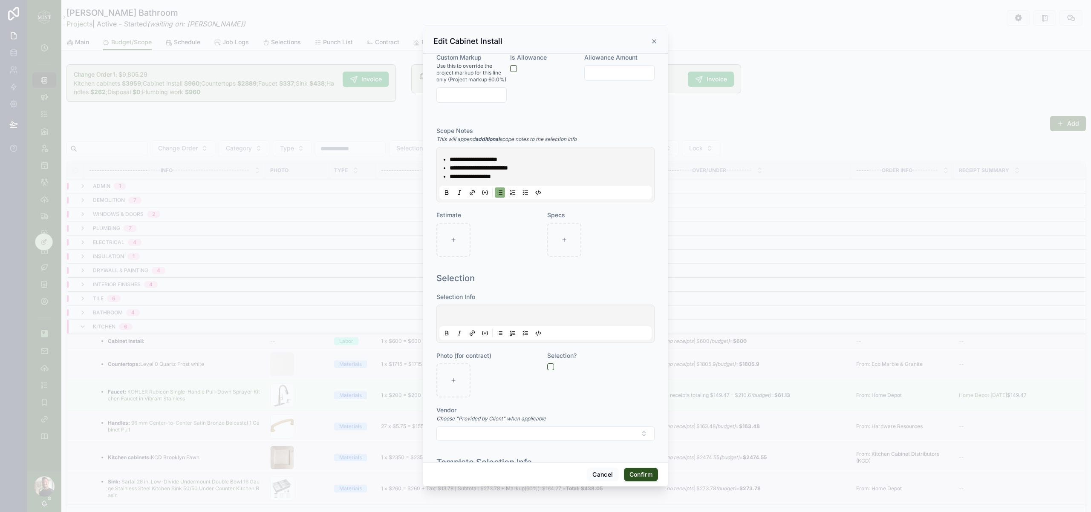
click at [644, 474] on button "Confirm" at bounding box center [641, 475] width 34 height 14
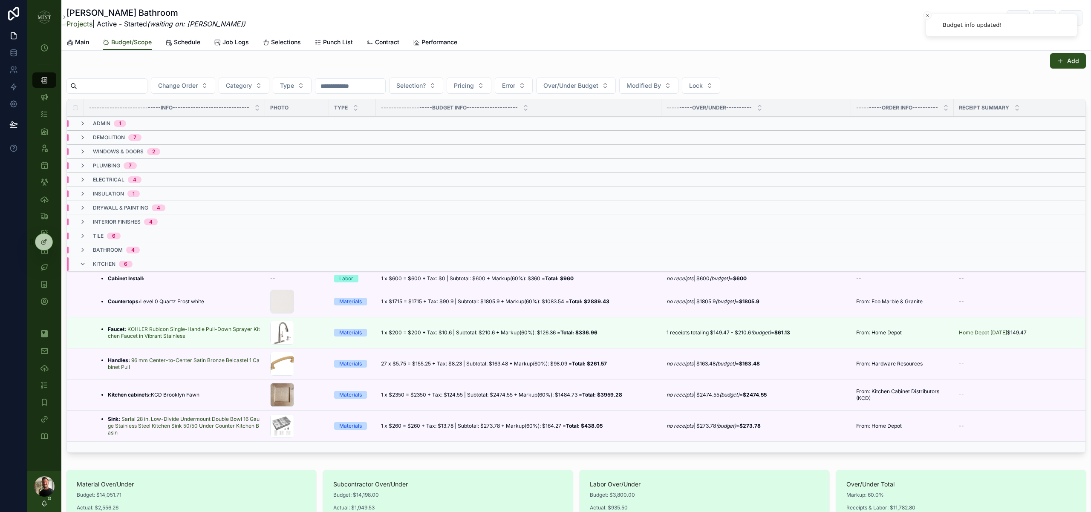
scroll to position [62, 0]
click at [151, 398] on strong "Kitchen cabinets:" at bounding box center [129, 395] width 43 height 6
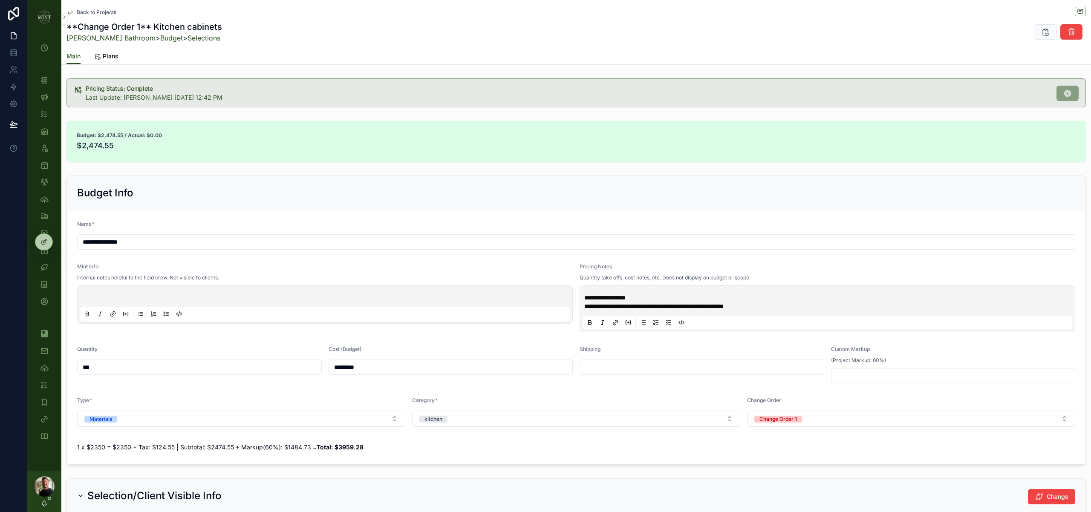
click at [109, 11] on span "Back to Projects" at bounding box center [97, 12] width 40 height 7
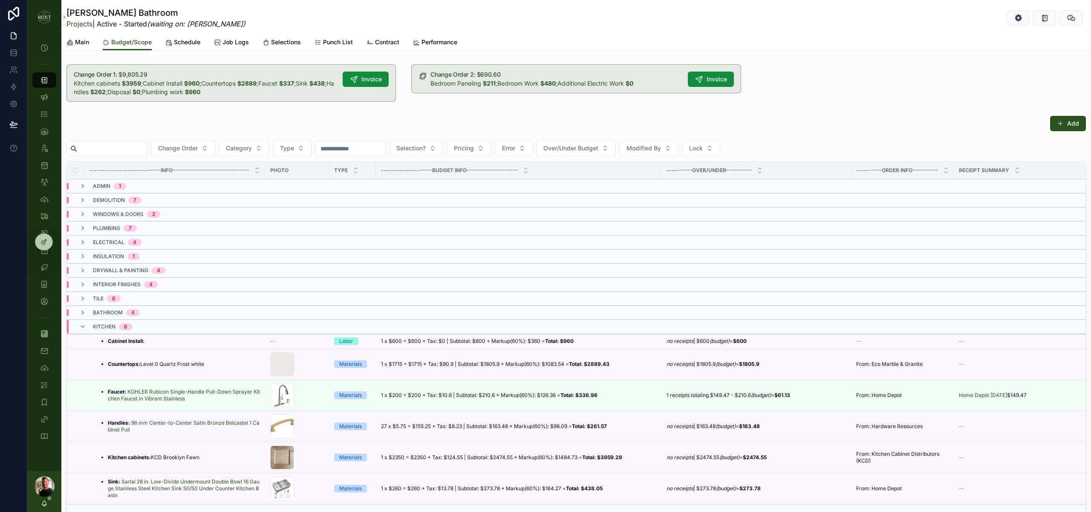
scroll to position [105, 0]
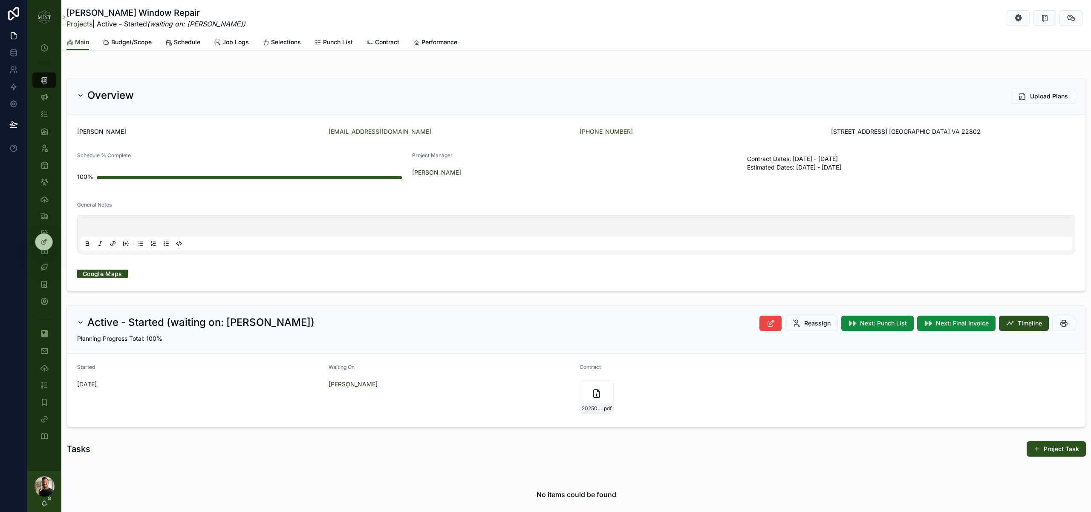
click at [394, 41] on span "Contract" at bounding box center [387, 42] width 24 height 9
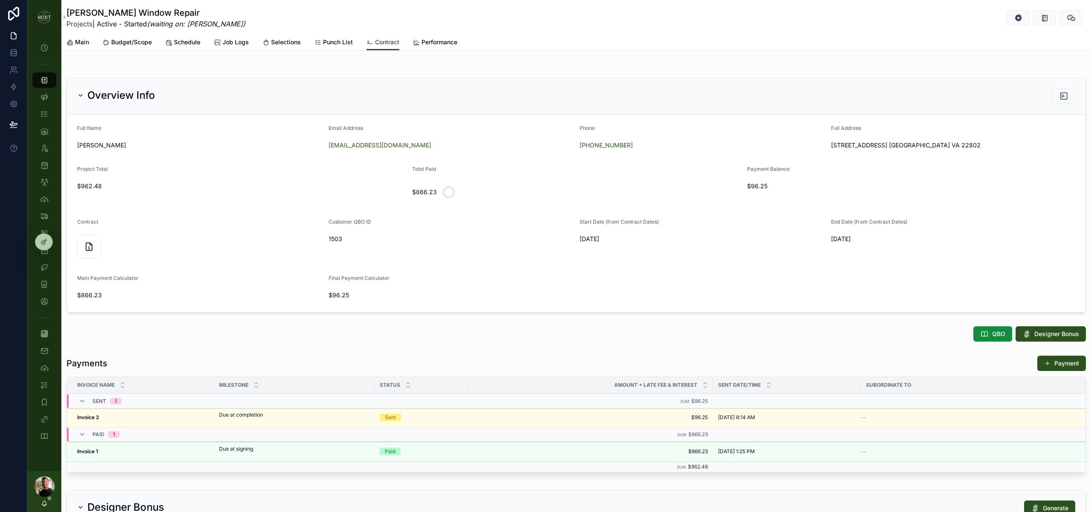
click at [85, 44] on span "Main" at bounding box center [82, 42] width 14 height 9
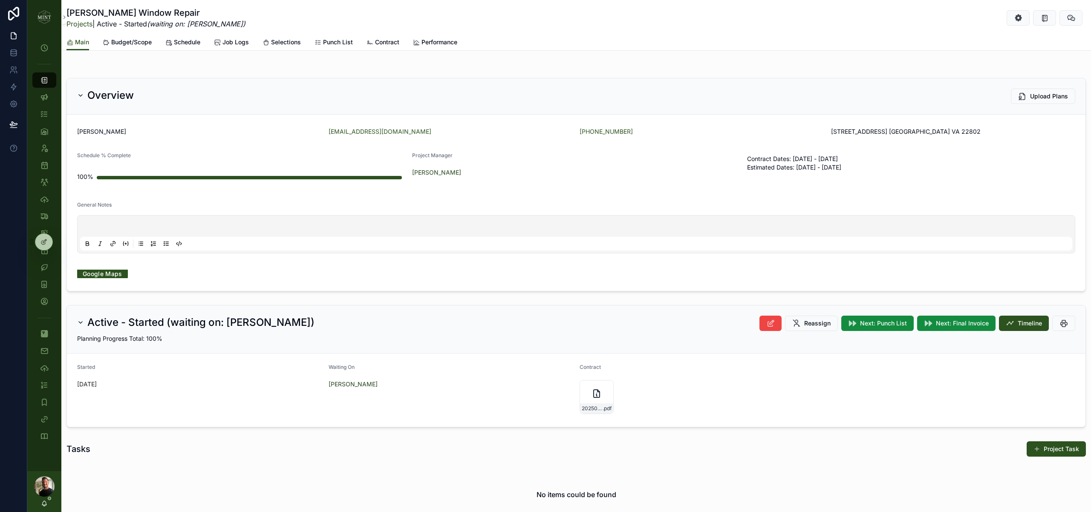
click at [943, 326] on span "Next: Final Invoice" at bounding box center [962, 323] width 53 height 9
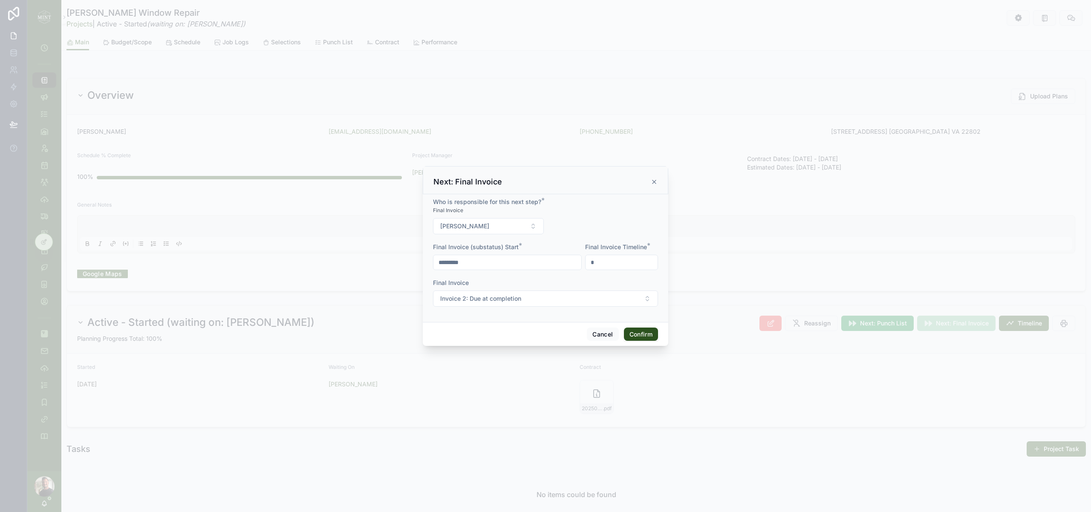
click at [644, 337] on button "Confirm" at bounding box center [641, 335] width 34 height 14
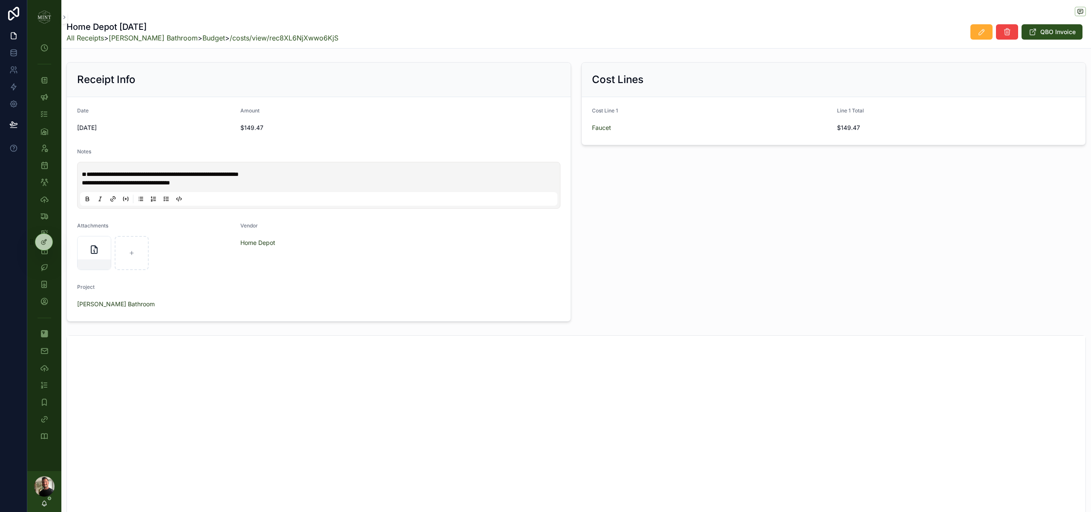
click at [978, 36] on icon "scrollable content" at bounding box center [982, 32] width 9 height 9
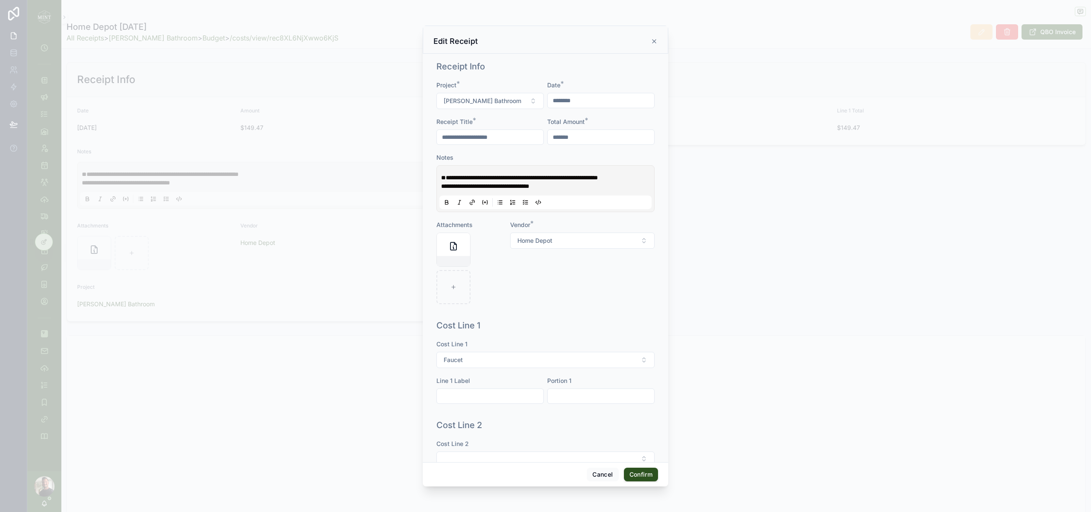
scroll to position [67, 0]
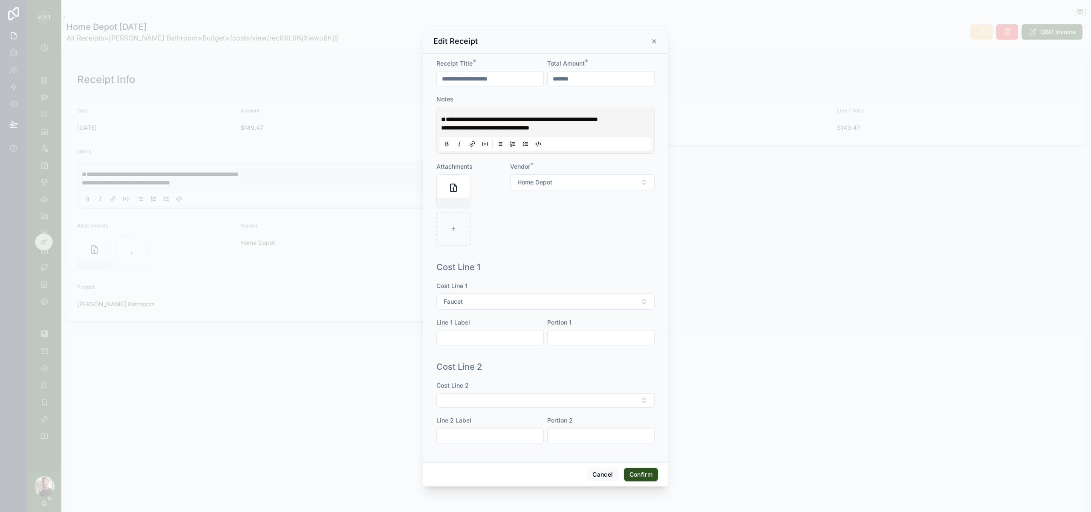
click at [596, 301] on button "Faucet" at bounding box center [546, 302] width 218 height 16
click at [533, 417] on div "Vanity Faucet" at bounding box center [545, 419] width 119 height 14
click at [648, 476] on button "Confirm" at bounding box center [641, 475] width 34 height 14
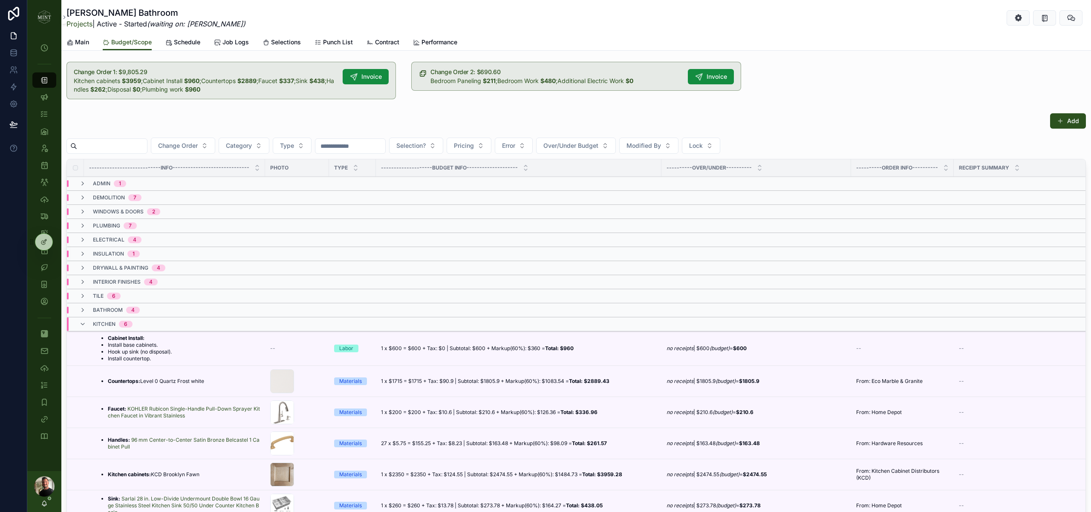
scroll to position [2, 0]
click at [89, 228] on div "plumbing 7" at bounding box center [108, 226] width 58 height 7
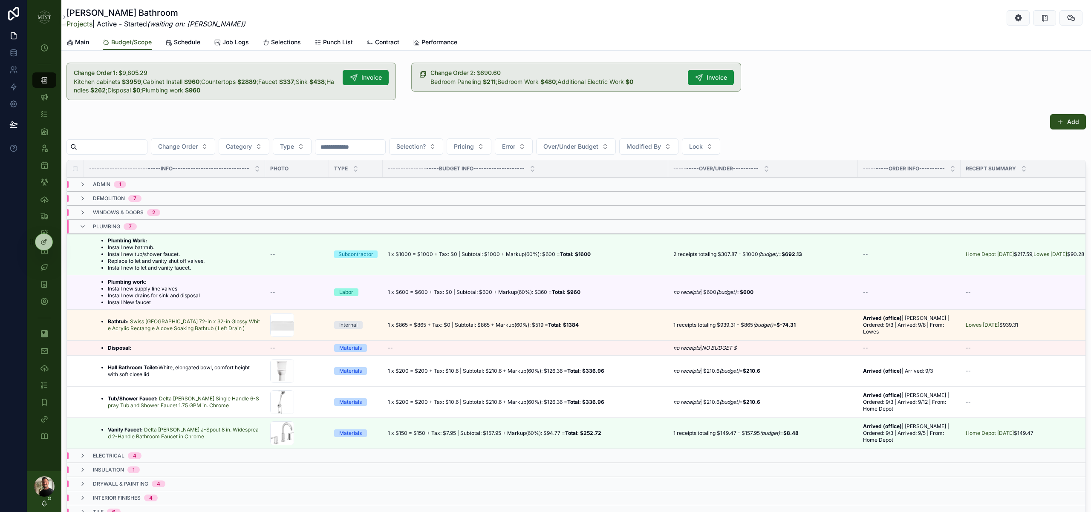
click at [0, 0] on button "scrollable content" at bounding box center [0, 0] width 0 height 0
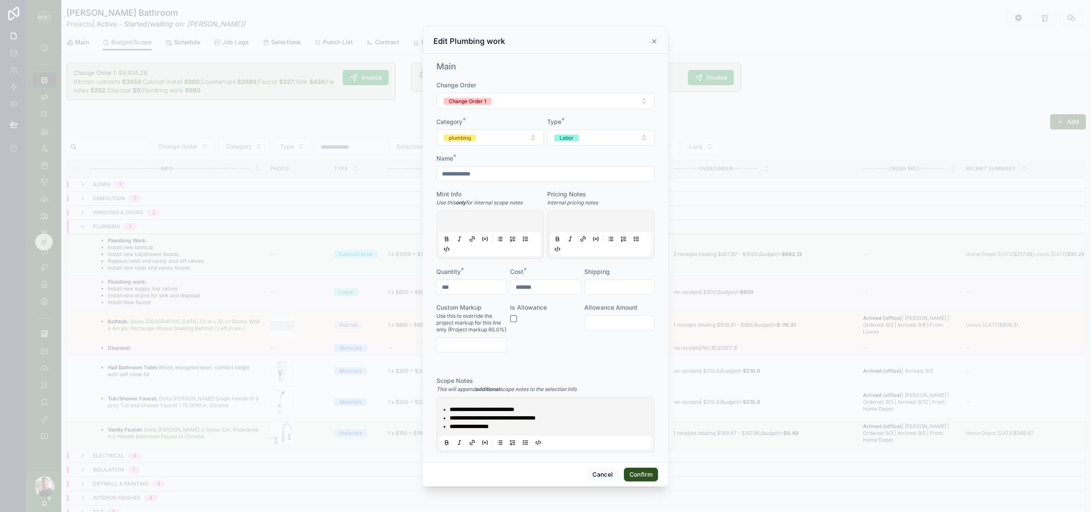
click at [442, 176] on input "**********" at bounding box center [545, 174] width 217 height 12
drag, startPoint x: 498, startPoint y: 172, endPoint x: 498, endPoint y: 179, distance: 6.4
click at [498, 173] on input "**********" at bounding box center [545, 174] width 217 height 12
type input "**********"
click at [534, 413] on li "**********" at bounding box center [552, 409] width 204 height 9
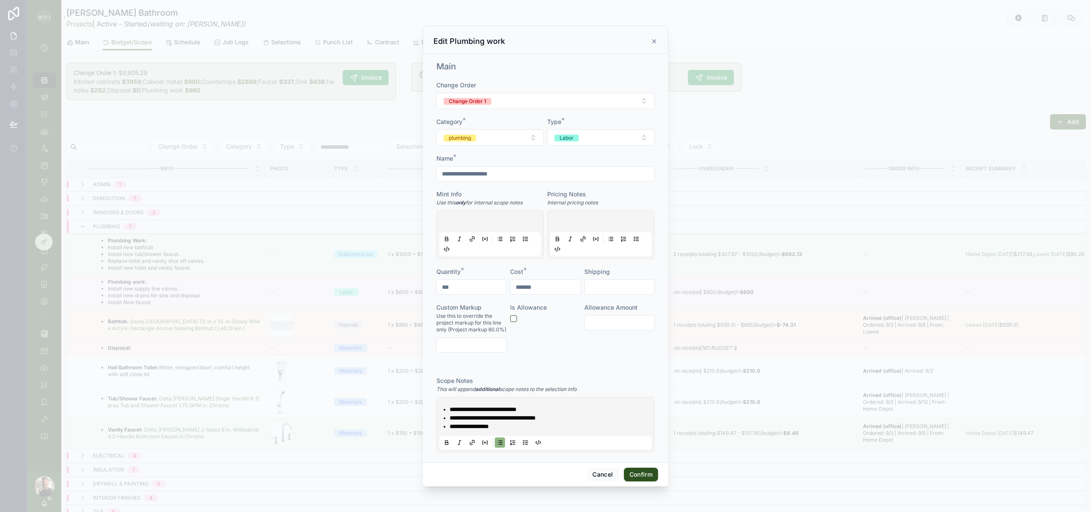
click at [574, 418] on li "**********" at bounding box center [552, 418] width 204 height 9
click at [531, 429] on li "**********" at bounding box center [552, 427] width 204 height 9
click at [644, 472] on button "Confirm" at bounding box center [641, 475] width 34 height 14
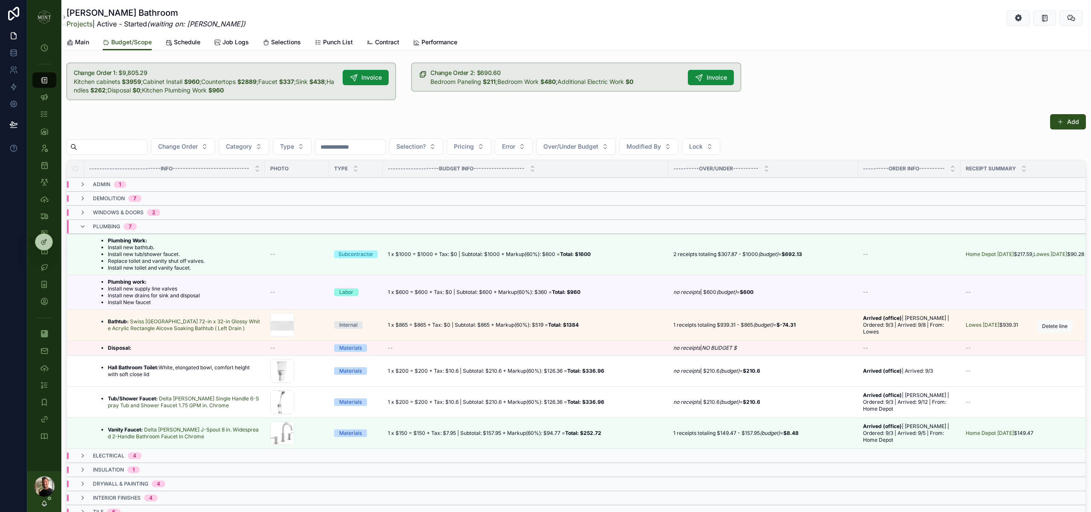
click at [0, 0] on button "scrollable content" at bounding box center [0, 0] width 0 height 0
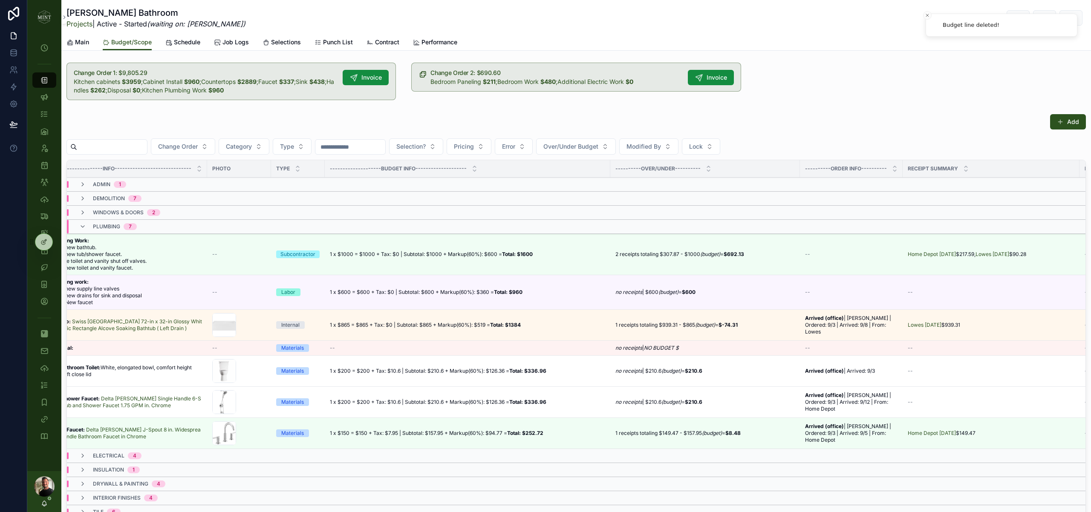
scroll to position [0, 0]
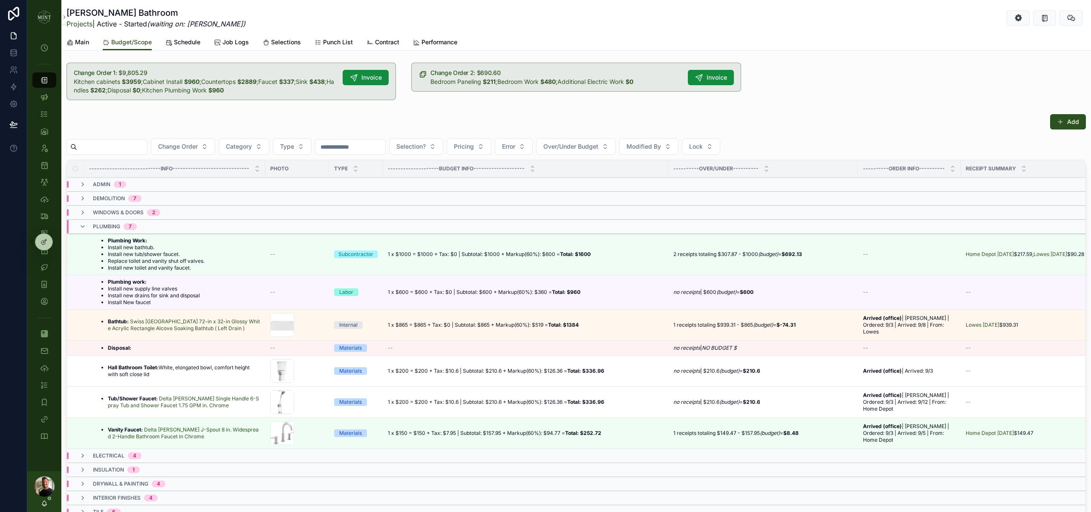
click at [45, 246] on div at bounding box center [43, 242] width 17 height 16
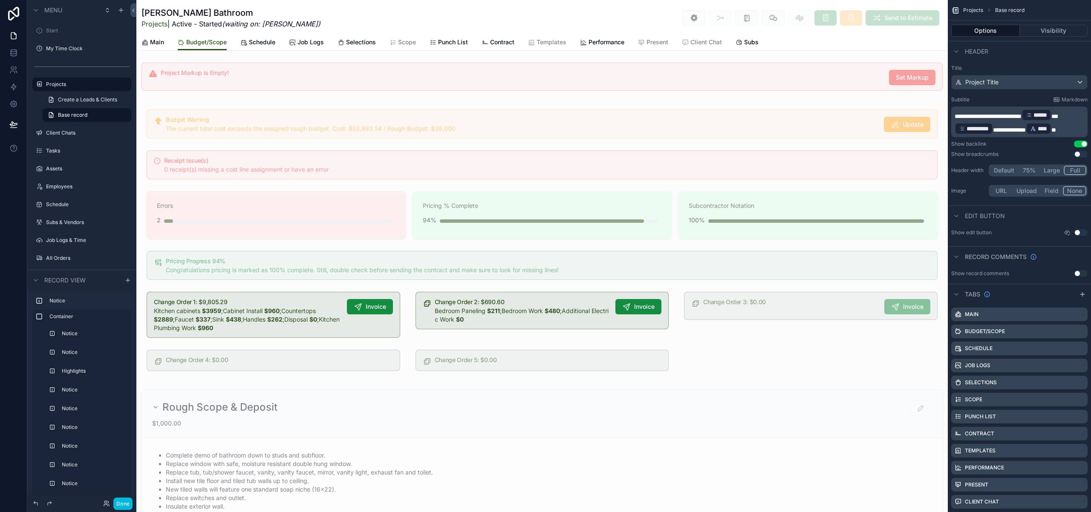
click at [125, 508] on button "Done" at bounding box center [122, 504] width 19 height 12
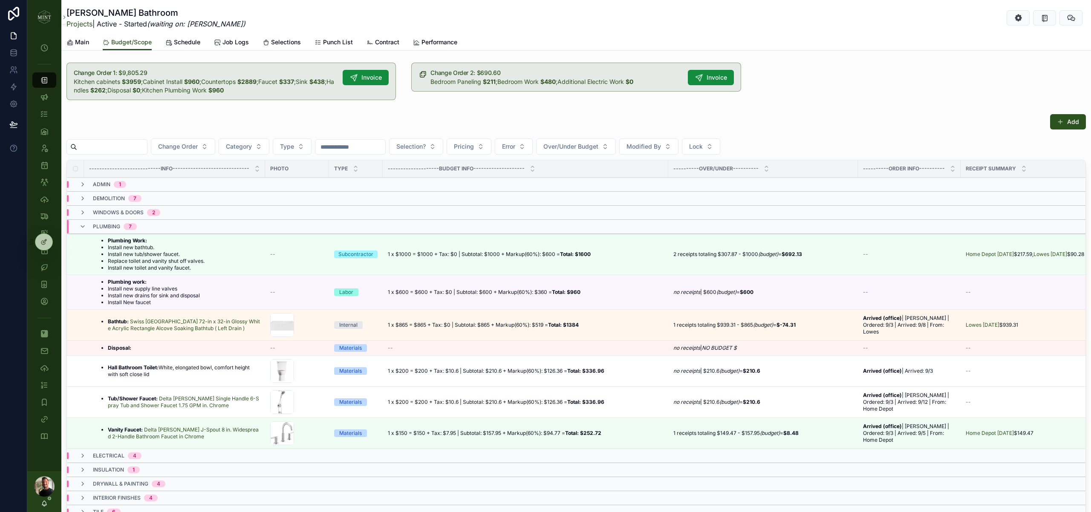
click at [0, 0] on icon at bounding box center [0, 0] width 0 height 0
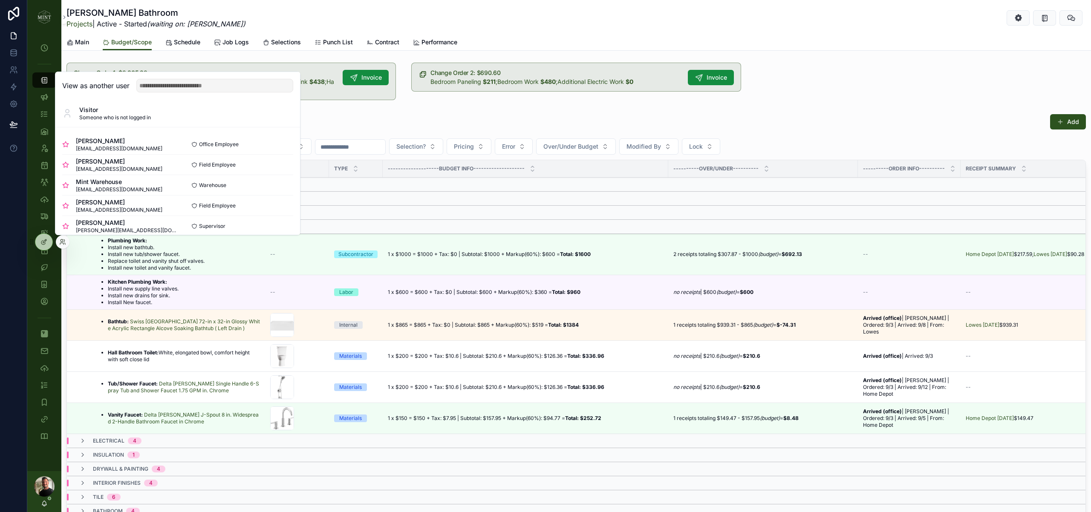
click at [0, 0] on button "Select" at bounding box center [0, 0] width 0 height 0
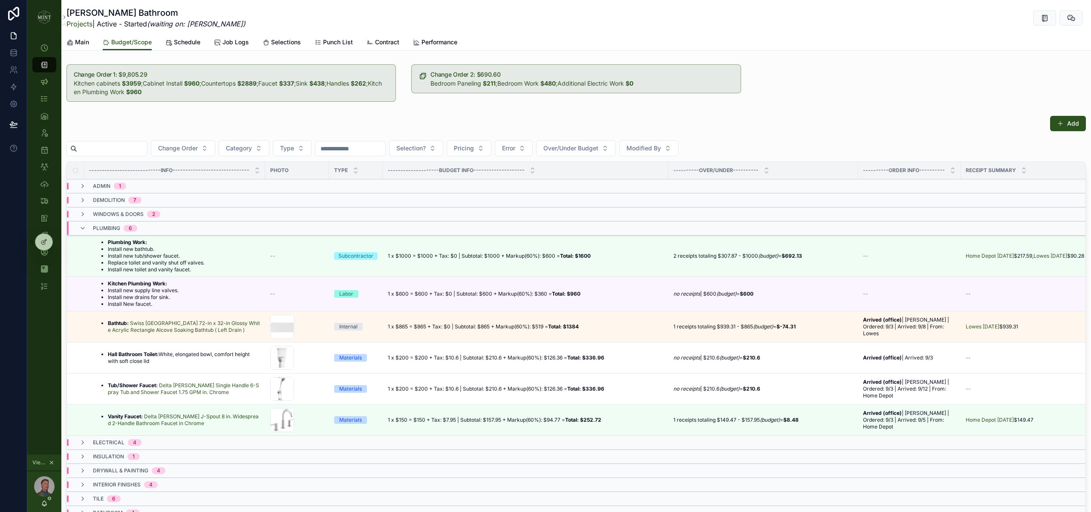
click at [42, 245] on icon at bounding box center [44, 242] width 7 height 7
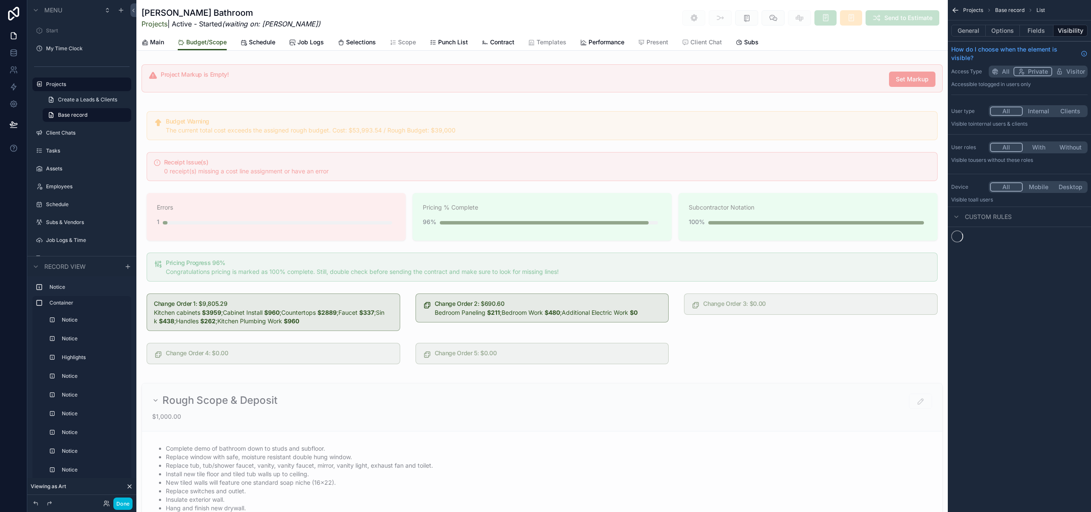
scroll to position [380, 0]
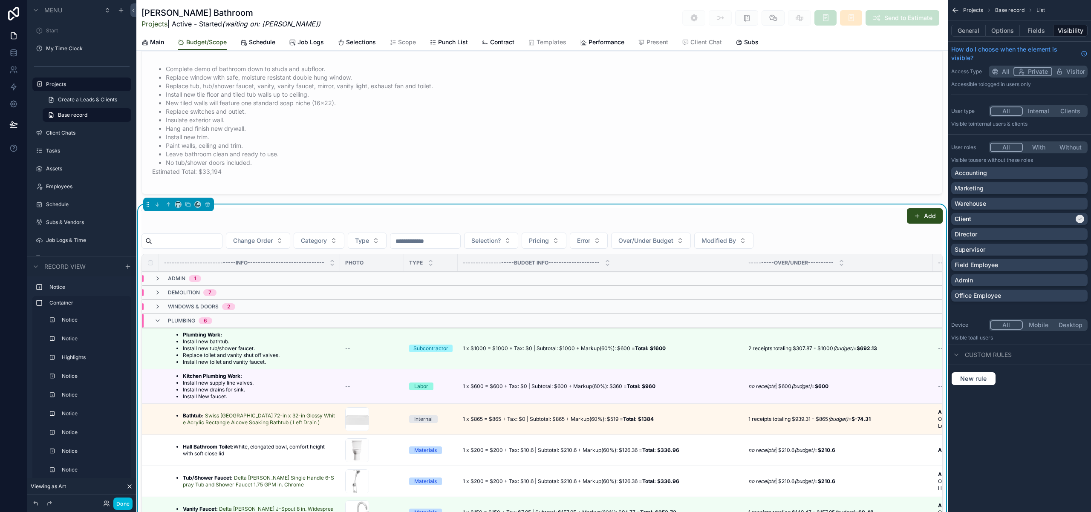
click at [1002, 28] on button "Options" at bounding box center [1003, 31] width 34 height 12
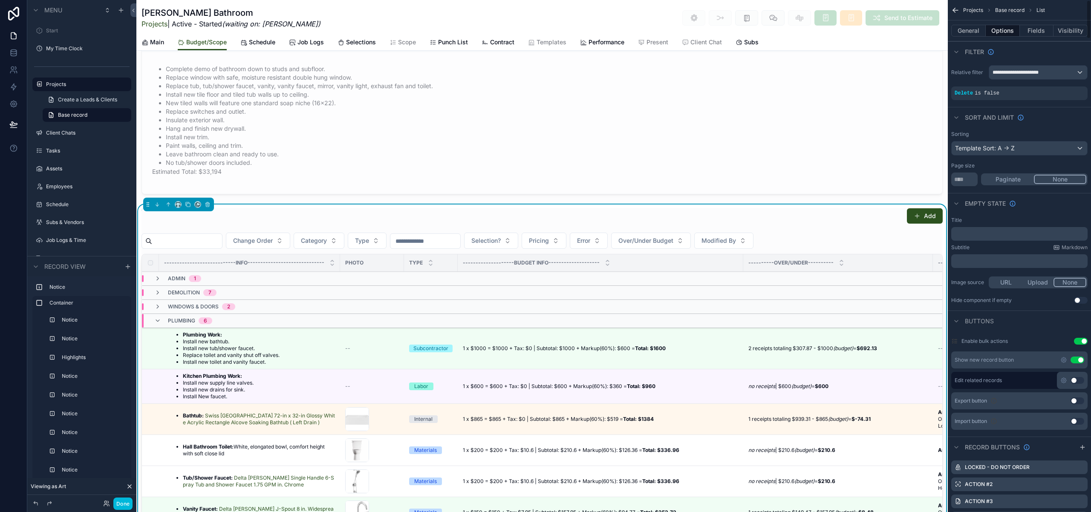
scroll to position [165, 0]
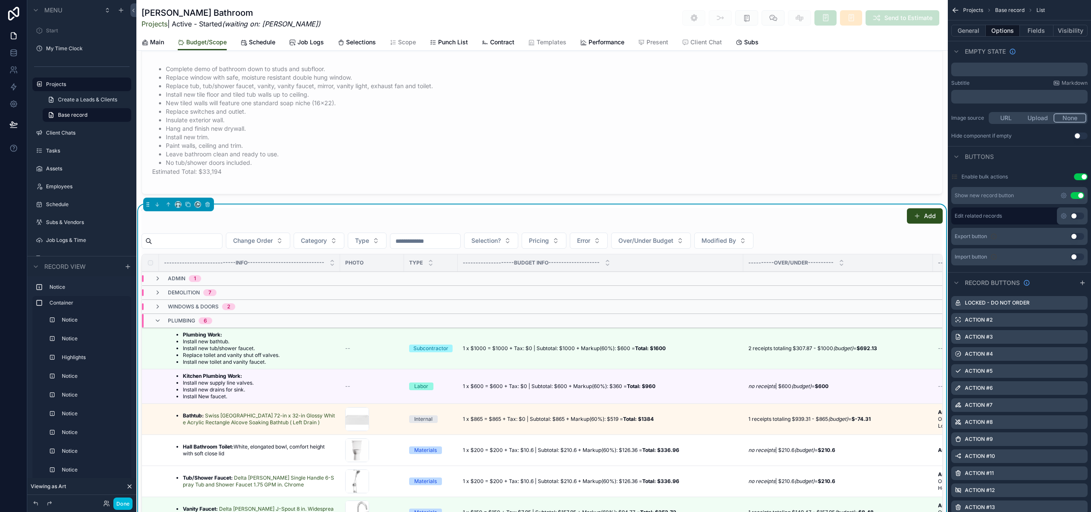
click at [0, 0] on icon "scrollable content" at bounding box center [0, 0] width 0 height 0
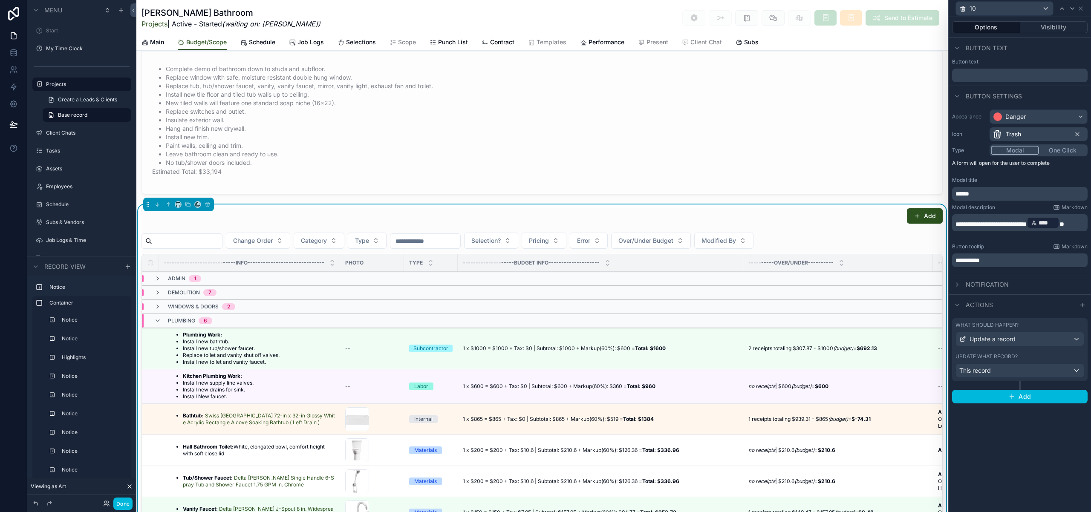
click at [1049, 29] on button "Visibility" at bounding box center [1055, 27] width 68 height 12
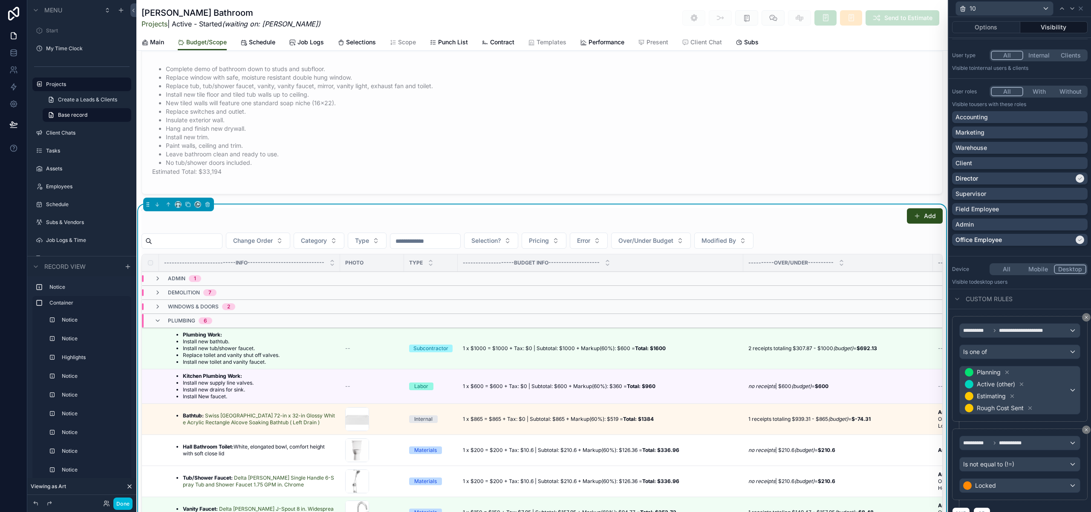
scroll to position [67, 0]
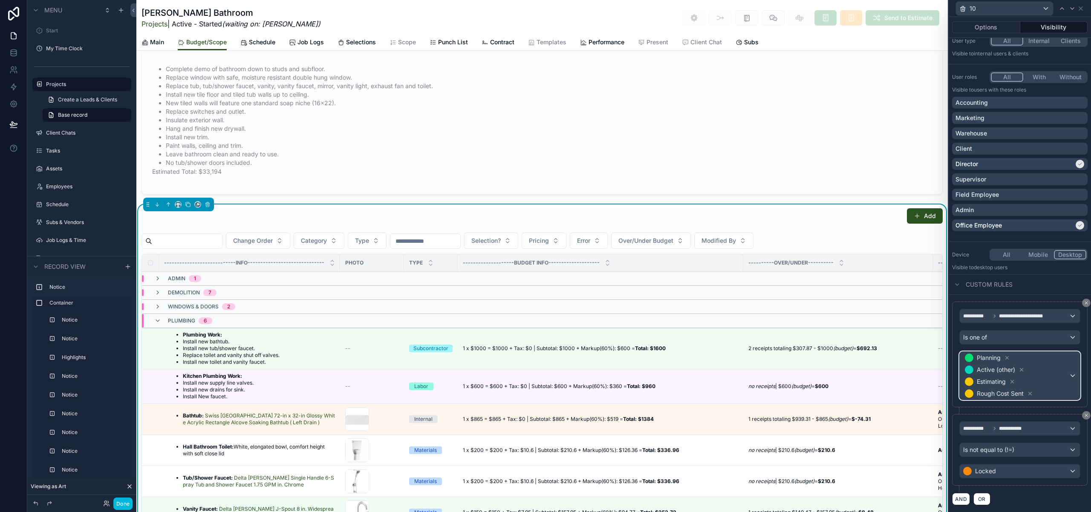
click at [1073, 377] on div "Planning Active (other) Estimating Rough Cost Sent" at bounding box center [1020, 376] width 120 height 48
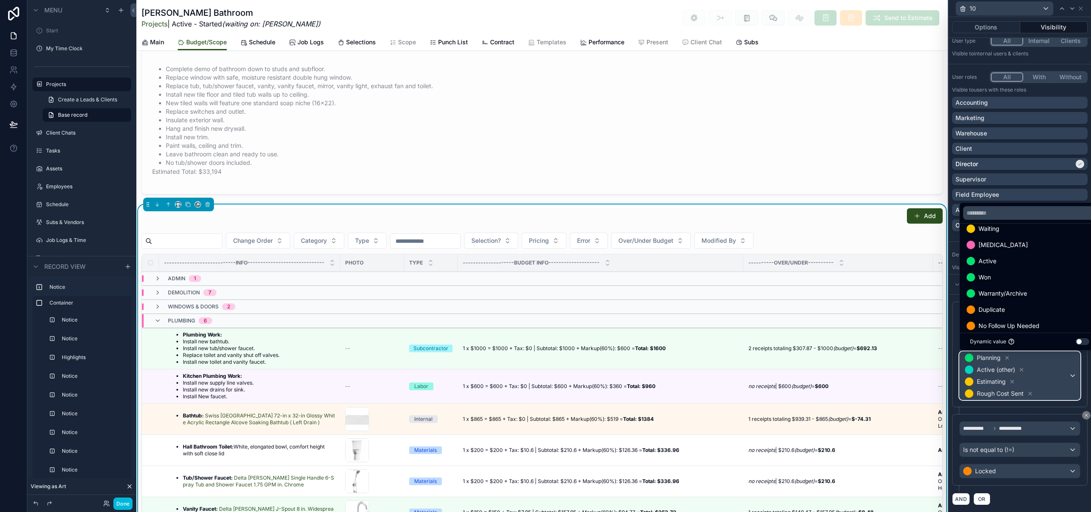
scroll to position [97, 0]
click at [996, 255] on span "Active" at bounding box center [988, 255] width 18 height 10
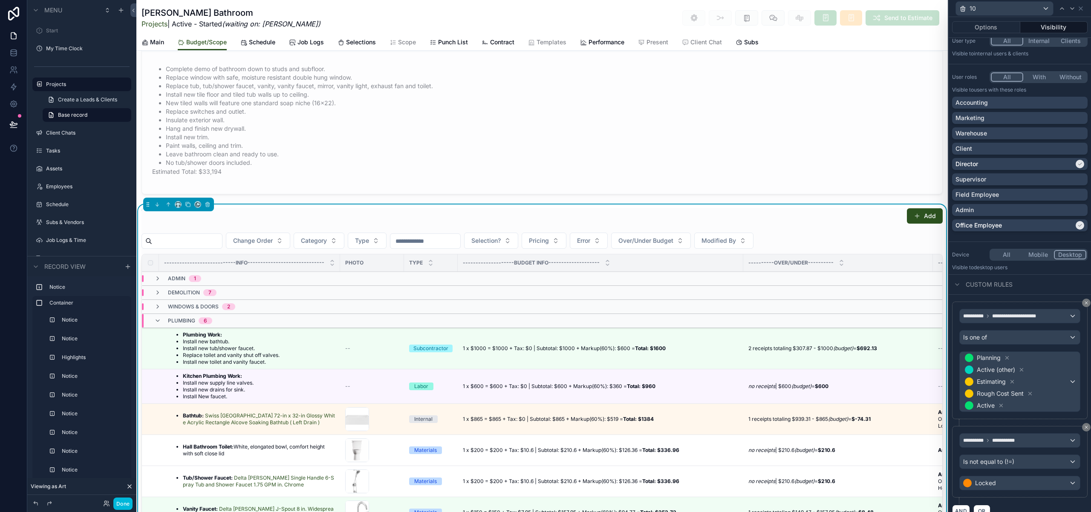
click at [129, 505] on button "Done" at bounding box center [122, 504] width 19 height 12
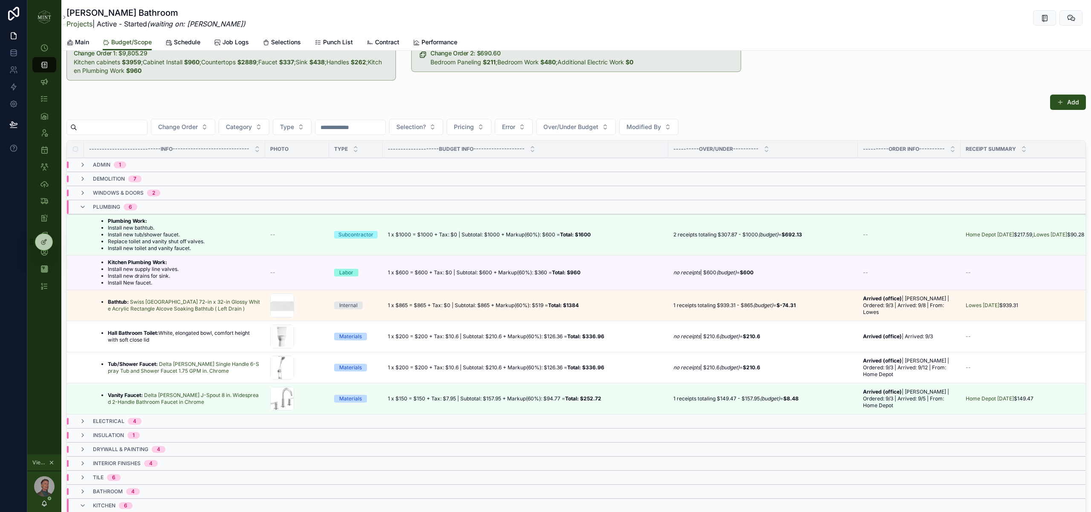
scroll to position [22, 0]
click at [390, 40] on span "Contract" at bounding box center [387, 42] width 24 height 9
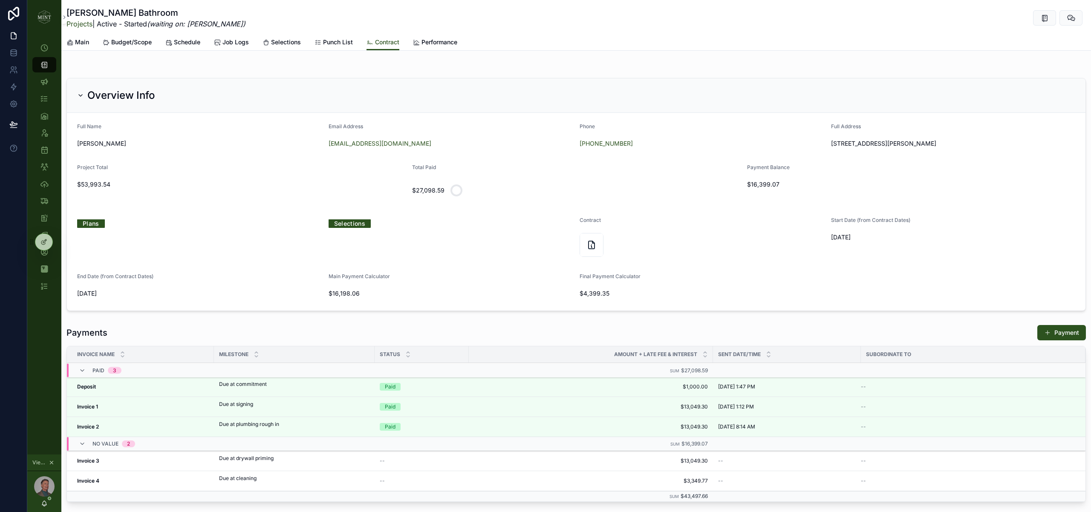
click at [597, 249] on div "scrollable content" at bounding box center [592, 245] width 24 height 24
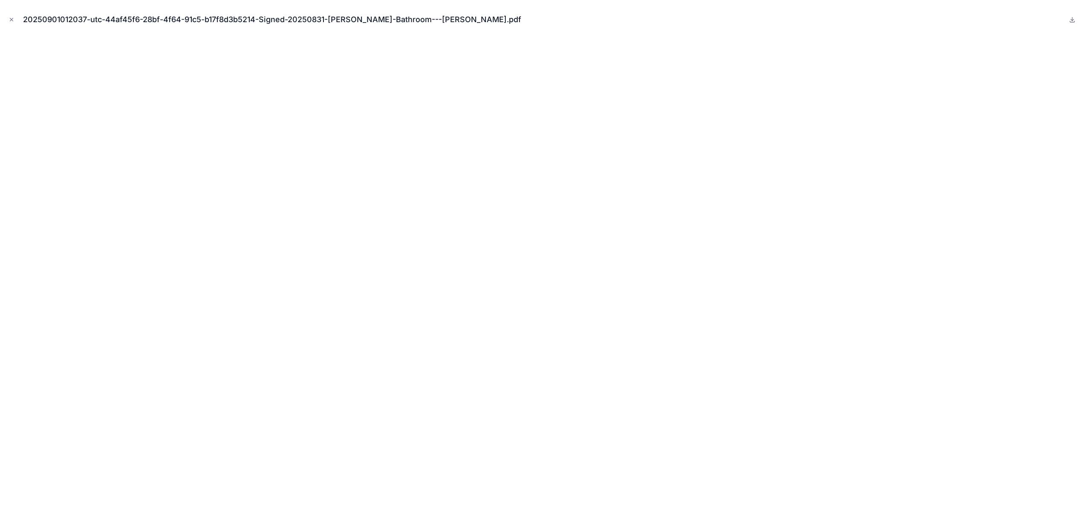
click at [11, 22] on icon "Close modal" at bounding box center [12, 20] width 6 height 6
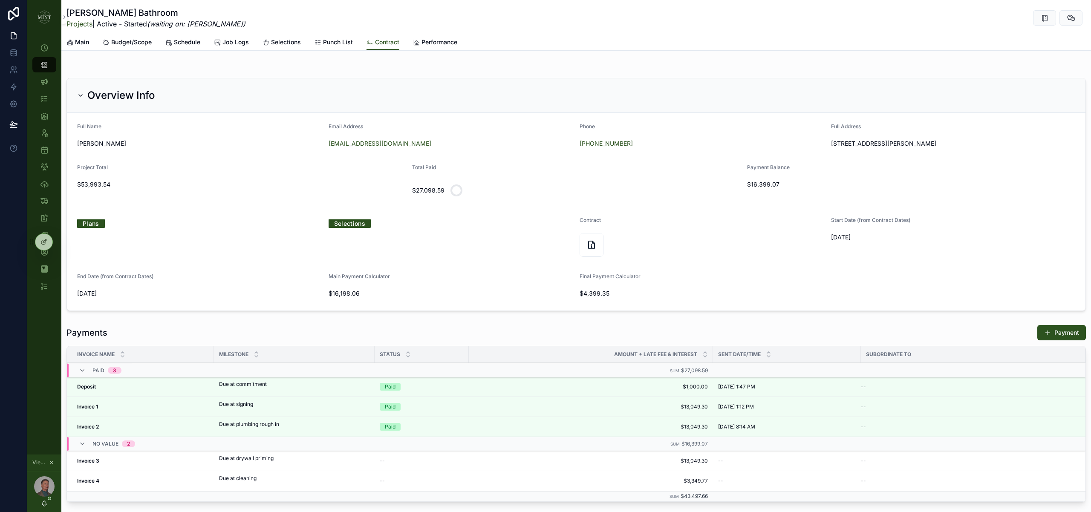
click at [586, 249] on div "scrollable content" at bounding box center [592, 245] width 24 height 24
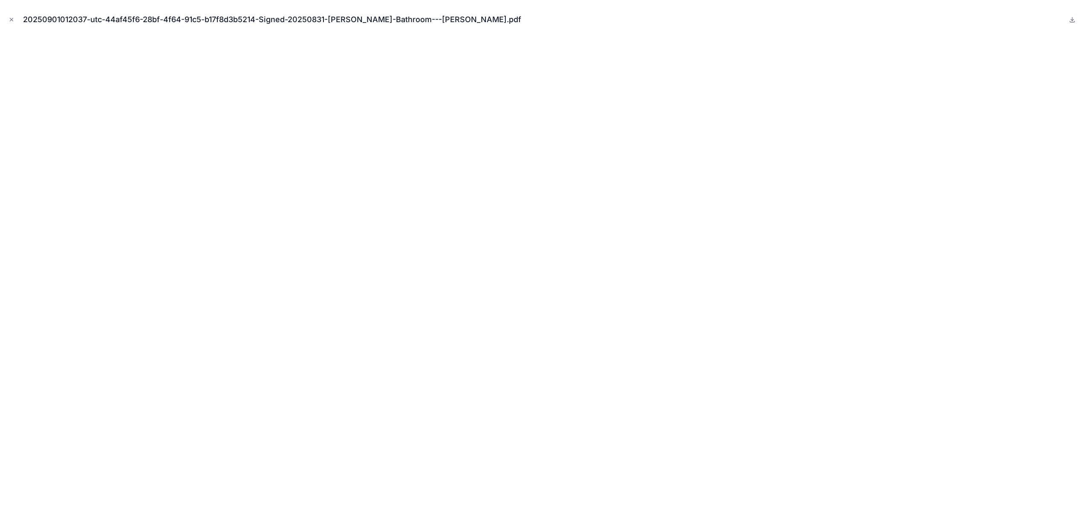
click at [10, 19] on icon "Close modal" at bounding box center [12, 20] width 6 height 6
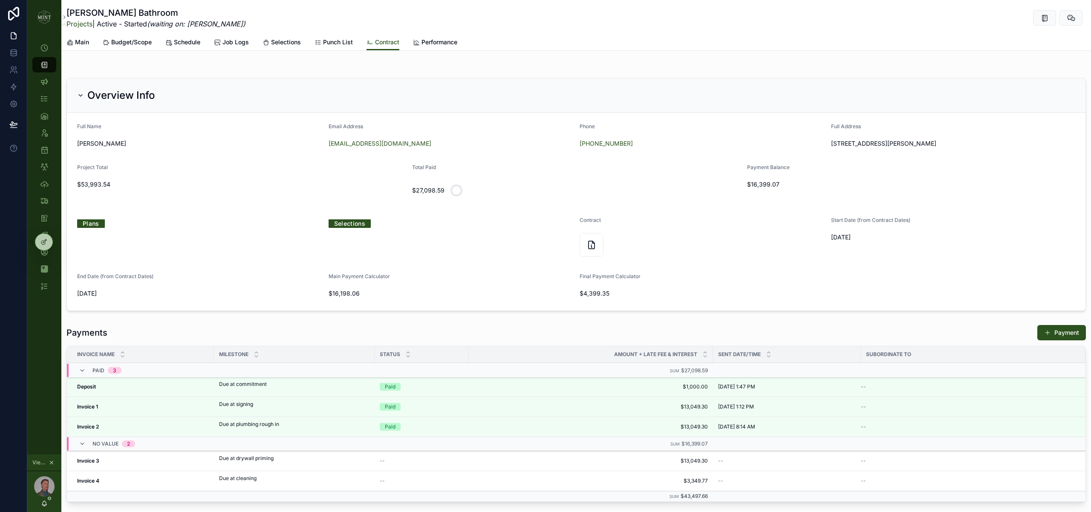
click at [124, 43] on span "Budget/Scope" at bounding box center [131, 42] width 41 height 9
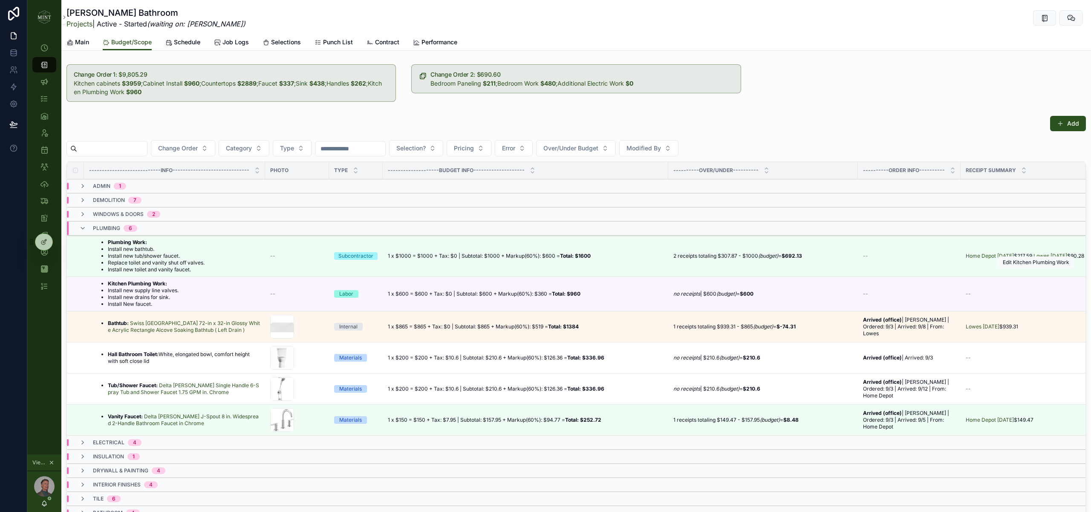
click at [0, 0] on button "scrollable content" at bounding box center [0, 0] width 0 height 0
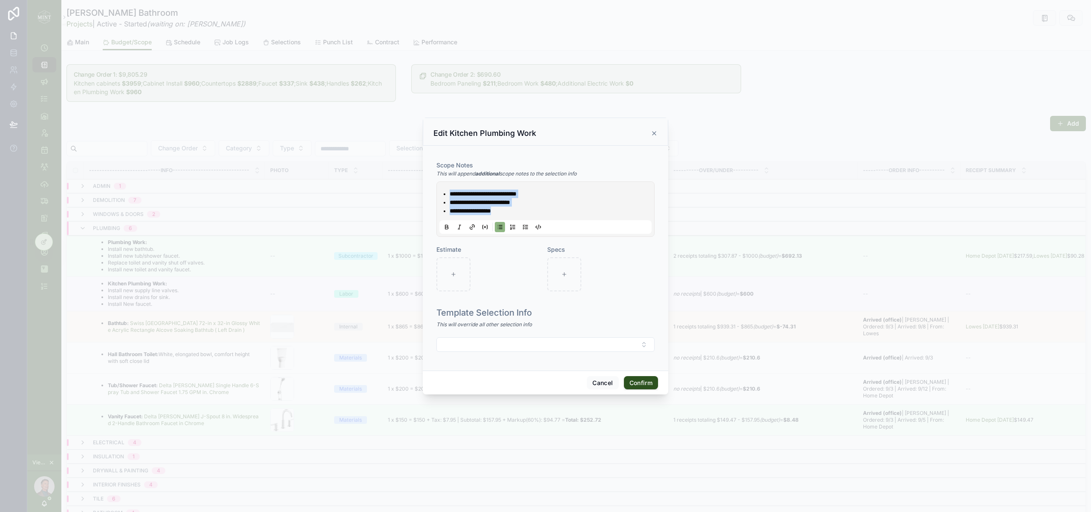
drag, startPoint x: 474, startPoint y: 207, endPoint x: 443, endPoint y: 191, distance: 35.1
click at [443, 191] on ul "**********" at bounding box center [547, 203] width 212 height 26
click at [605, 384] on button "Cancel" at bounding box center [603, 383] width 32 height 14
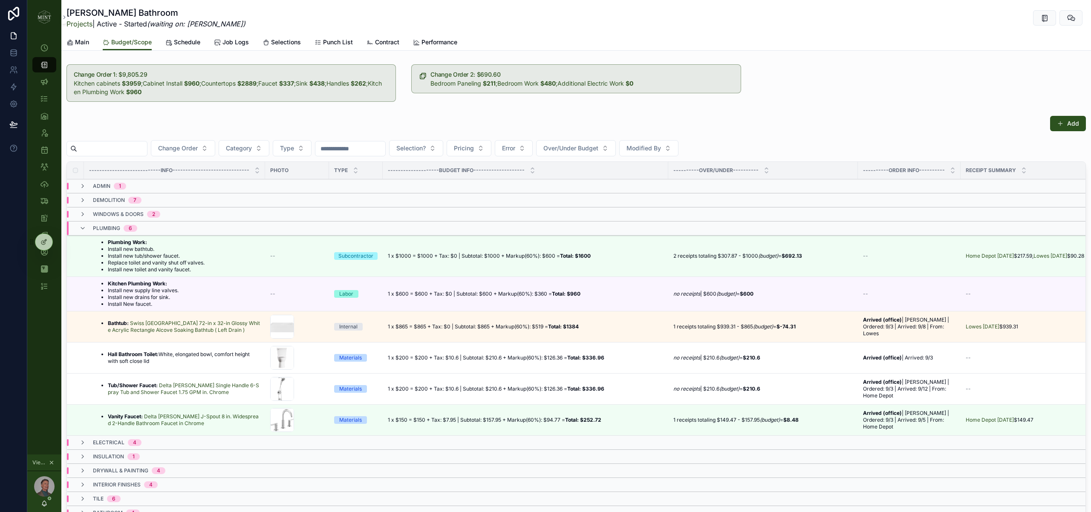
click at [167, 117] on div "Add" at bounding box center [577, 126] width 1020 height 20
click at [51, 463] on icon "scrollable content" at bounding box center [51, 463] width 3 height 3
click at [360, 80] on button "Invoice" at bounding box center [366, 79] width 46 height 15
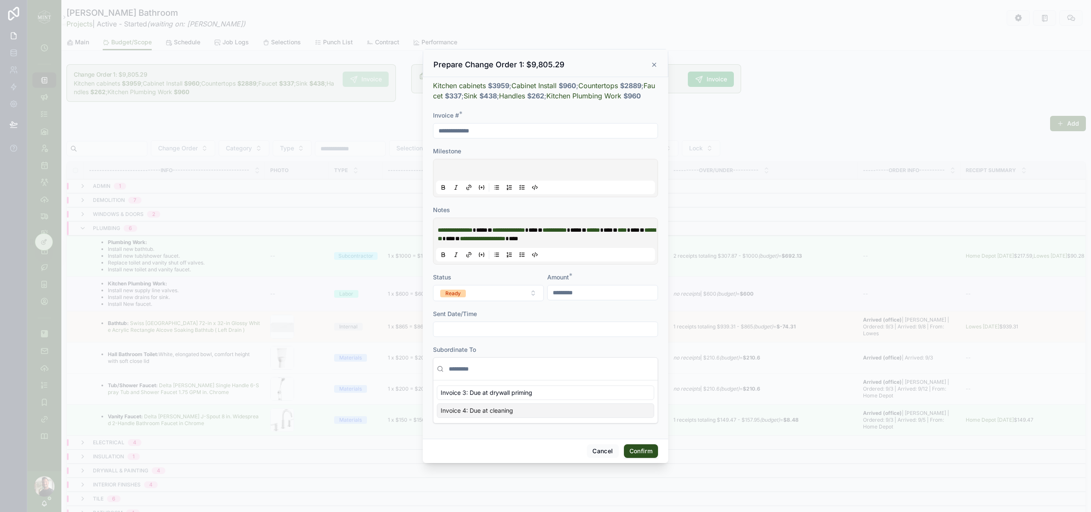
click at [654, 454] on button "Confirm" at bounding box center [641, 452] width 34 height 14
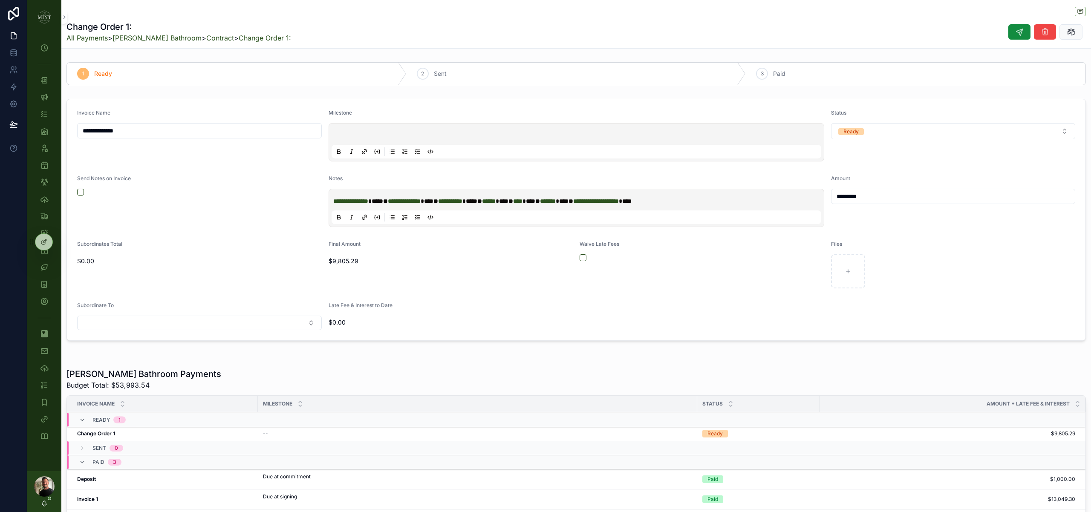
click at [153, 38] on link "[PERSON_NAME] Bathroom" at bounding box center [157, 38] width 89 height 9
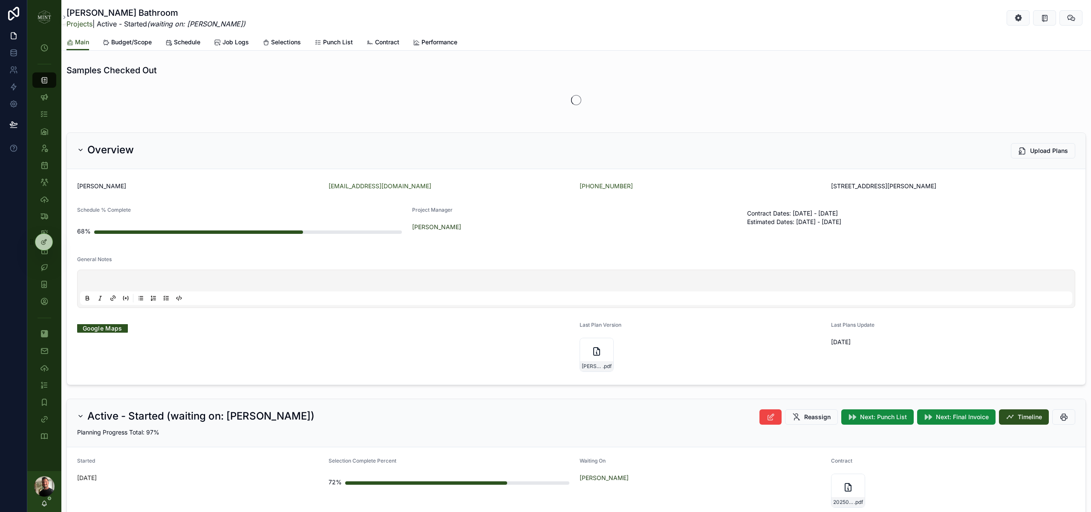
click at [131, 46] on span "Budget/Scope" at bounding box center [131, 42] width 41 height 9
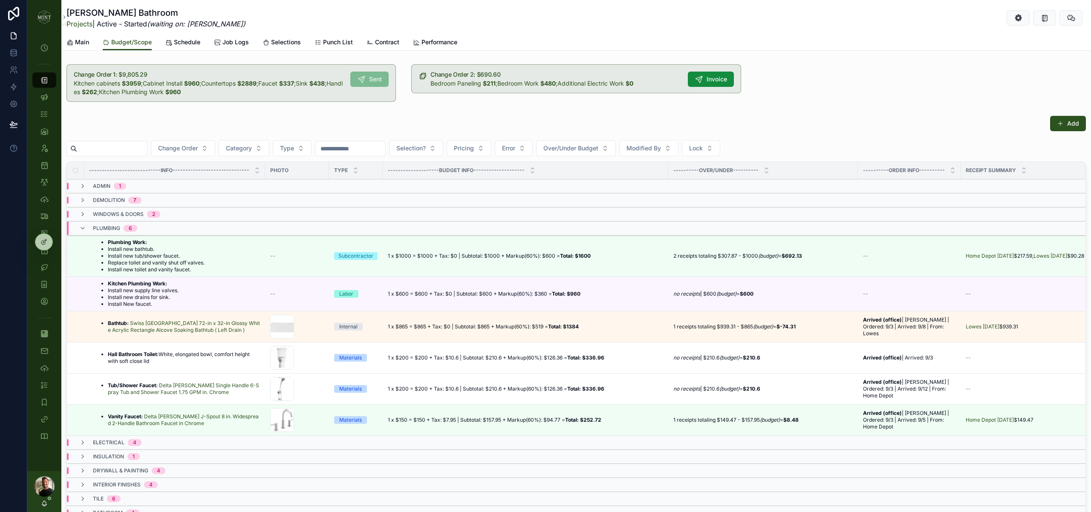
click at [85, 229] on icon "scrollable content" at bounding box center [82, 228] width 7 height 7
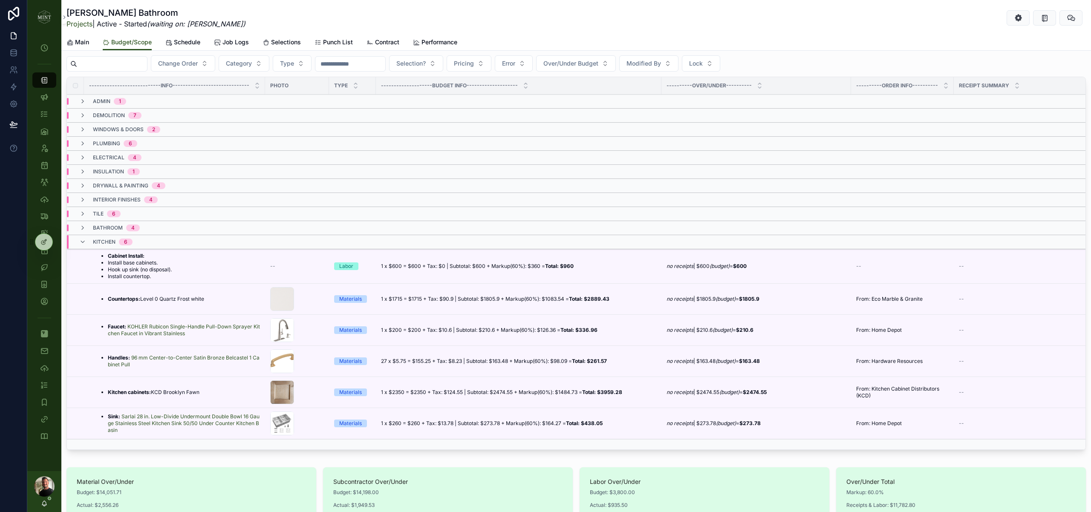
scroll to position [129, 0]
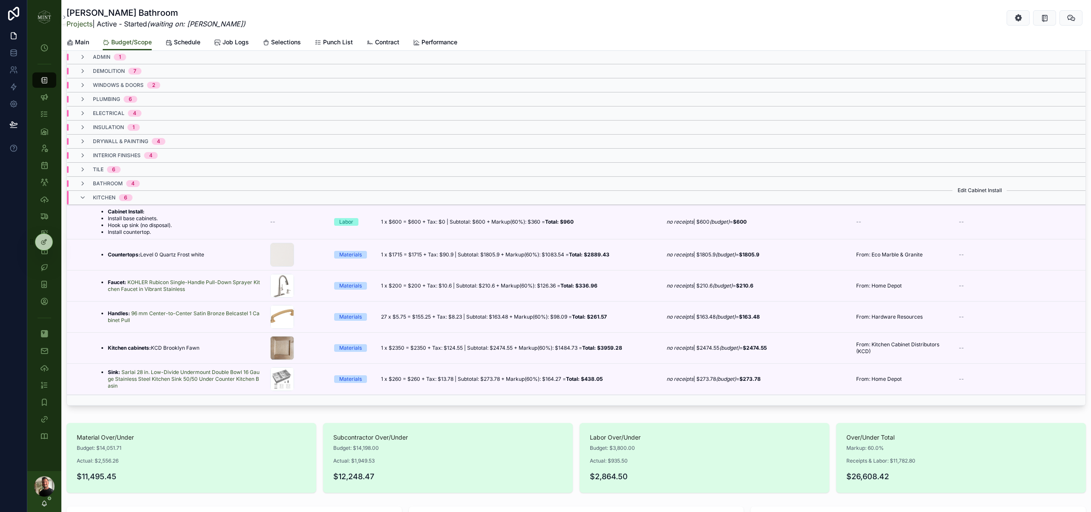
click at [0, 0] on button "scrollable content" at bounding box center [0, 0] width 0 height 0
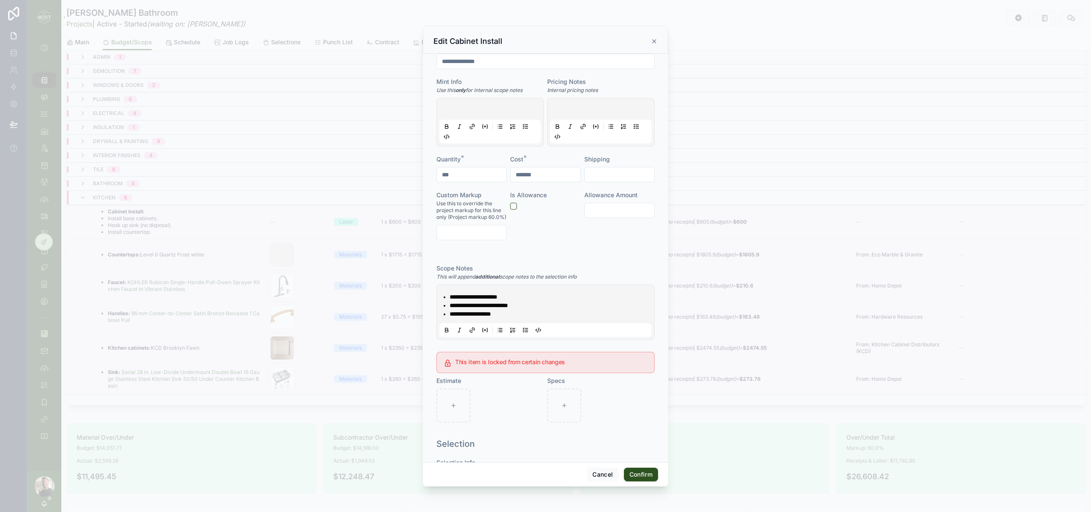
scroll to position [116, 0]
drag, startPoint x: 508, startPoint y: 310, endPoint x: 449, endPoint y: 291, distance: 61.4
click at [449, 291] on ul "**********" at bounding box center [547, 302] width 212 height 26
copy ul "**********"
click at [607, 480] on button "Cancel" at bounding box center [603, 475] width 32 height 14
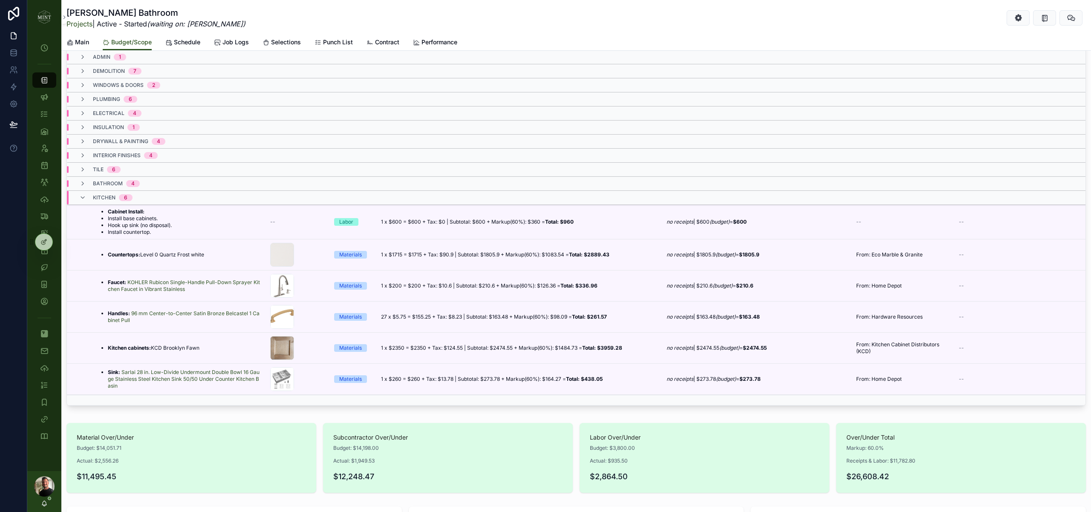
scroll to position [0, 0]
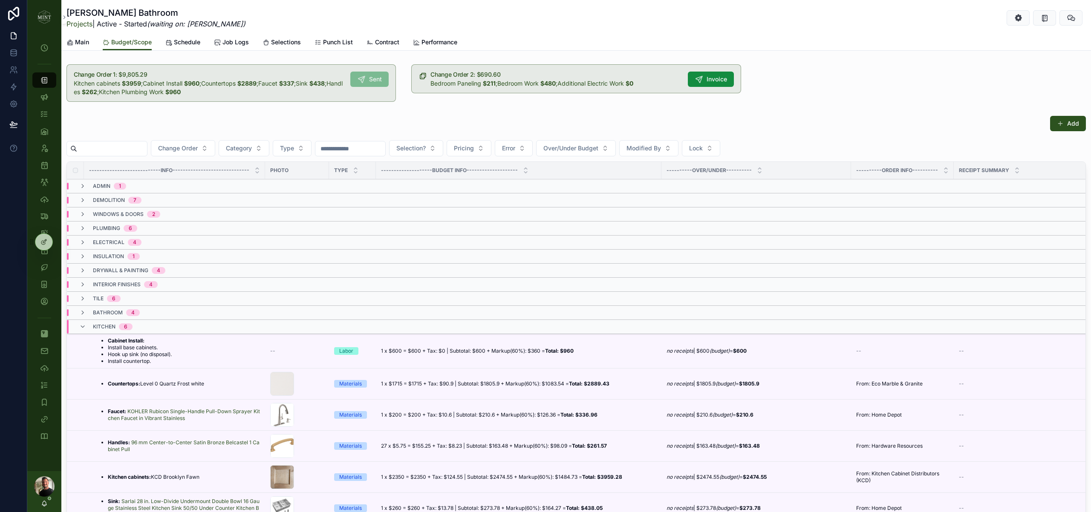
click at [386, 40] on span "Contract" at bounding box center [387, 42] width 24 height 9
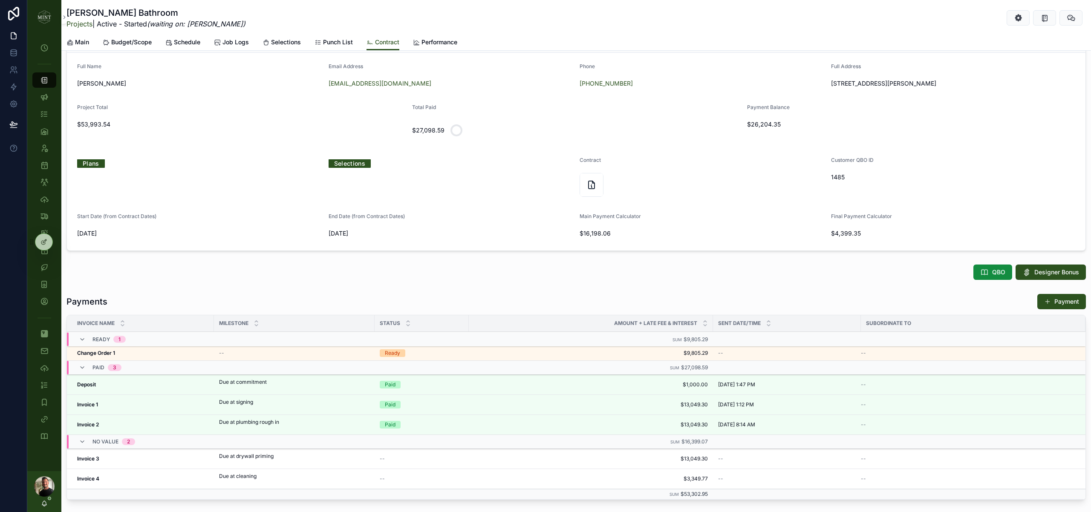
scroll to position [96, 0]
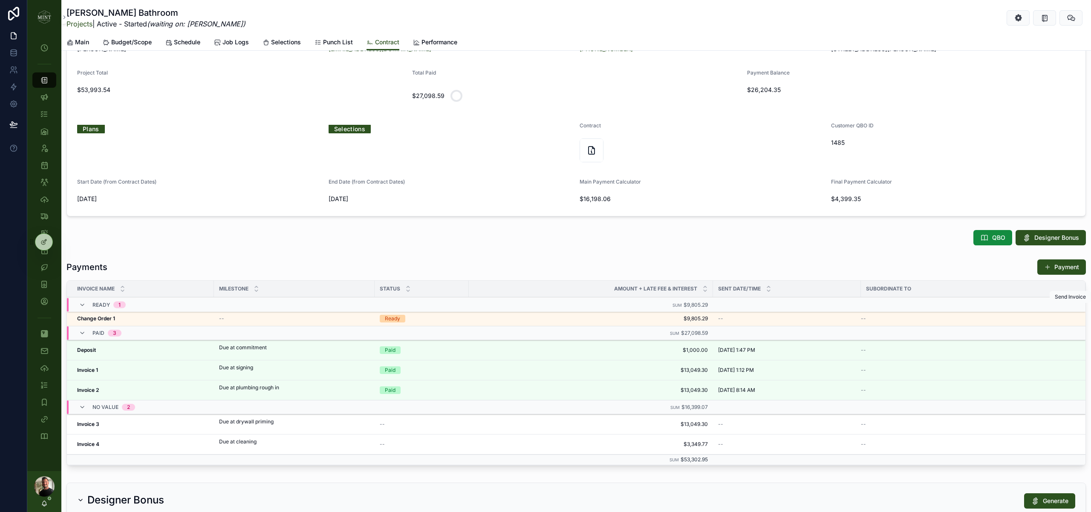
click at [0, 0] on icon "scrollable content" at bounding box center [0, 0] width 0 height 0
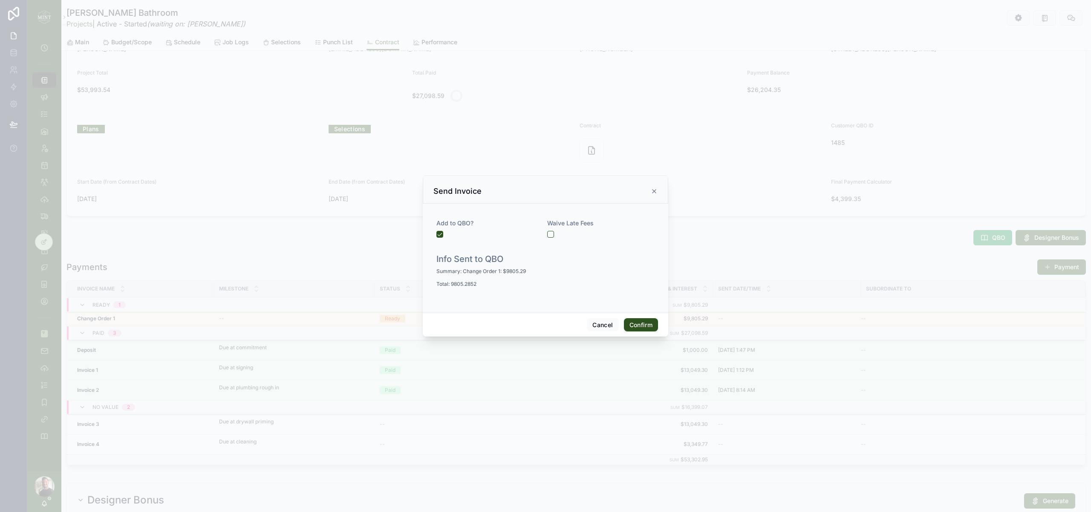
click at [642, 325] on button "Confirm" at bounding box center [641, 325] width 34 height 14
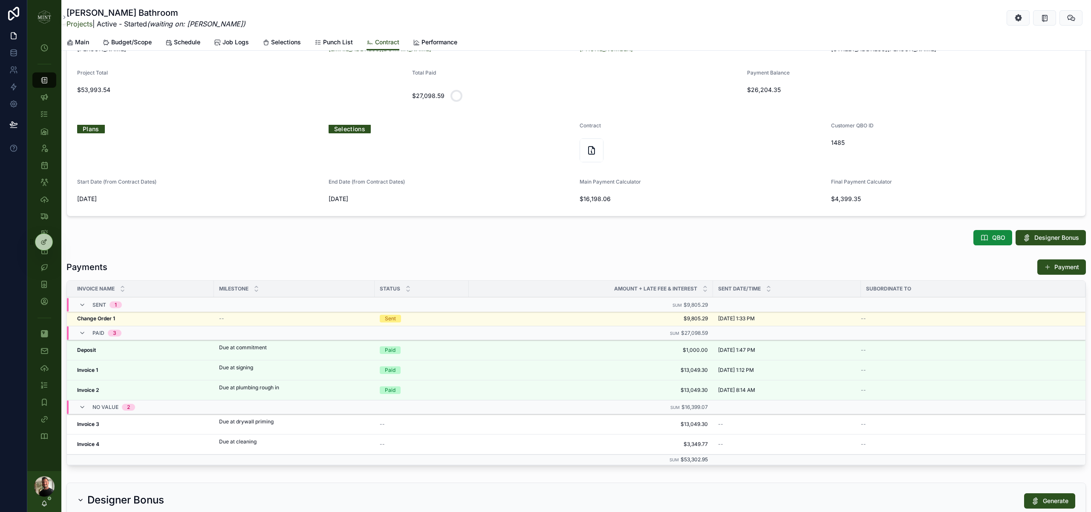
scroll to position [0, 0]
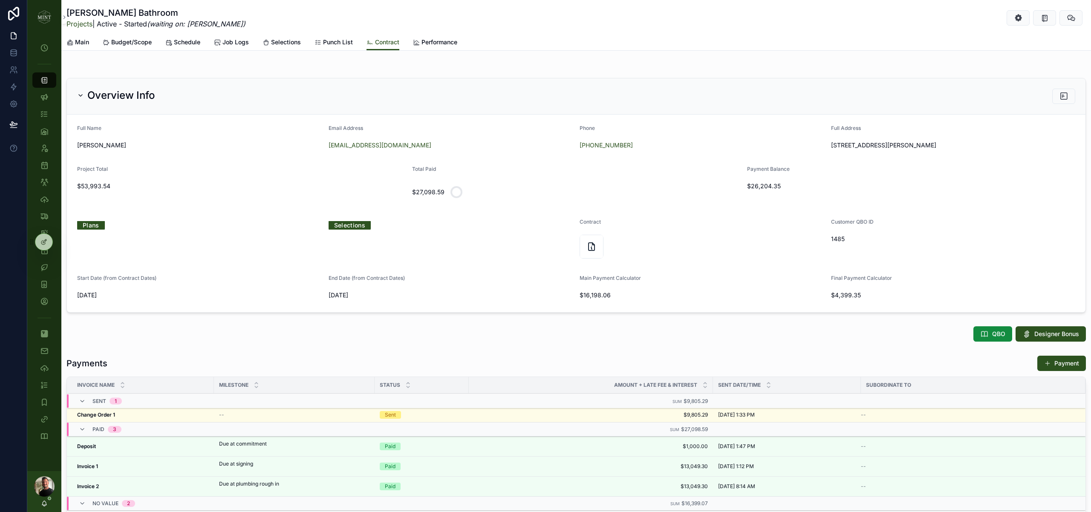
click at [86, 26] on link "Projects" at bounding box center [80, 24] width 26 height 9
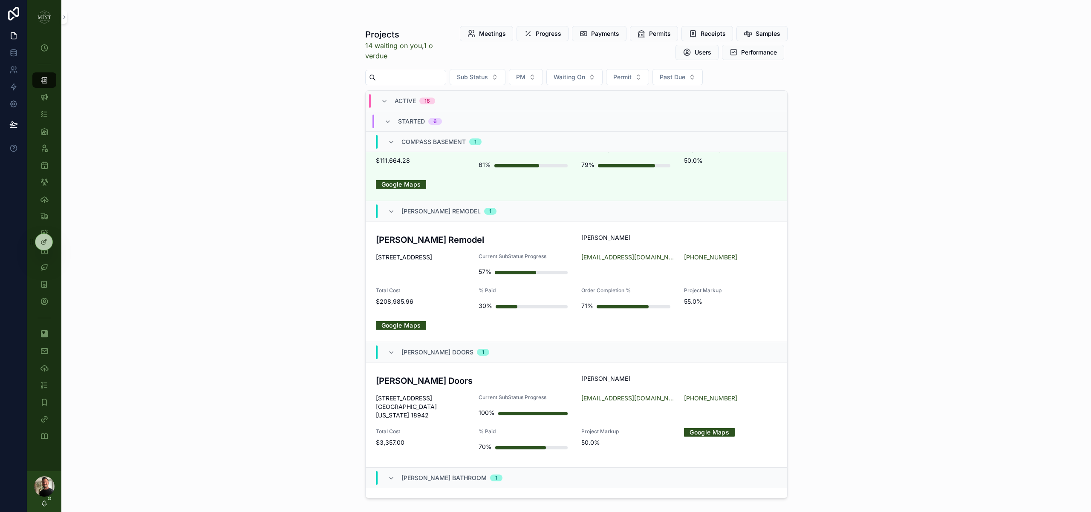
scroll to position [318, 0]
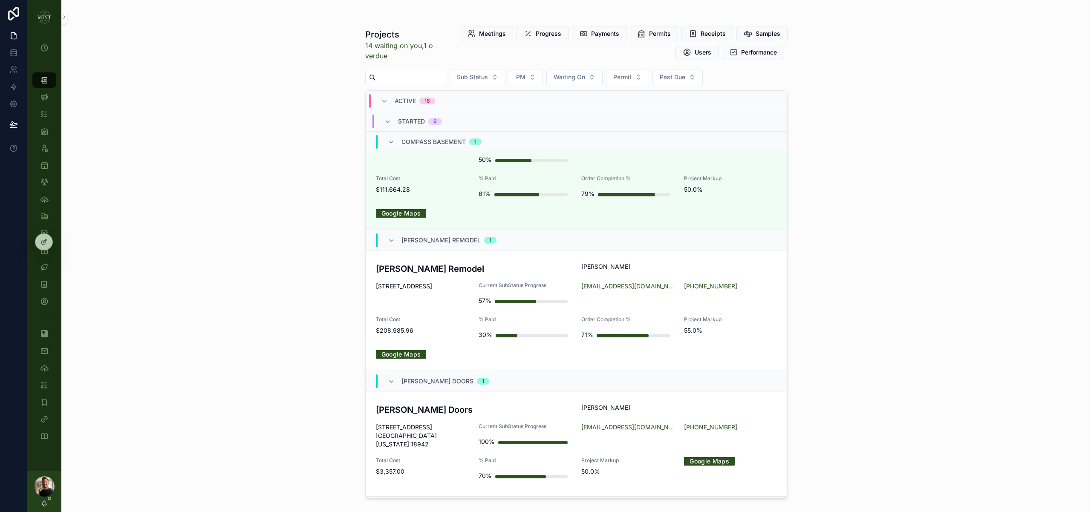
click at [436, 278] on div "[PERSON_NAME] Remodel [PERSON_NAME] [STREET_ADDRESS] Current SubStatus Progress…" at bounding box center [576, 311] width 401 height 96
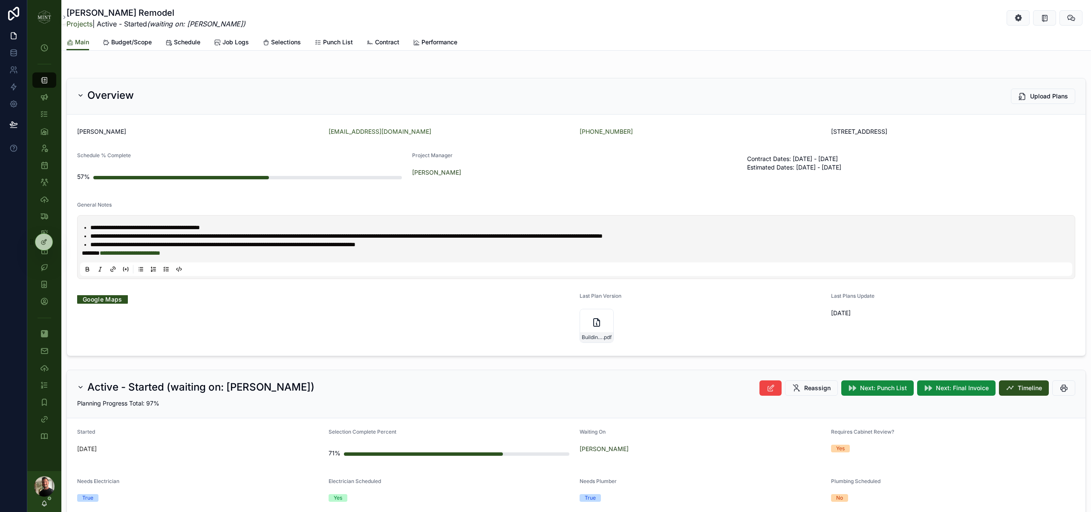
click at [142, 44] on span "Budget/Scope" at bounding box center [131, 42] width 41 height 9
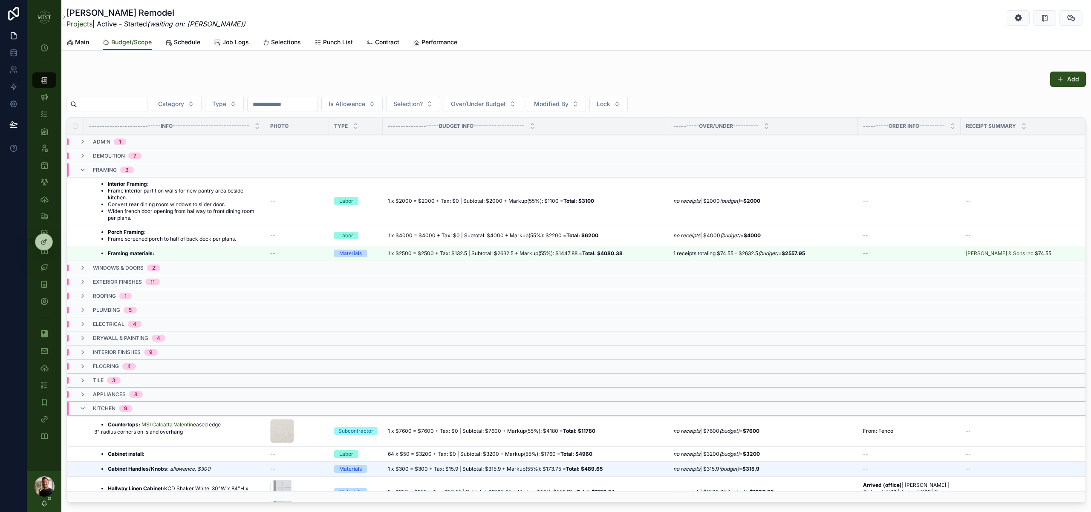
click at [145, 236] on li "Frame screened porch to half of back deck per plans." at bounding box center [172, 239] width 128 height 7
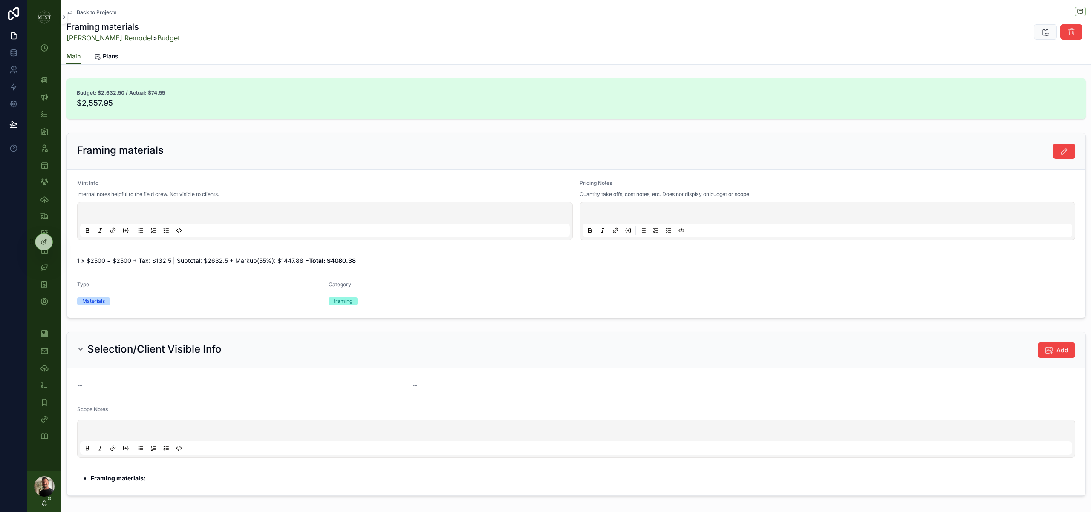
click at [705, 218] on p "scrollable content" at bounding box center [830, 214] width 490 height 9
click at [46, 82] on icon "scrollable content" at bounding box center [44, 80] width 9 height 9
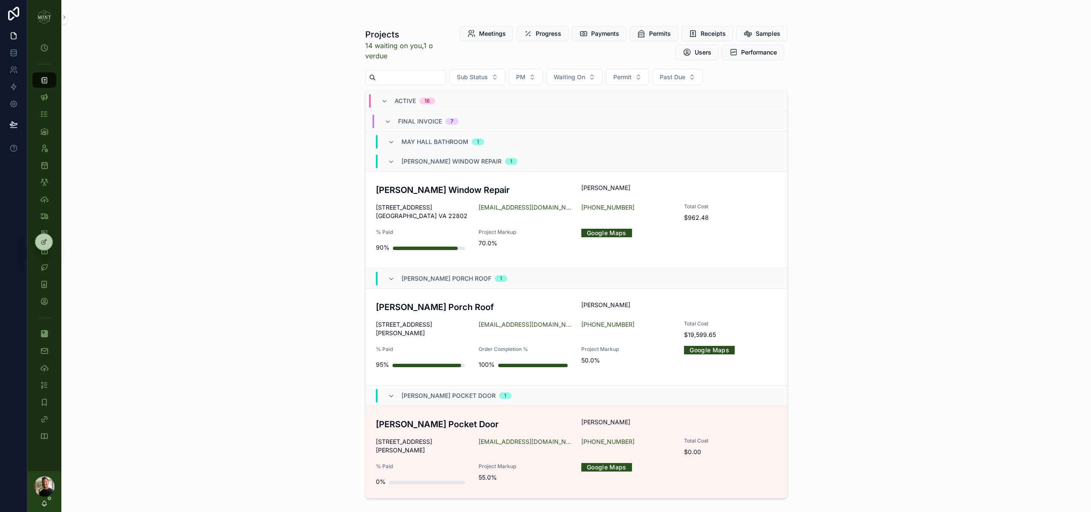
scroll to position [1824, 0]
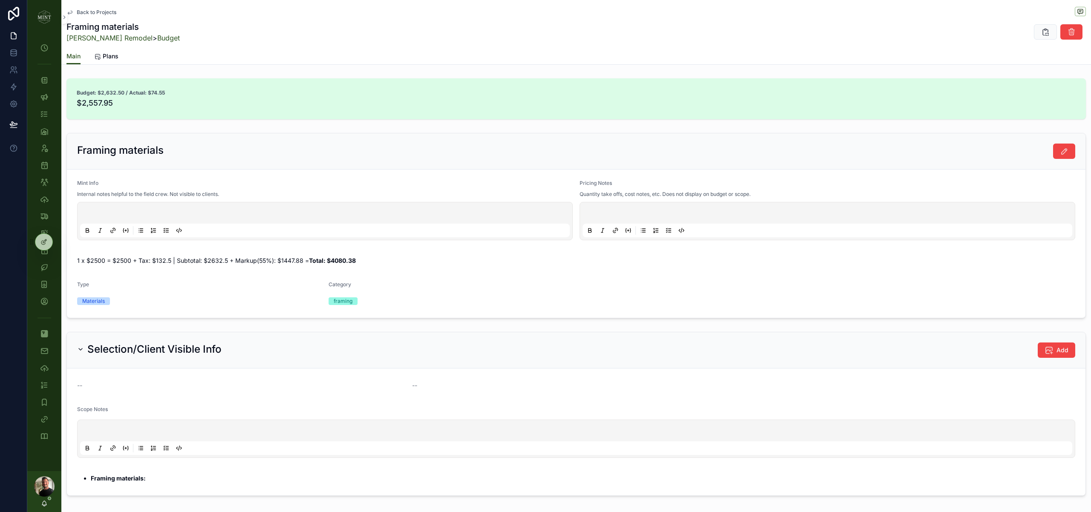
click at [658, 210] on p "scrollable content" at bounding box center [830, 214] width 490 height 9
click at [640, 213] on p "scrollable content" at bounding box center [830, 214] width 490 height 9
click at [591, 214] on span "*********" at bounding box center [595, 214] width 20 height 6
click at [620, 329] on div "Selection/Client Visible Info Add -- -- Scope Notes Framing materials:" at bounding box center [576, 414] width 1030 height 171
click at [666, 217] on p "**********" at bounding box center [830, 214] width 490 height 9
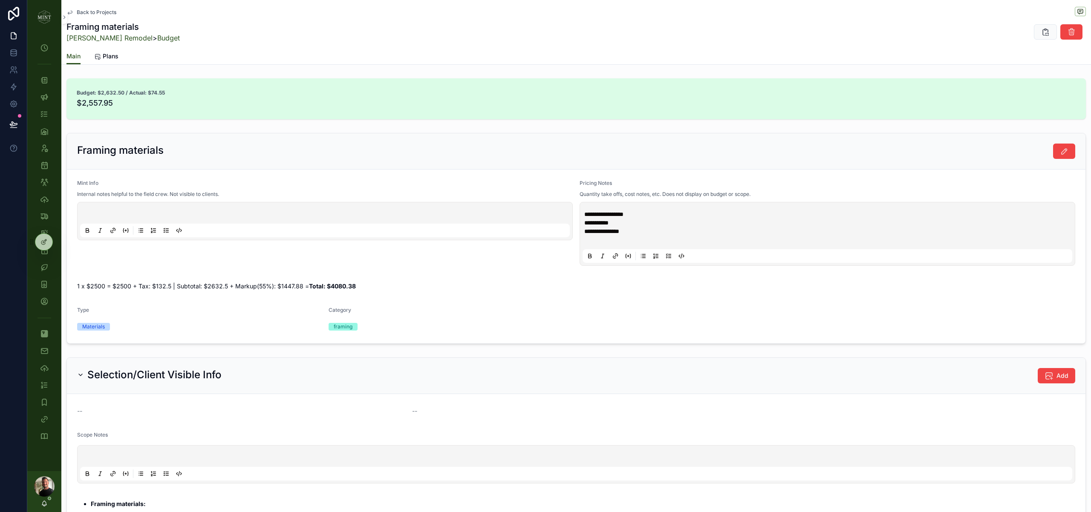
click at [619, 232] on span "**********" at bounding box center [602, 232] width 35 height 6
click at [614, 240] on p "scrollable content" at bounding box center [830, 240] width 490 height 9
click at [589, 240] on span "**********" at bounding box center [596, 240] width 22 height 6
click at [626, 241] on p "**********" at bounding box center [830, 240] width 490 height 9
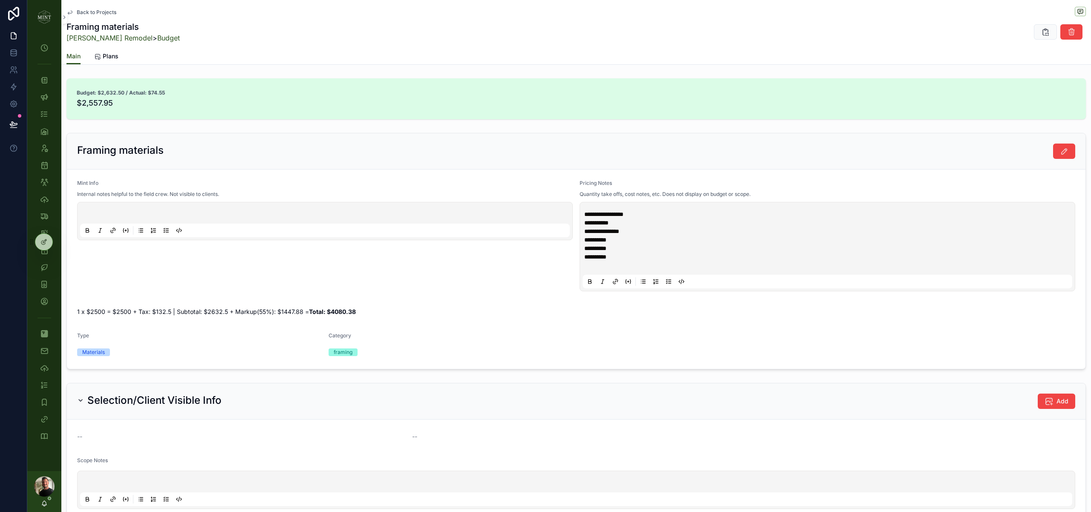
click at [646, 232] on p "**********" at bounding box center [830, 231] width 490 height 9
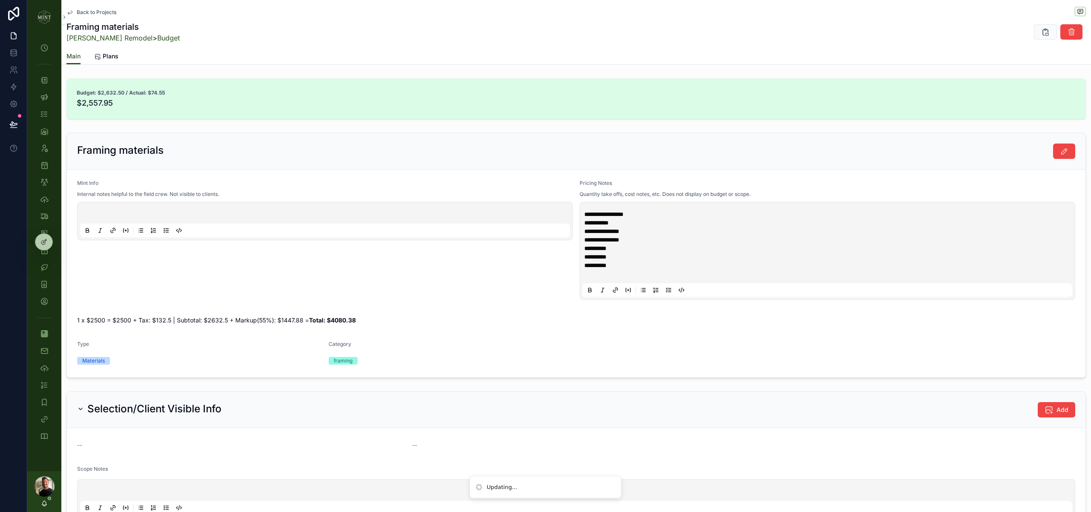
click at [628, 277] on p "scrollable content" at bounding box center [830, 274] width 490 height 9
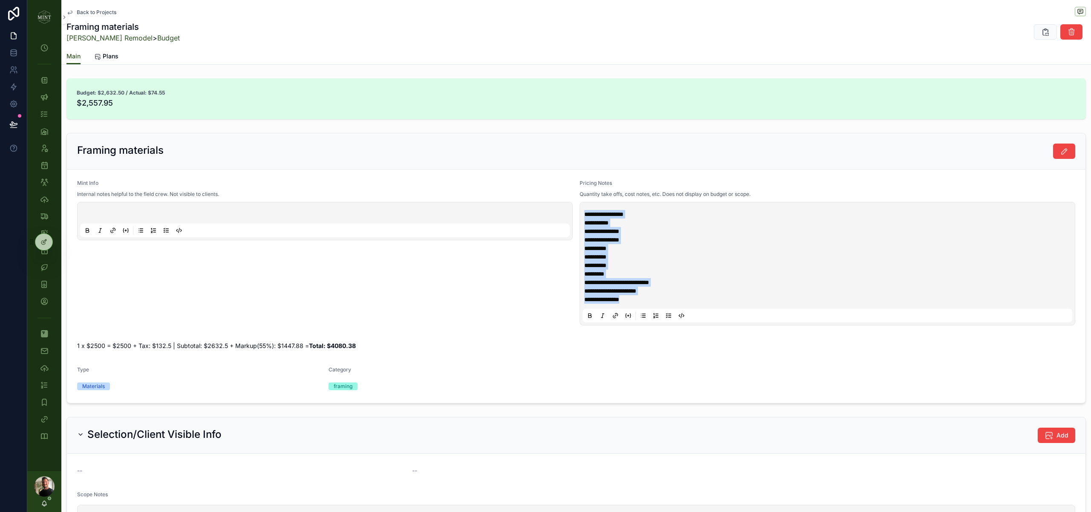
drag, startPoint x: 611, startPoint y: 292, endPoint x: 577, endPoint y: 211, distance: 88.7
click at [577, 211] on form "**********" at bounding box center [576, 287] width 1019 height 234
copy div "**********"
click at [646, 301] on p "**********" at bounding box center [830, 299] width 490 height 9
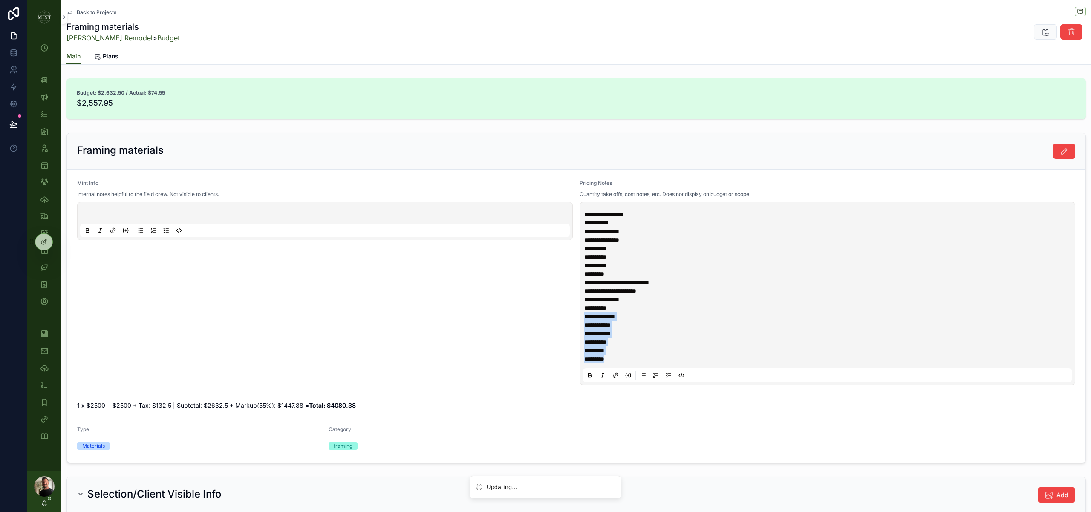
drag, startPoint x: 611, startPoint y: 359, endPoint x: 584, endPoint y: 318, distance: 48.5
click at [584, 318] on div "**********" at bounding box center [828, 293] width 490 height 177
click at [670, 376] on icon "scrollable content" at bounding box center [670, 376] width 3 height 0
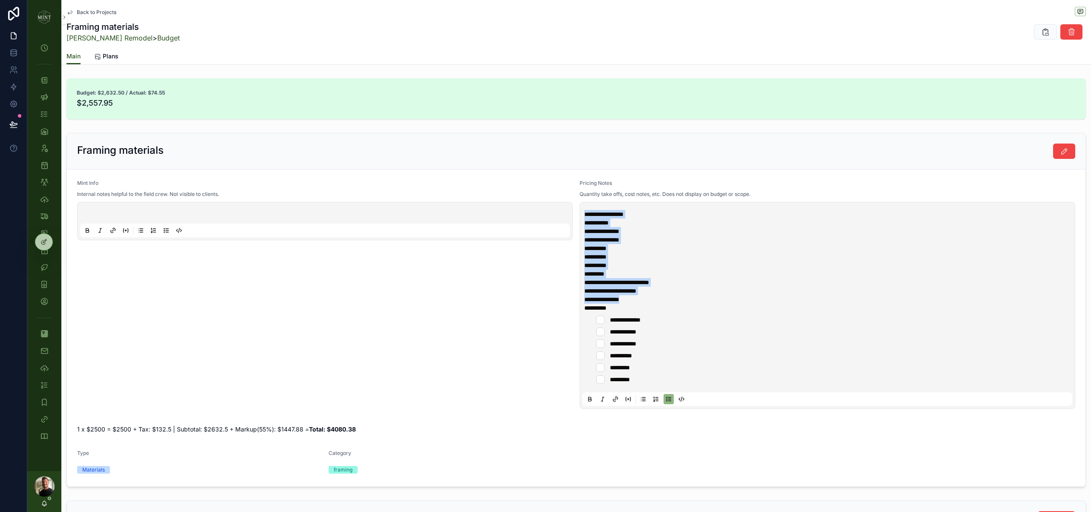
click at [660, 377] on li "*********" at bounding box center [833, 380] width 475 height 9
click at [99, 39] on link "[PERSON_NAME] Remodel" at bounding box center [110, 38] width 86 height 9
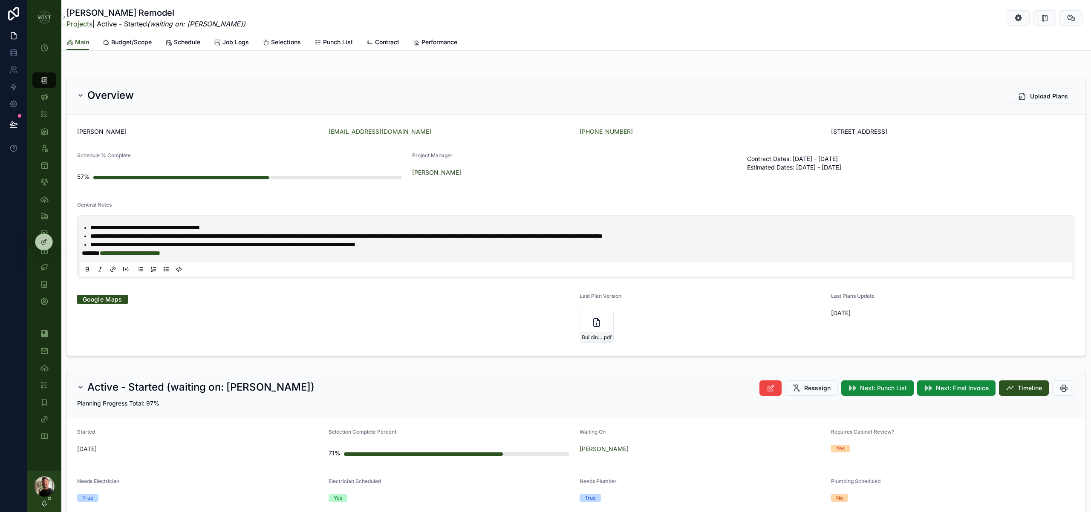
click at [0, 0] on icon "scrollable content" at bounding box center [0, 0] width 0 height 0
